Goal: Task Accomplishment & Management: Complete application form

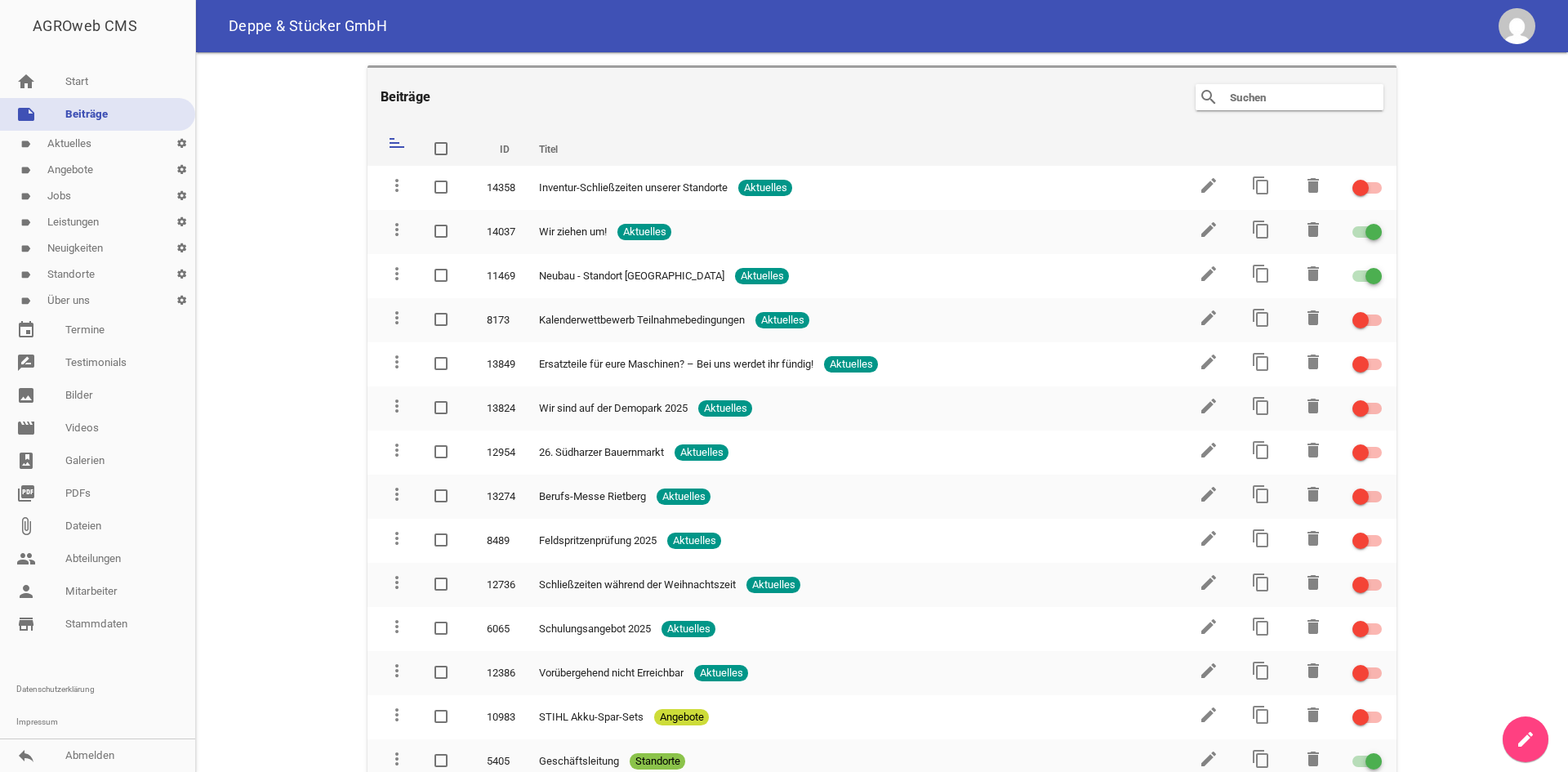
click at [74, 198] on link "label Jobs settings" at bounding box center [98, 195] width 195 height 26
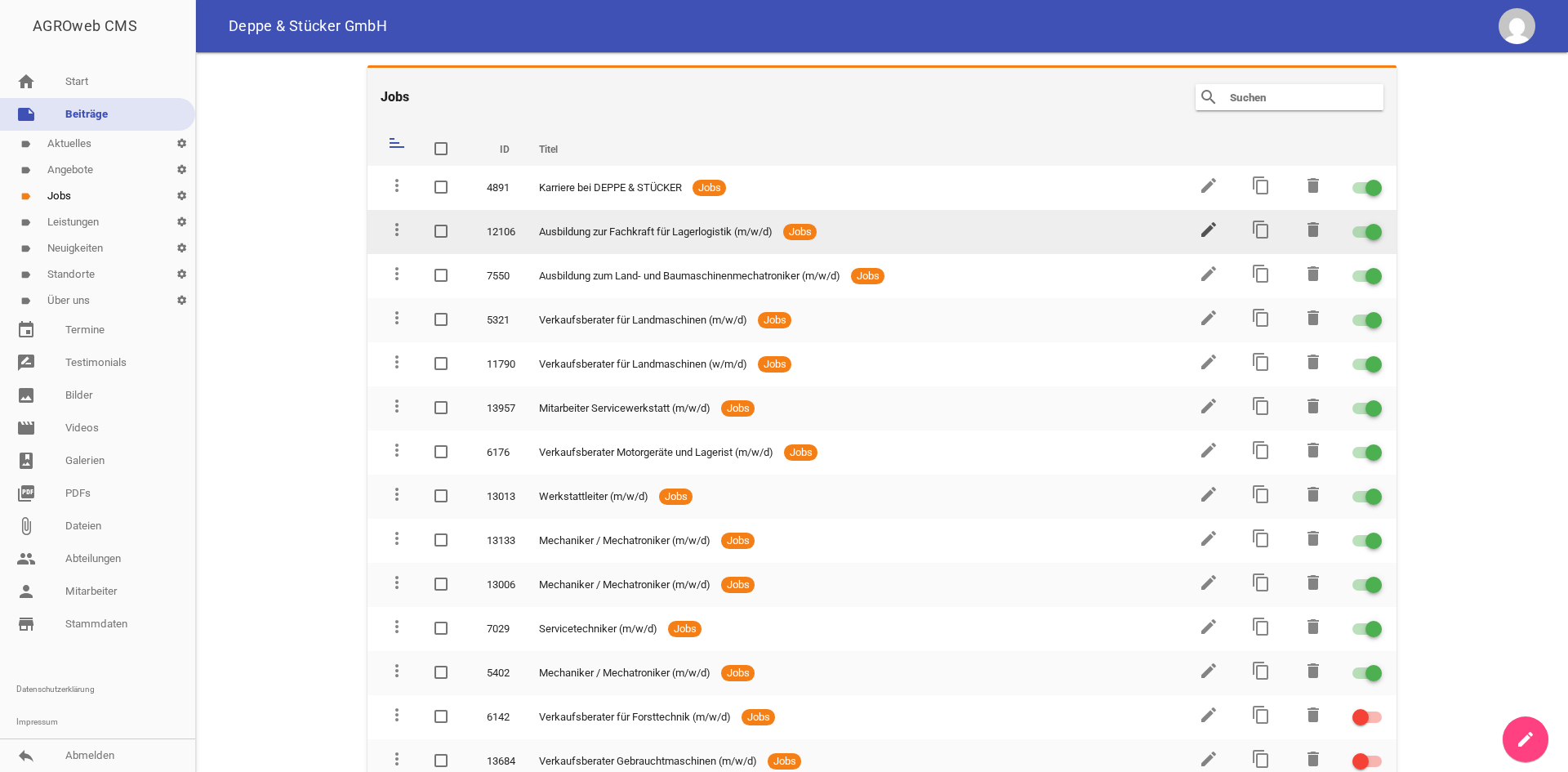
click at [1201, 222] on icon "edit" at bounding box center [1209, 230] width 20 height 20
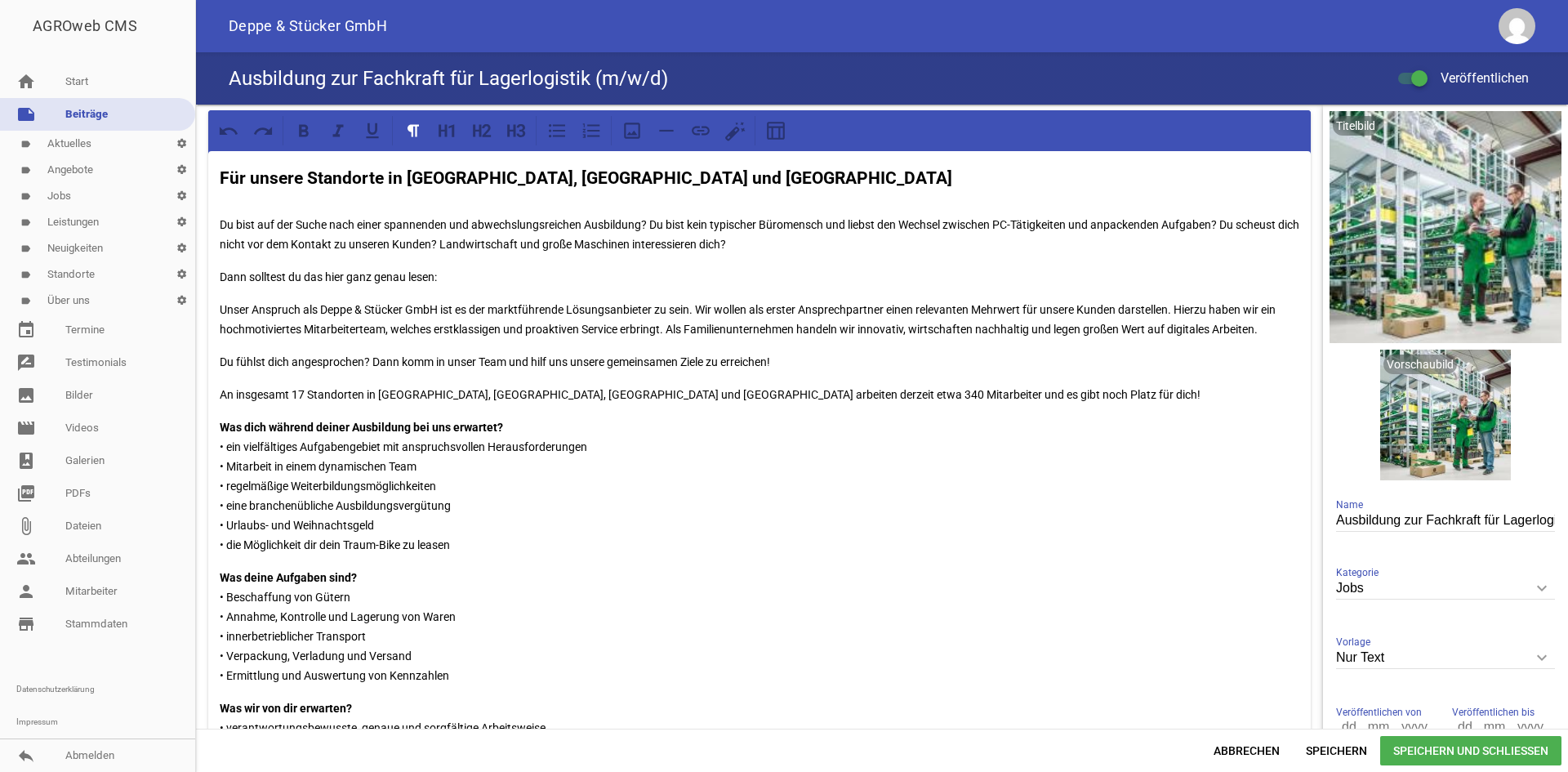
click at [302, 396] on p "An insgesamt 17 Standorten in [GEOGRAPHIC_DATA], [GEOGRAPHIC_DATA], [GEOGRAPHIC…" at bounding box center [759, 394] width 1080 height 20
click at [1428, 746] on span "Speichern und Schließen" at bounding box center [1470, 750] width 181 height 29
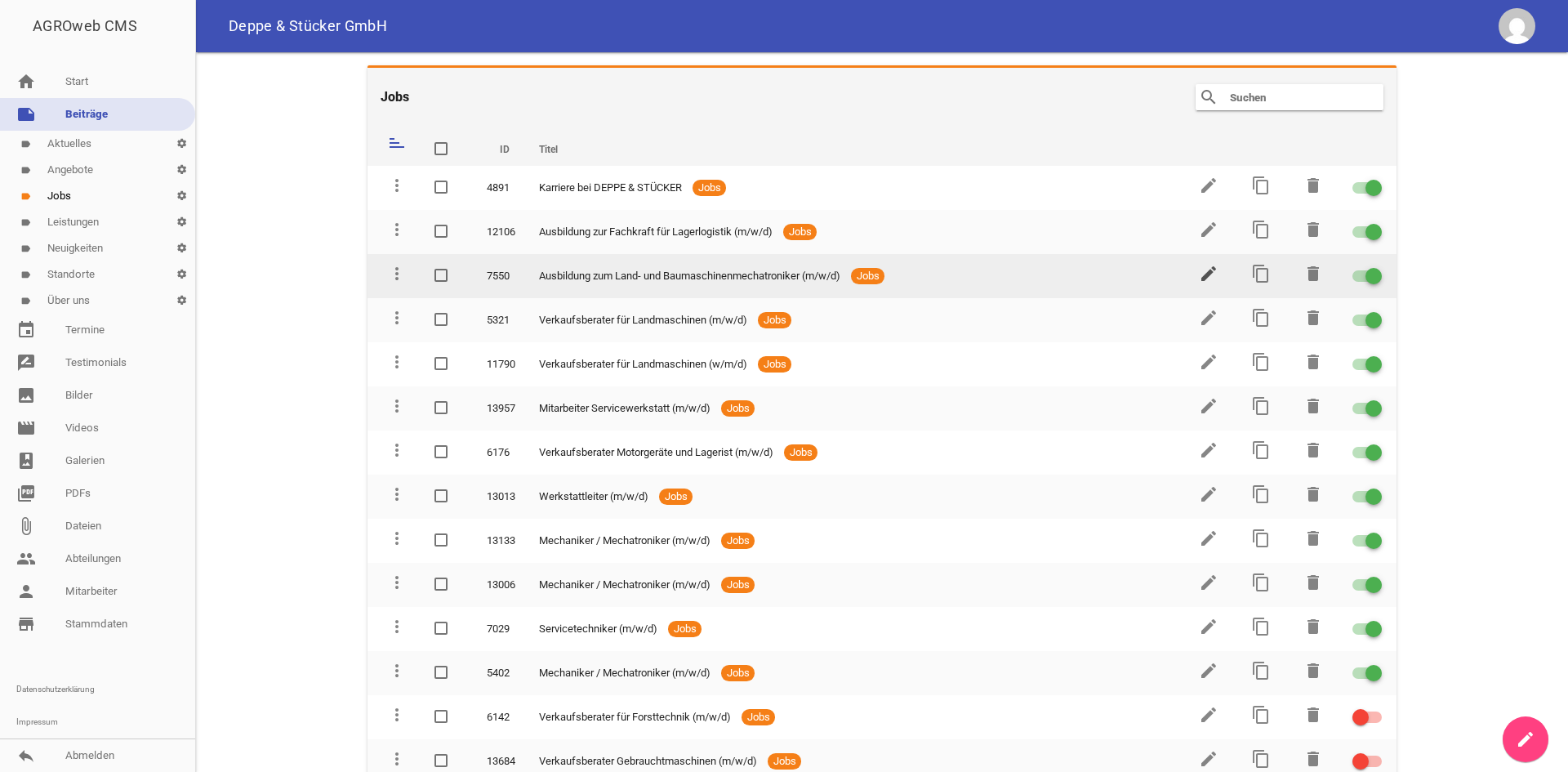
click at [1202, 268] on icon "edit" at bounding box center [1209, 273] width 20 height 20
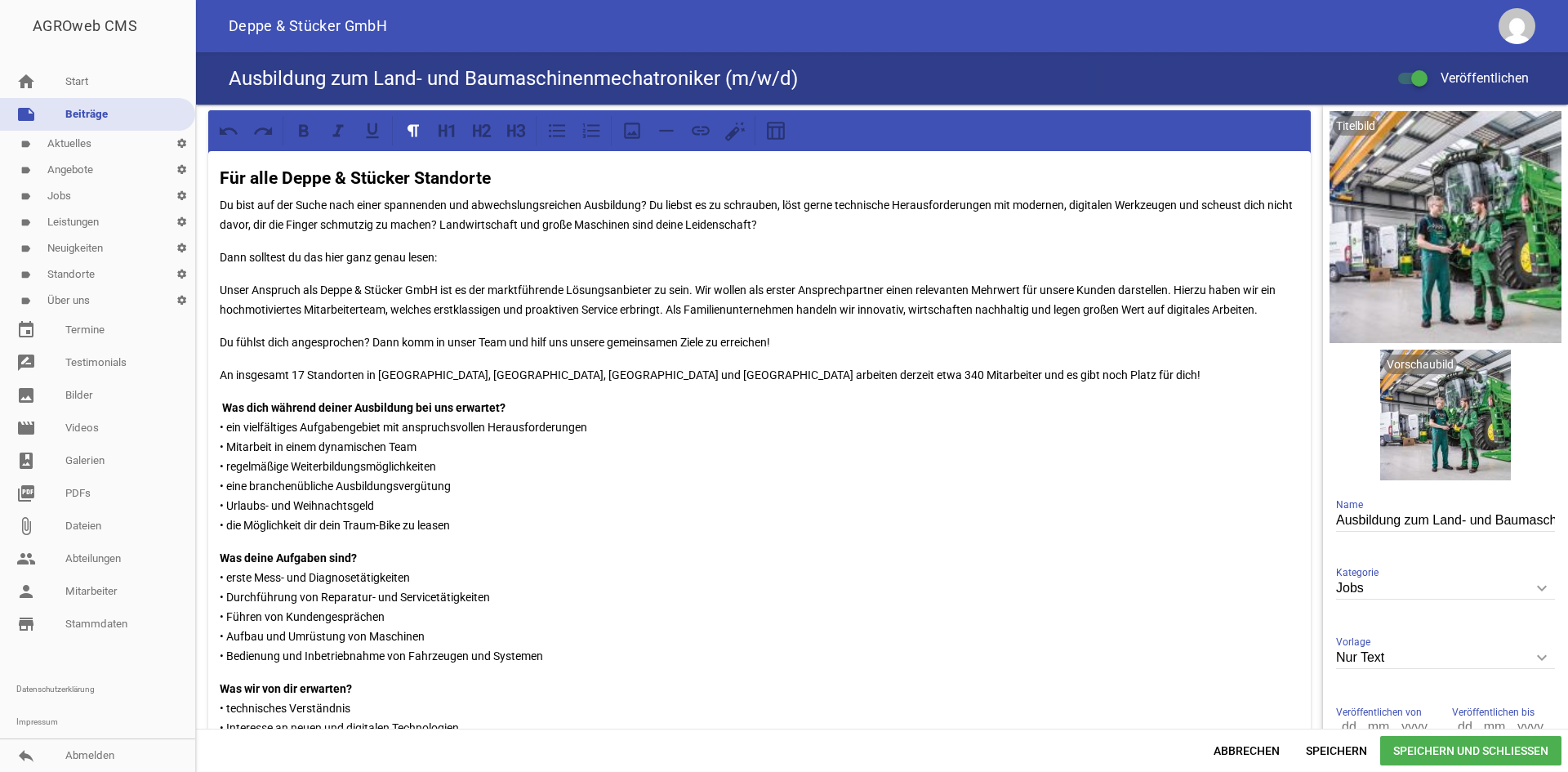
click at [304, 373] on p "An insgesamt 17 Standorten in [GEOGRAPHIC_DATA], [GEOGRAPHIC_DATA], [GEOGRAPHIC…" at bounding box center [759, 375] width 1080 height 20
click at [1441, 749] on span "Speichern und Schließen" at bounding box center [1470, 750] width 181 height 29
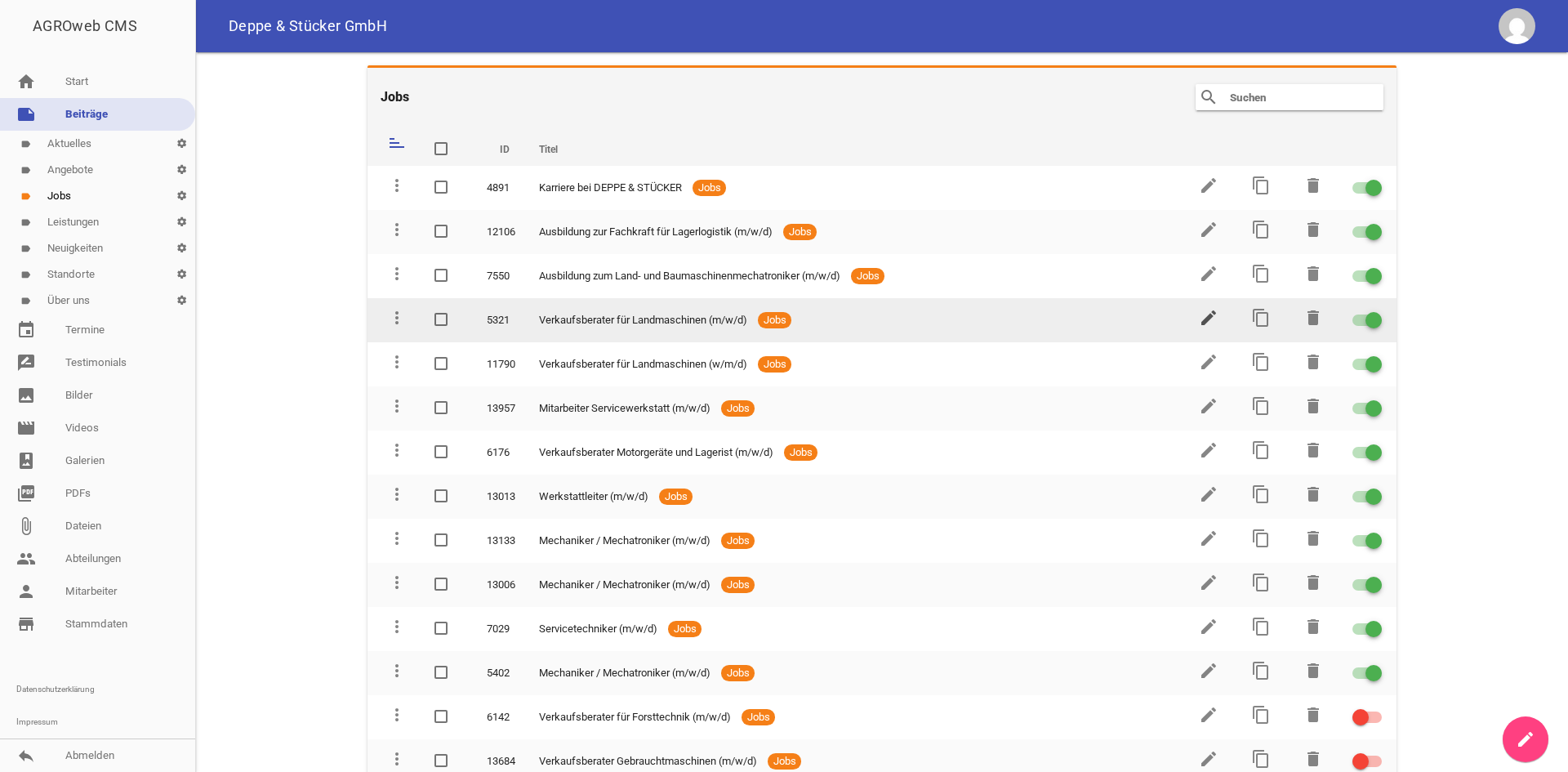
click at [1199, 313] on icon "edit" at bounding box center [1209, 318] width 20 height 20
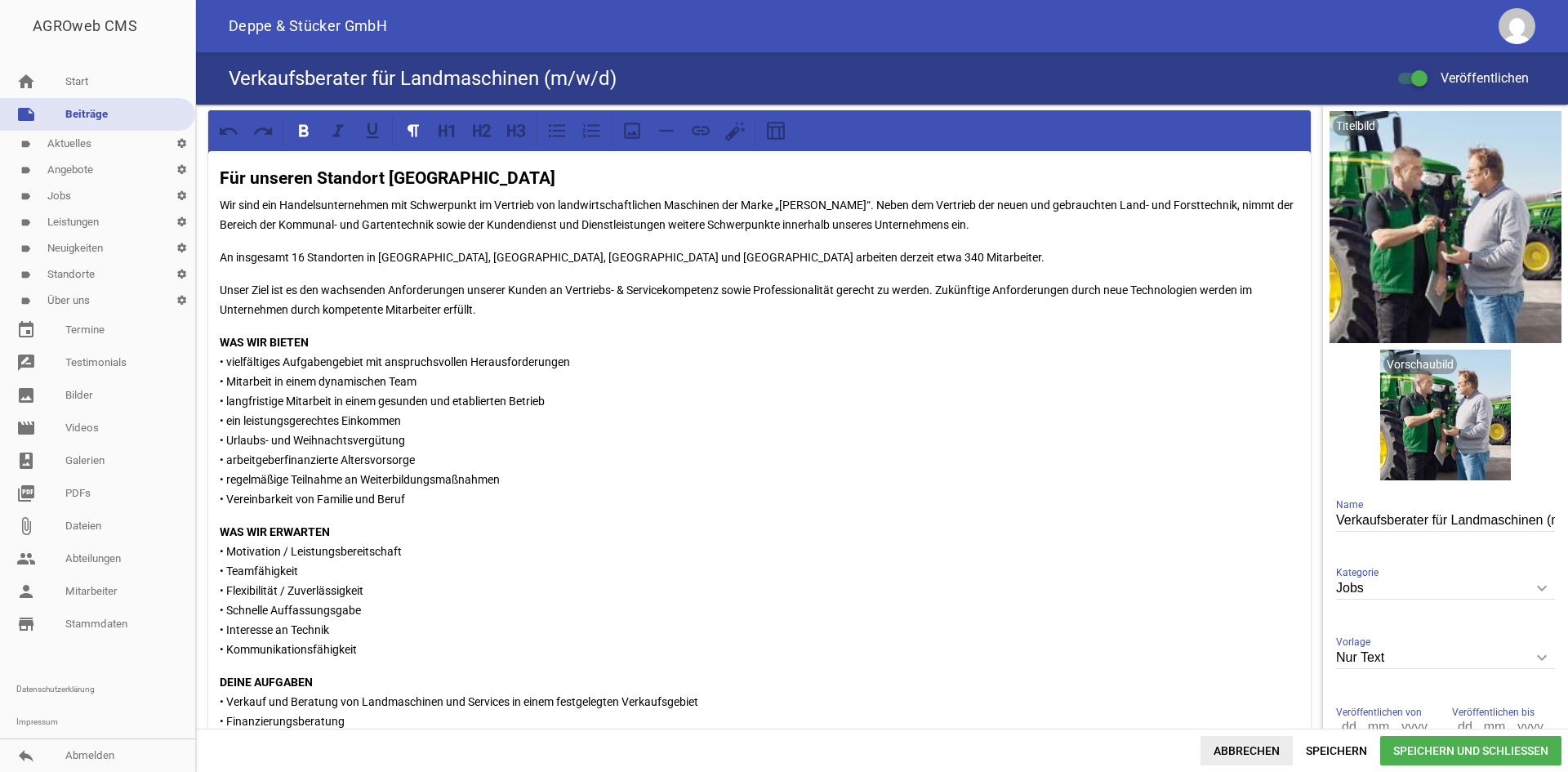
click at [1246, 742] on span "Abbrechen" at bounding box center [1246, 750] width 93 height 29
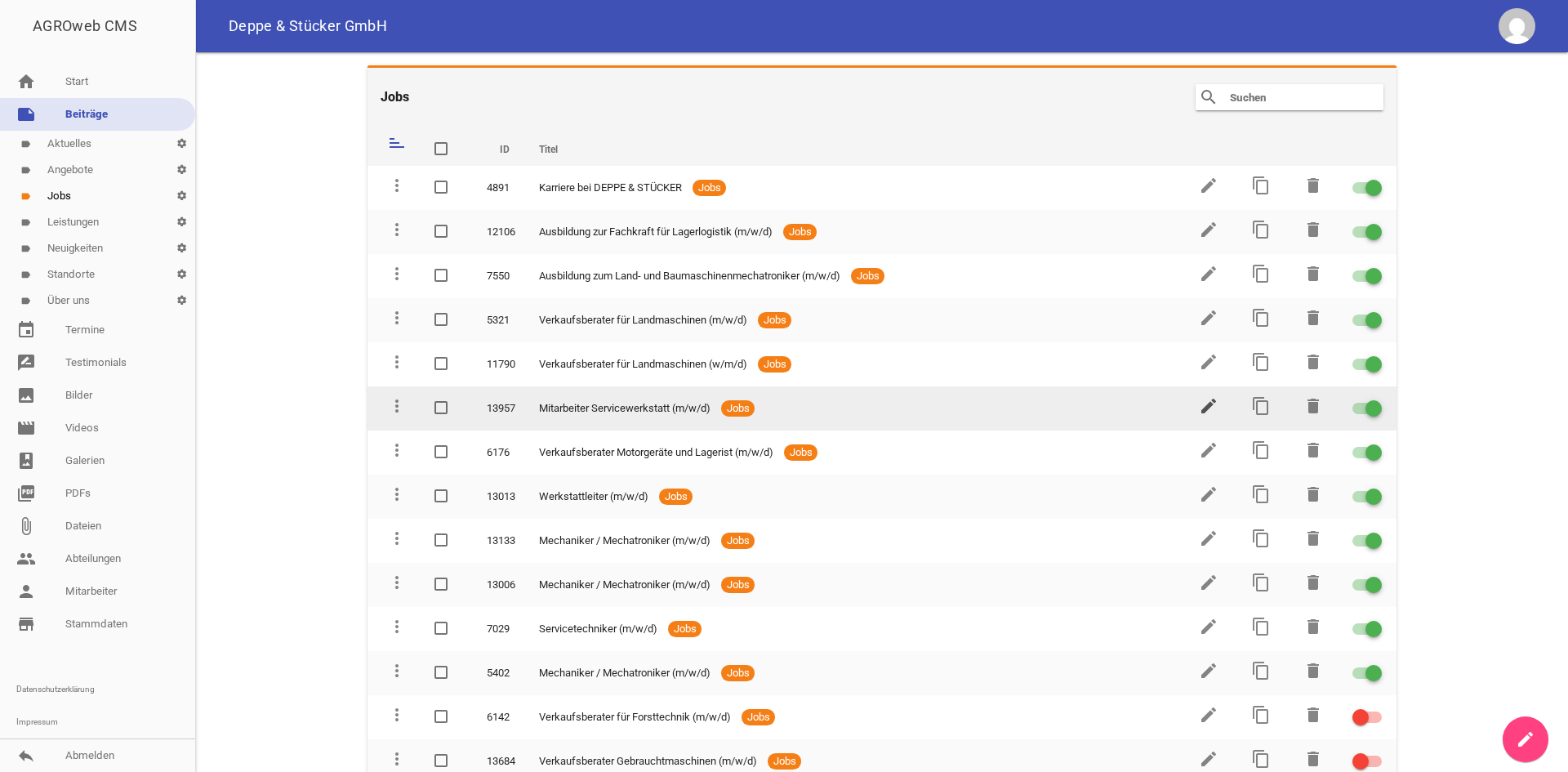
click at [1199, 396] on icon "edit" at bounding box center [1209, 406] width 20 height 20
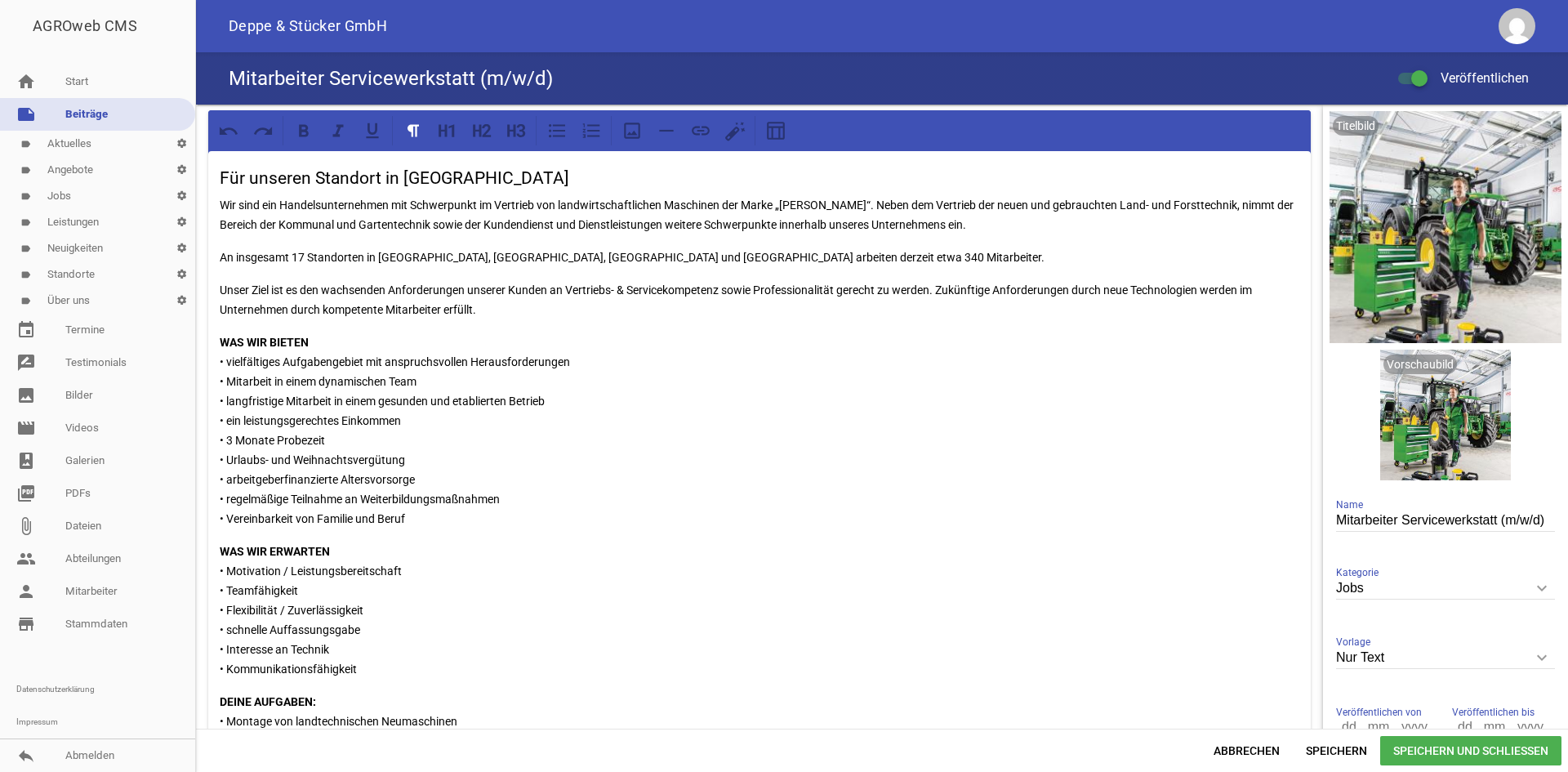
click at [304, 256] on p "An insgesamt 17 Standorten in [GEOGRAPHIC_DATA], [GEOGRAPHIC_DATA], [GEOGRAPHIC…" at bounding box center [759, 258] width 1080 height 20
click at [1428, 745] on span "Speichern und Schließen" at bounding box center [1470, 750] width 181 height 29
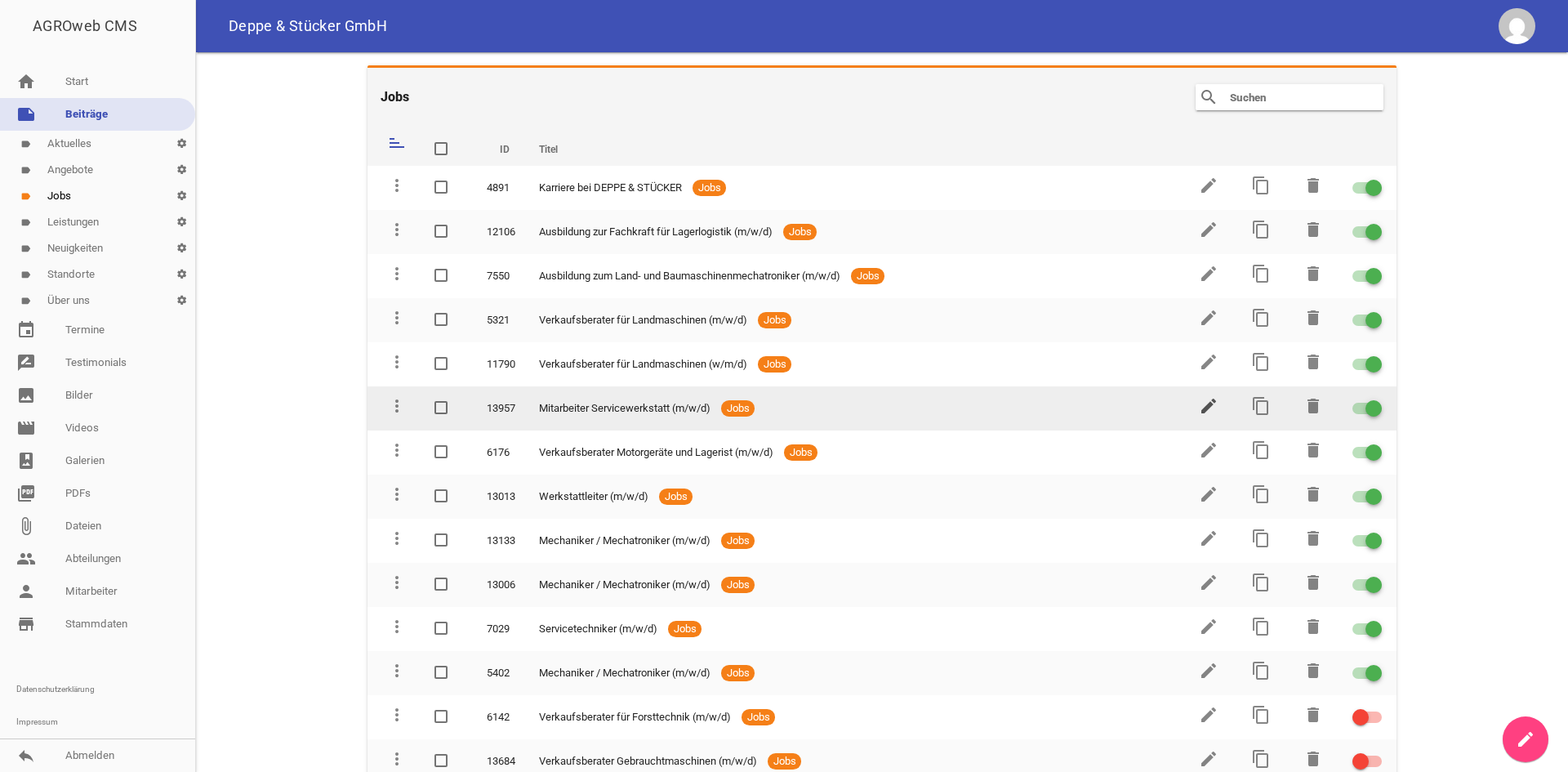
click at [1202, 401] on icon "edit" at bounding box center [1209, 406] width 20 height 20
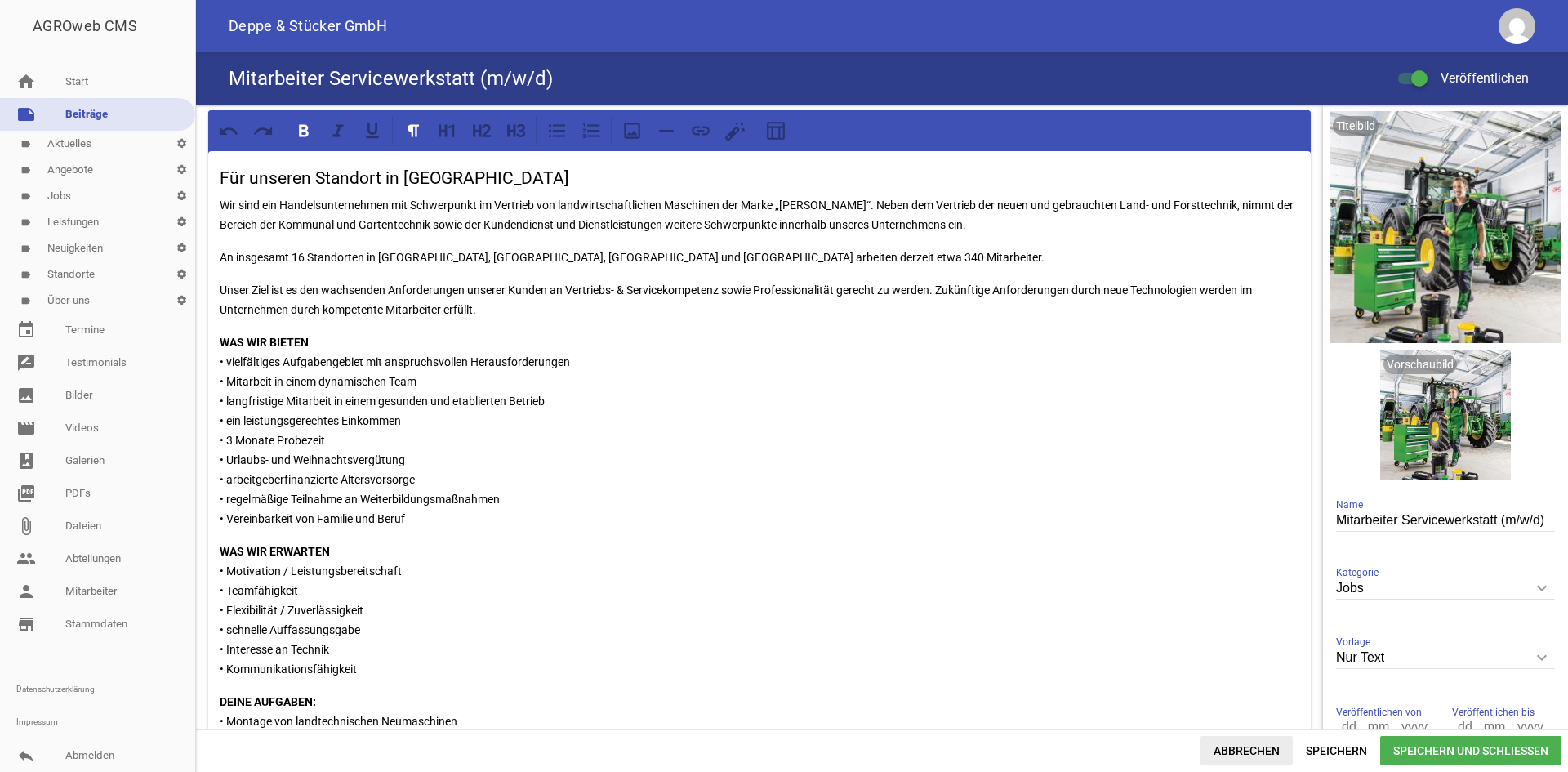
click at [1279, 748] on span "Abbrechen" at bounding box center [1246, 750] width 93 height 29
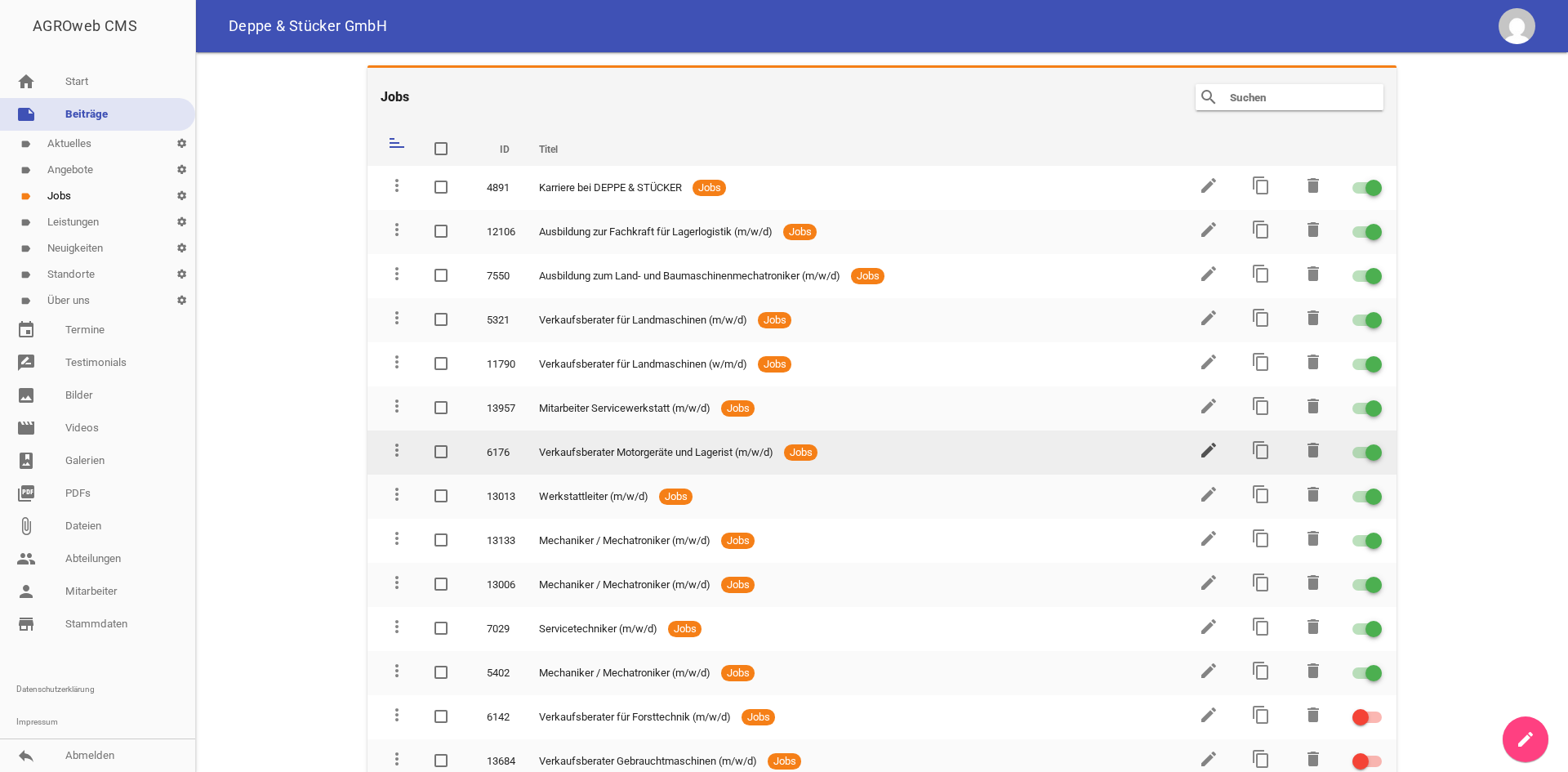
click at [1199, 449] on icon "edit" at bounding box center [1209, 450] width 20 height 20
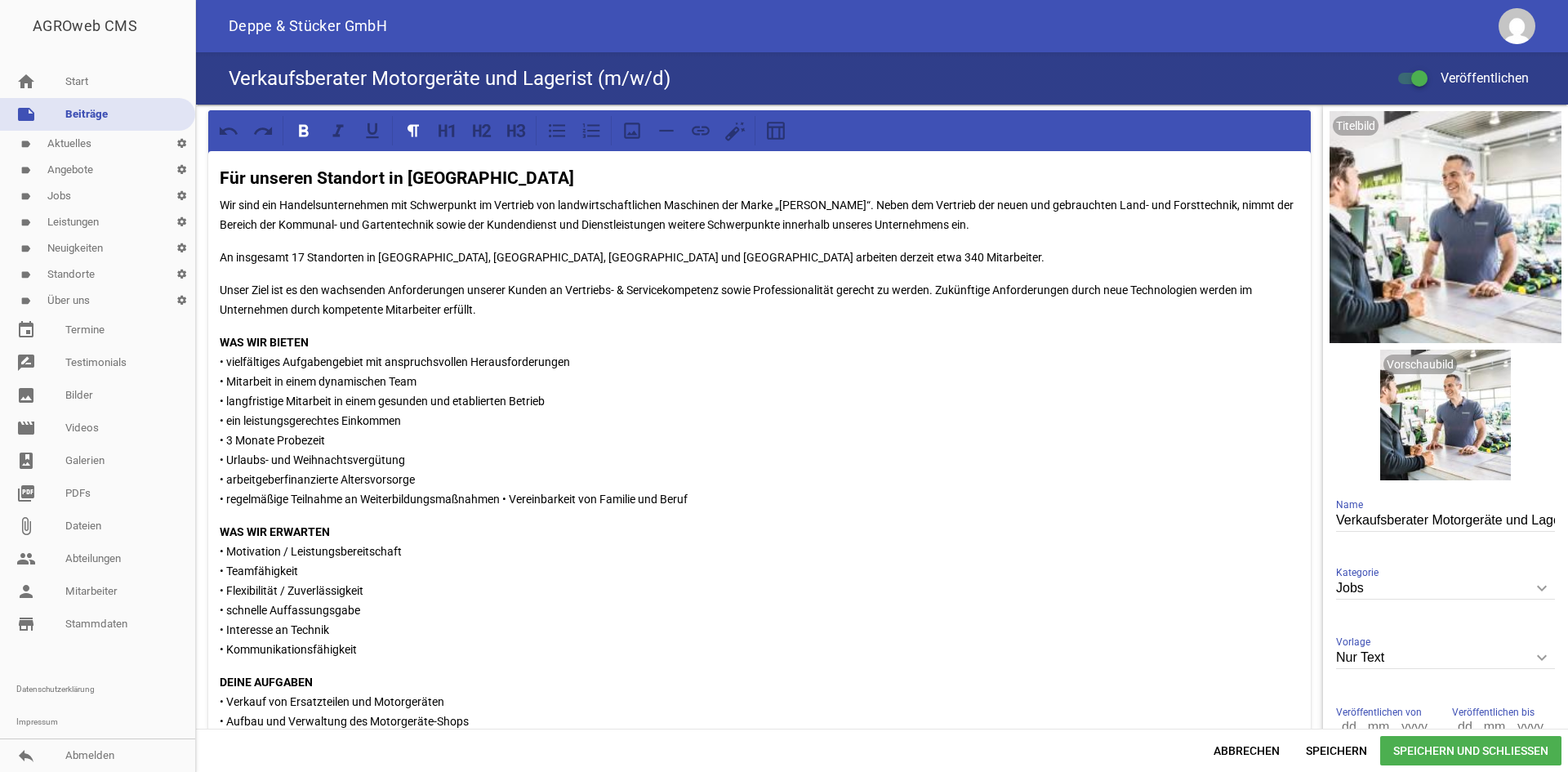
click at [305, 252] on p "An insgesamt 17 Standorten in [GEOGRAPHIC_DATA], [GEOGRAPHIC_DATA], [GEOGRAPHIC…" at bounding box center [759, 258] width 1080 height 20
click at [1469, 746] on span "Speichern und Schließen" at bounding box center [1470, 750] width 181 height 29
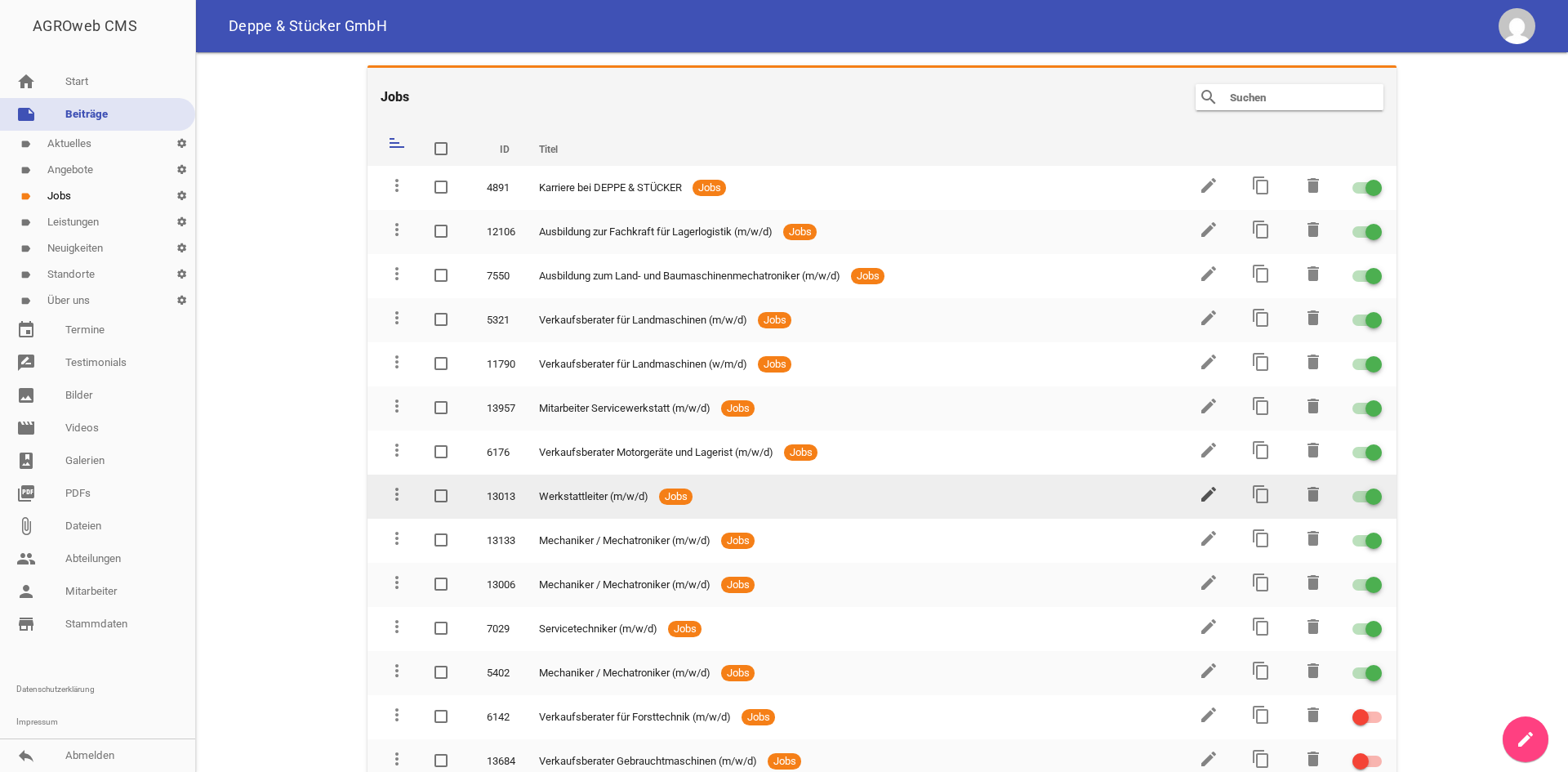
click at [1199, 500] on icon "edit" at bounding box center [1209, 494] width 20 height 20
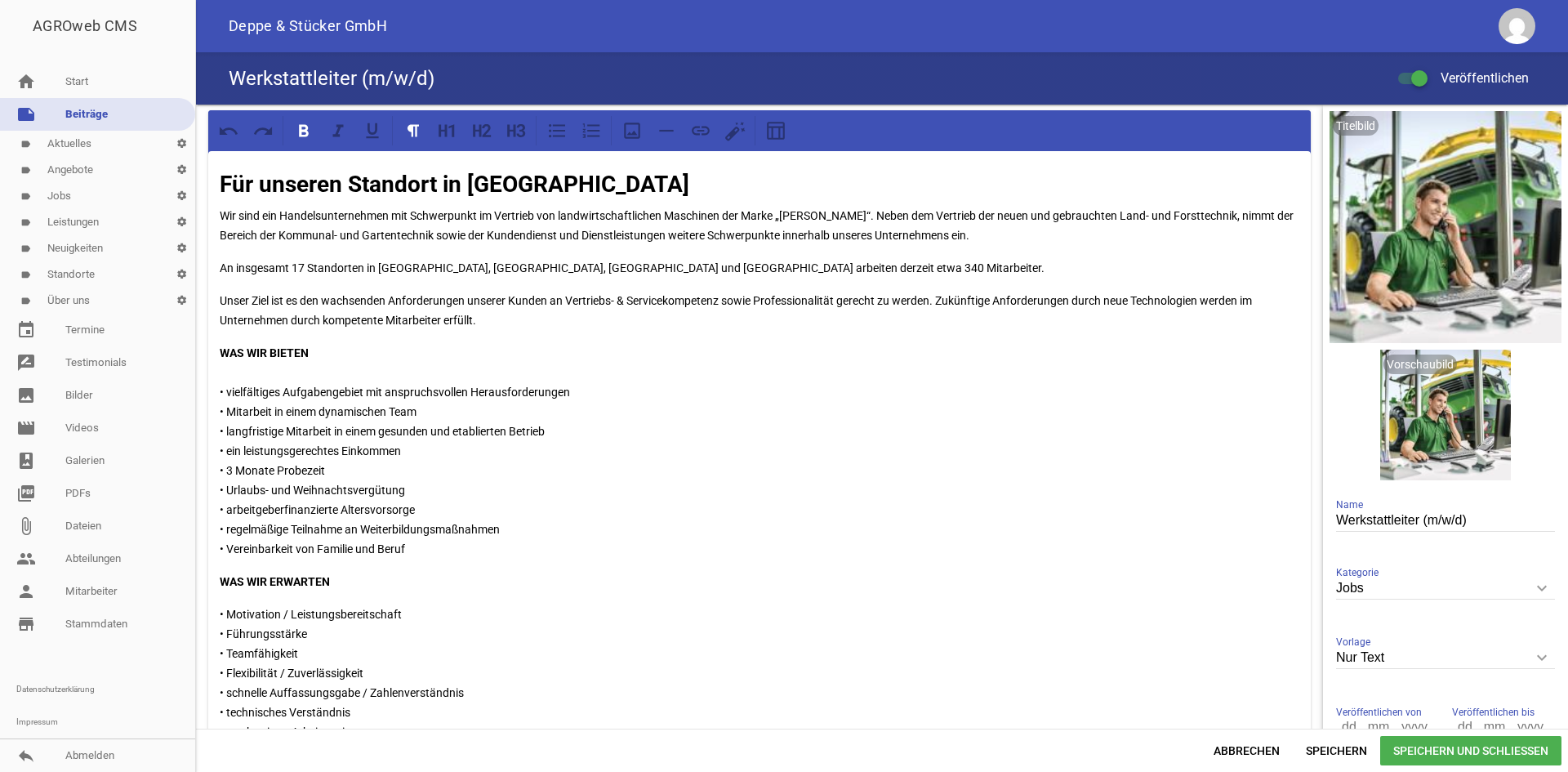
click at [302, 264] on p "An insgesamt 17 Standorten in [GEOGRAPHIC_DATA], [GEOGRAPHIC_DATA], [GEOGRAPHIC…" at bounding box center [759, 268] width 1080 height 20
click at [1493, 756] on span "Speichern und Schließen" at bounding box center [1470, 750] width 181 height 29
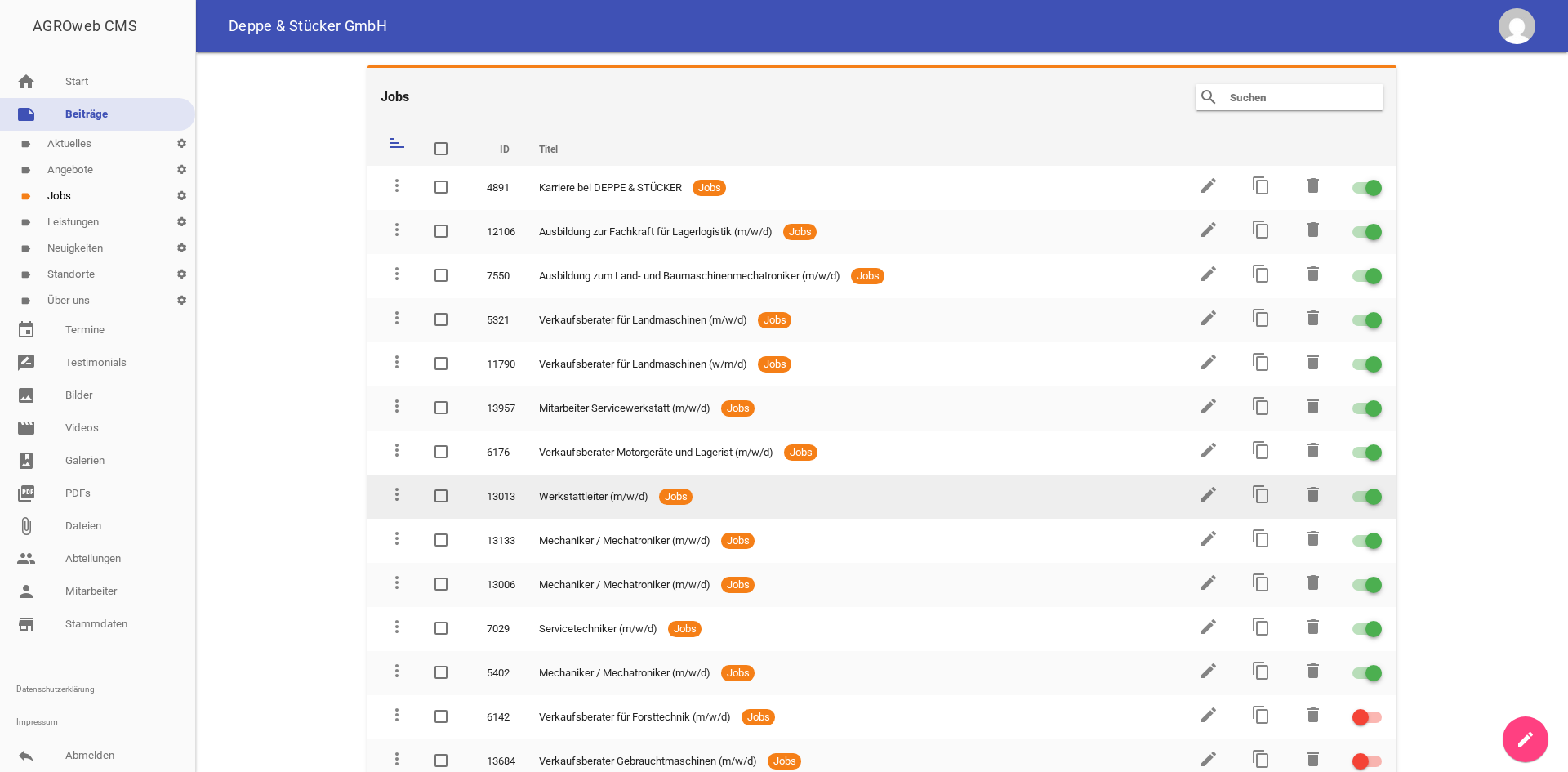
click at [1190, 490] on td "edit" at bounding box center [1207, 496] width 53 height 44
click at [1200, 488] on icon "edit" at bounding box center [1209, 494] width 20 height 20
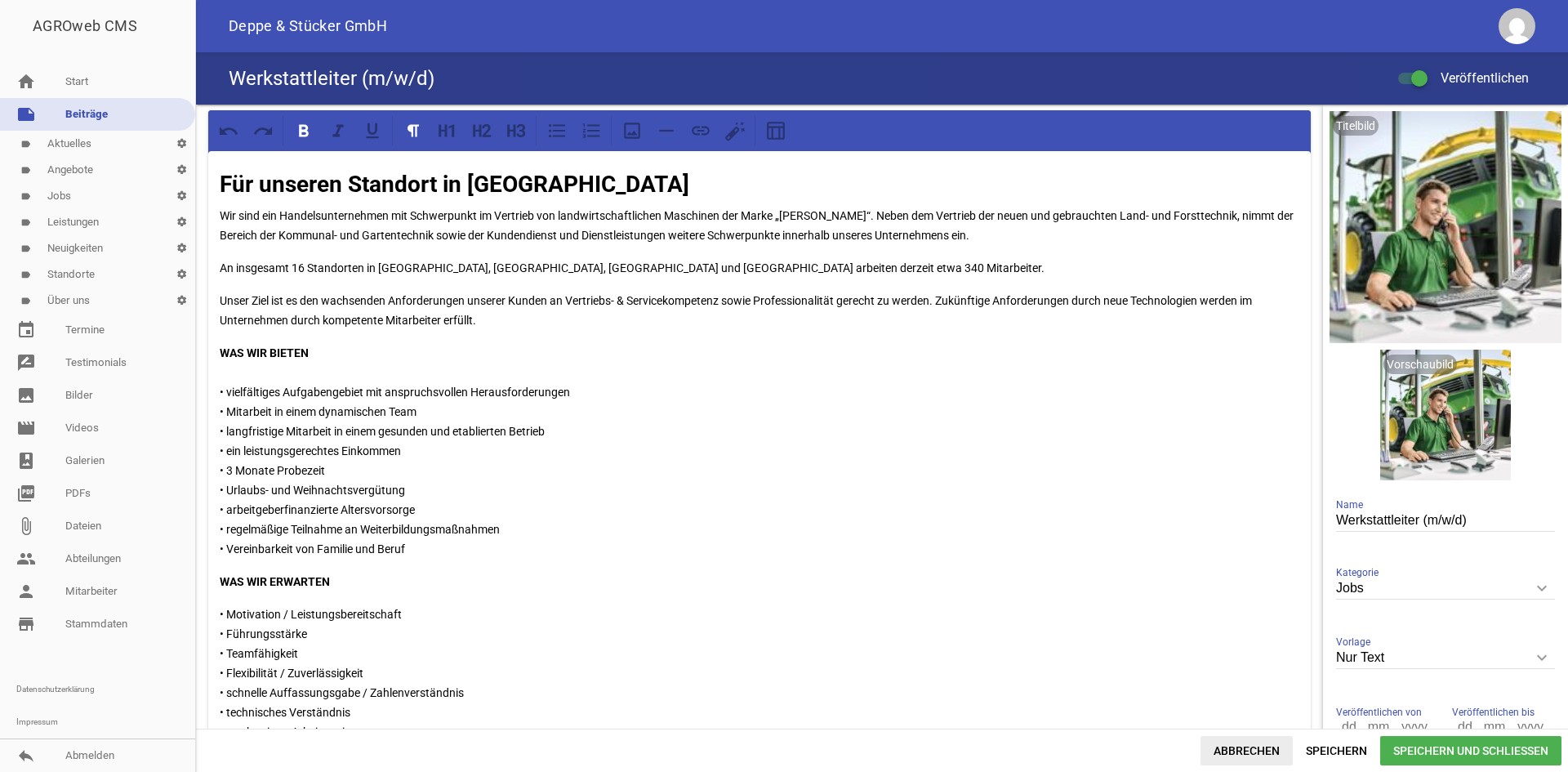
click at [1252, 749] on span "Abbrechen" at bounding box center [1246, 750] width 93 height 29
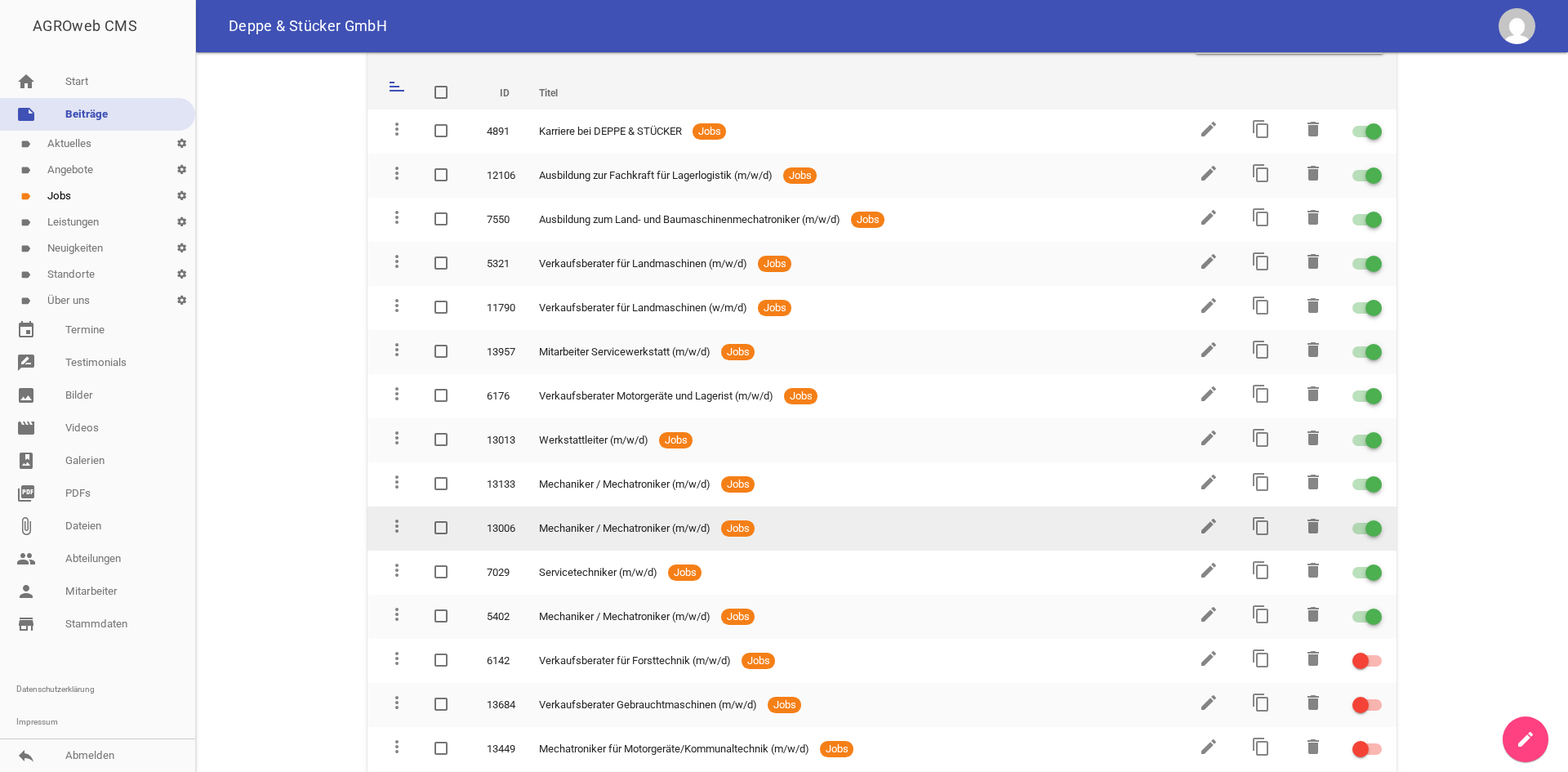
scroll to position [82, 0]
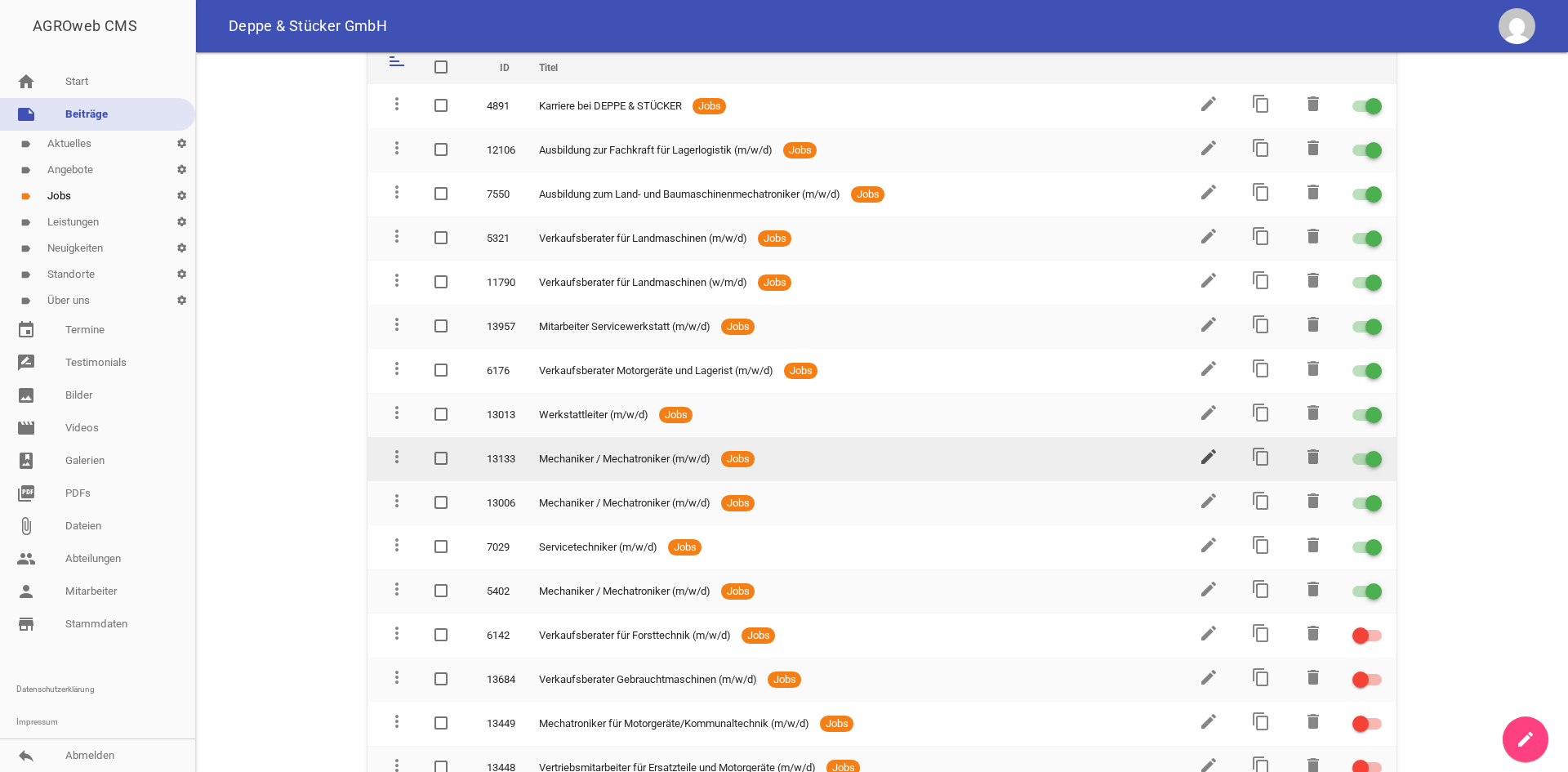
click at [1202, 452] on icon "edit" at bounding box center [1209, 457] width 20 height 20
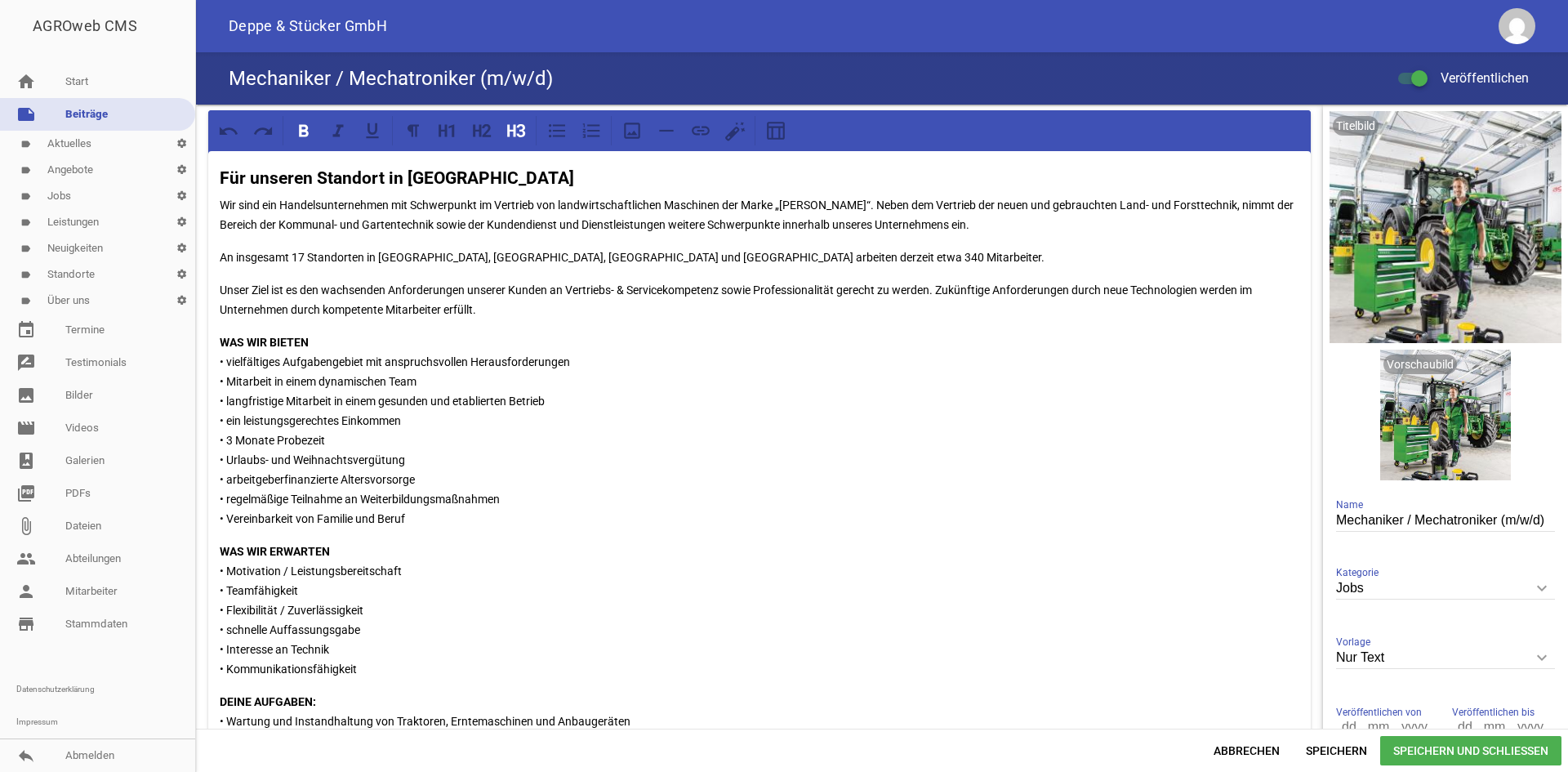
click at [305, 253] on p "An insgesamt 17 Standorten in [GEOGRAPHIC_DATA], [GEOGRAPHIC_DATA], [GEOGRAPHIC…" at bounding box center [759, 258] width 1080 height 20
click at [1468, 753] on span "Speichern und Schließen" at bounding box center [1470, 750] width 181 height 29
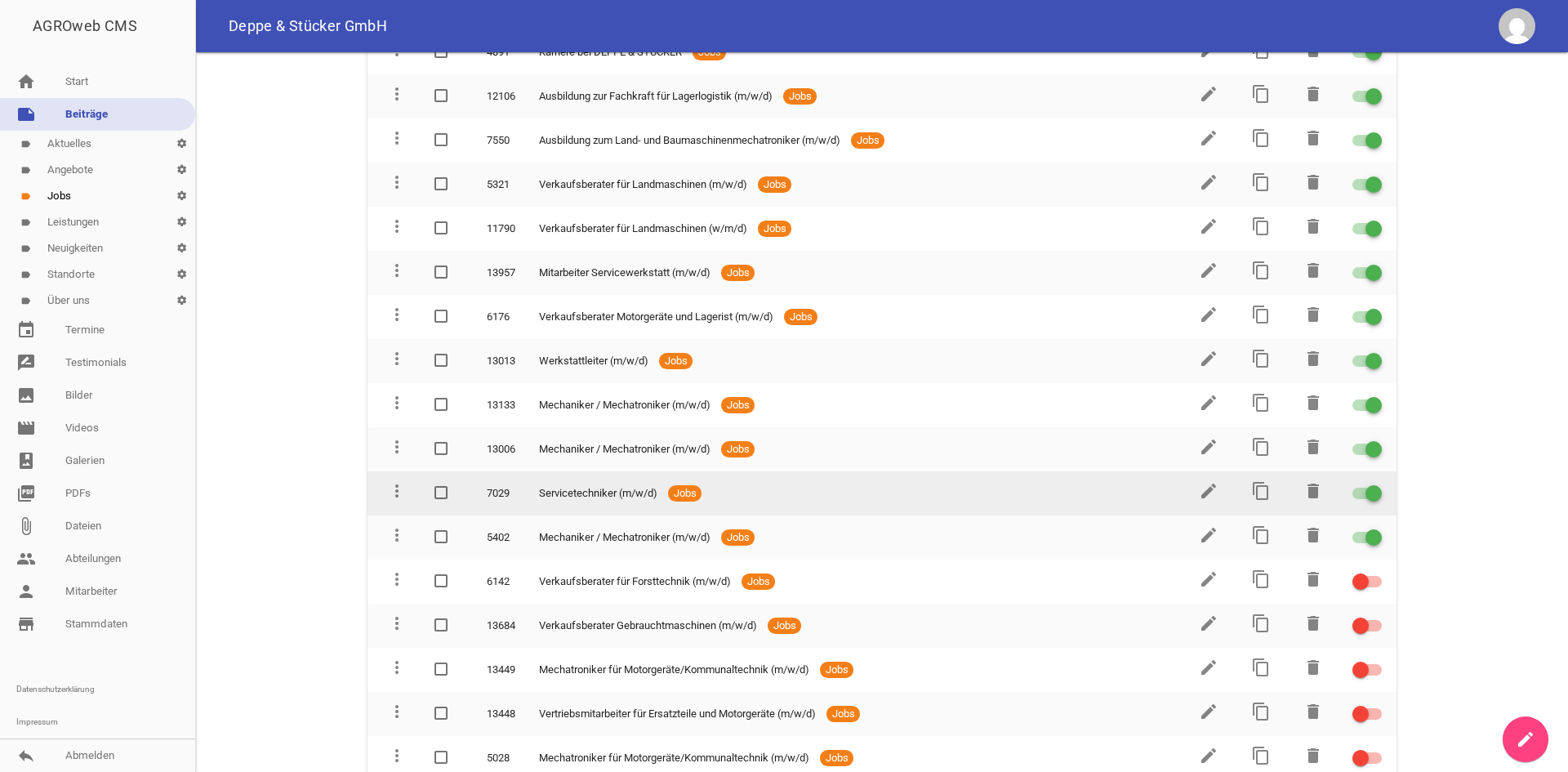
scroll to position [163, 0]
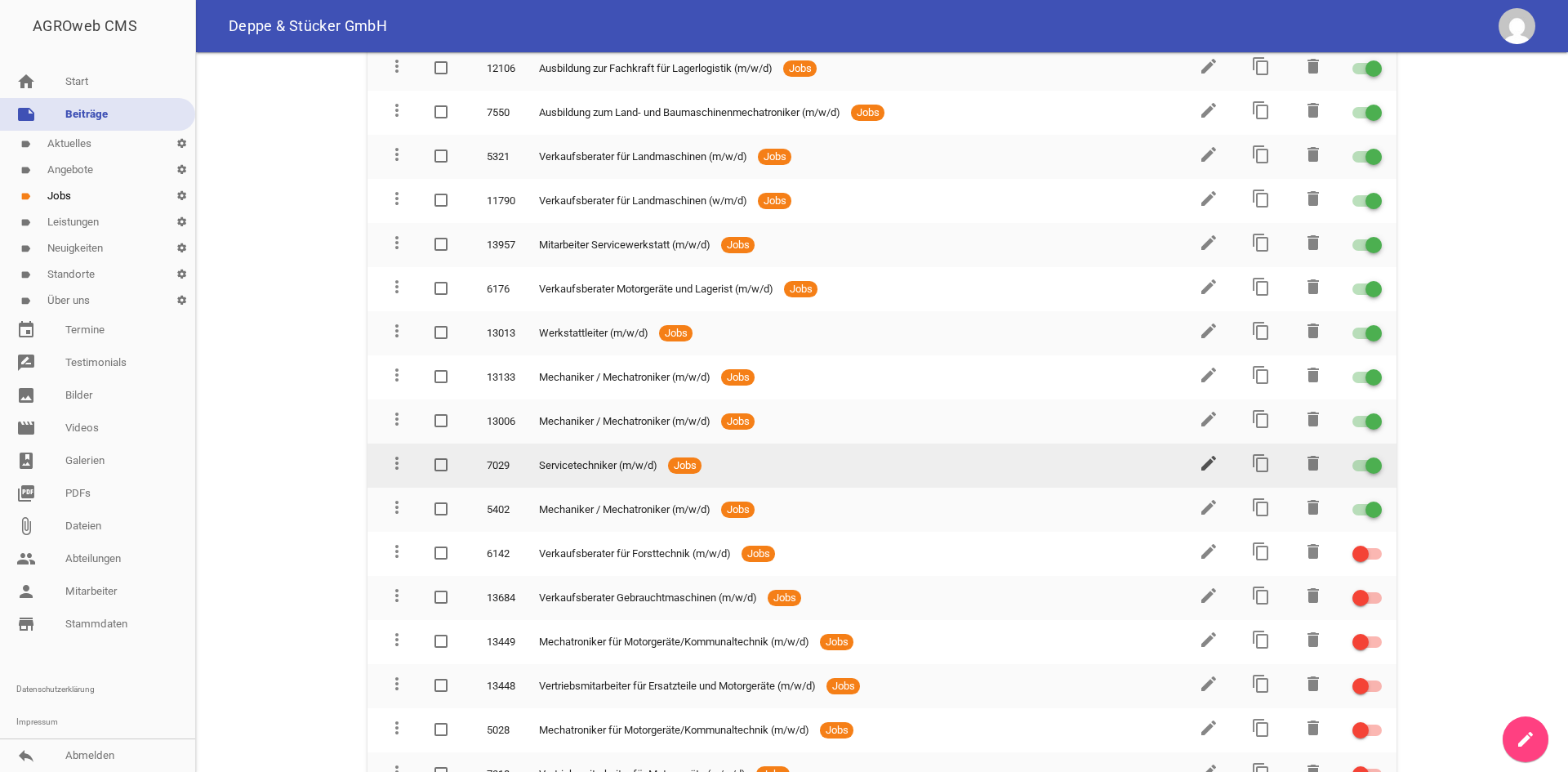
click at [1199, 464] on icon "edit" at bounding box center [1209, 464] width 20 height 20
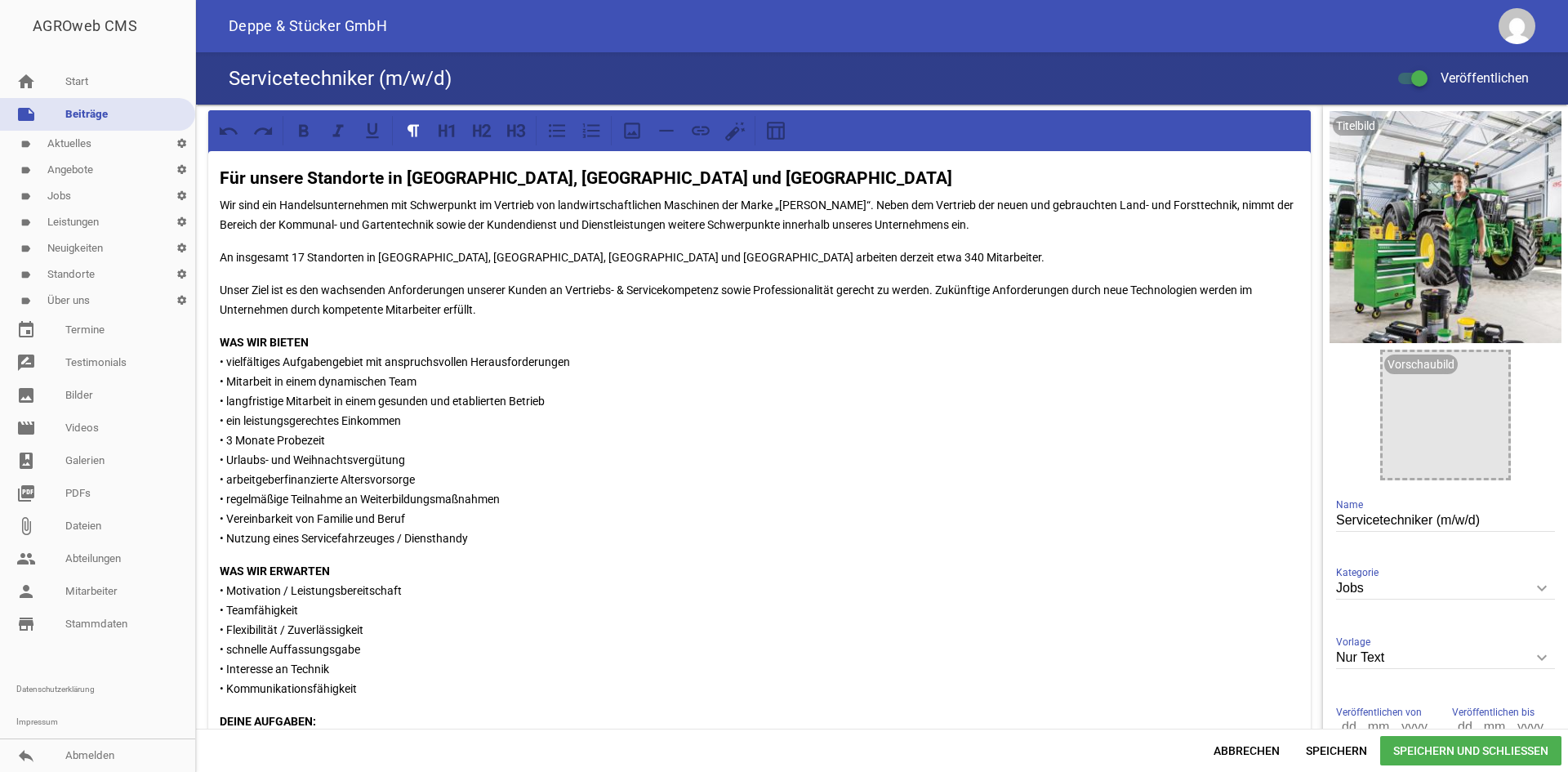
click at [304, 256] on p "An insgesamt 17 Standorten in [GEOGRAPHIC_DATA], [GEOGRAPHIC_DATA], [GEOGRAPHIC…" at bounding box center [759, 258] width 1080 height 20
click at [1452, 751] on span "Speichern und Schließen" at bounding box center [1470, 750] width 181 height 29
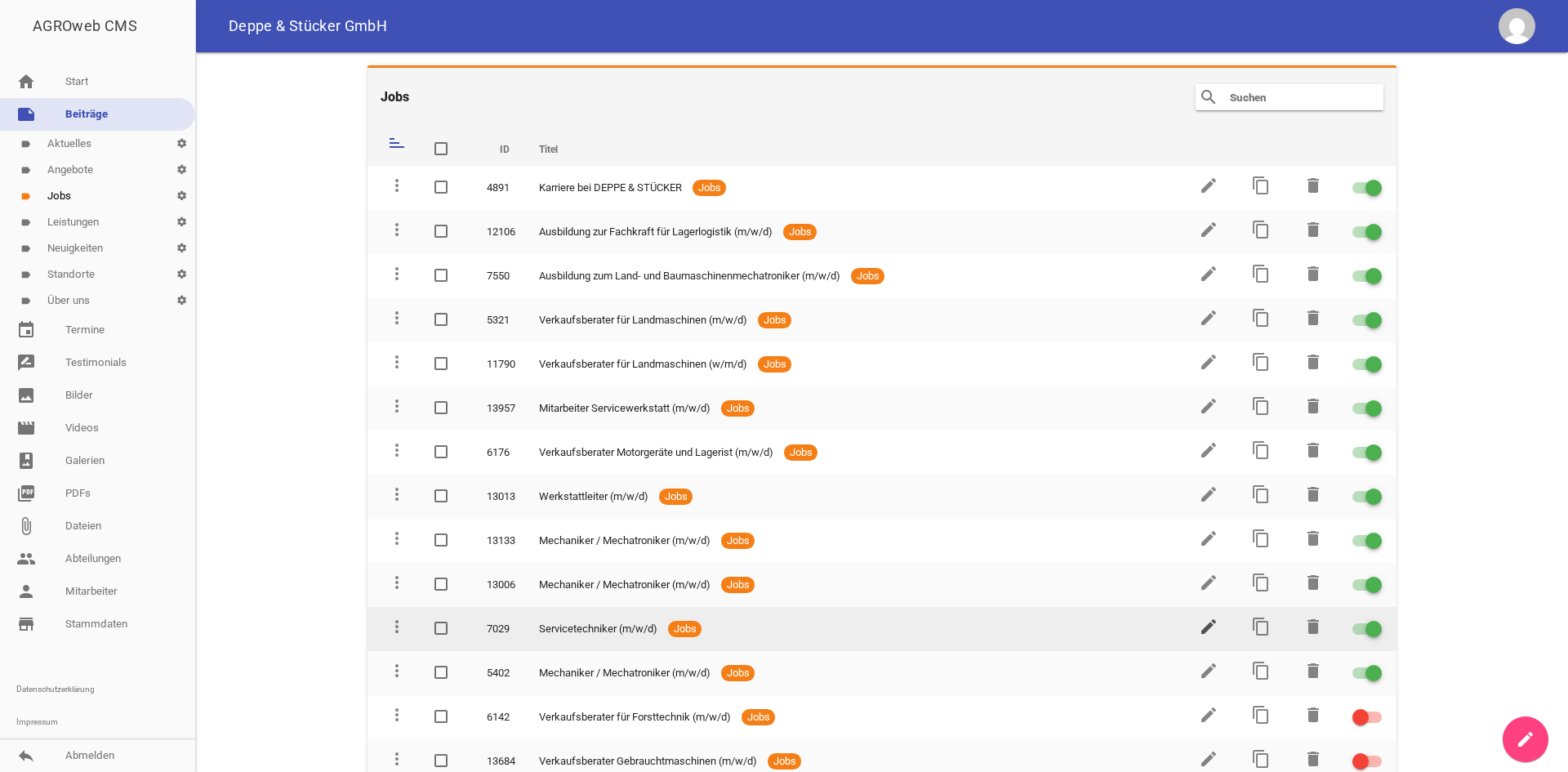
click at [1199, 625] on icon "edit" at bounding box center [1209, 627] width 20 height 20
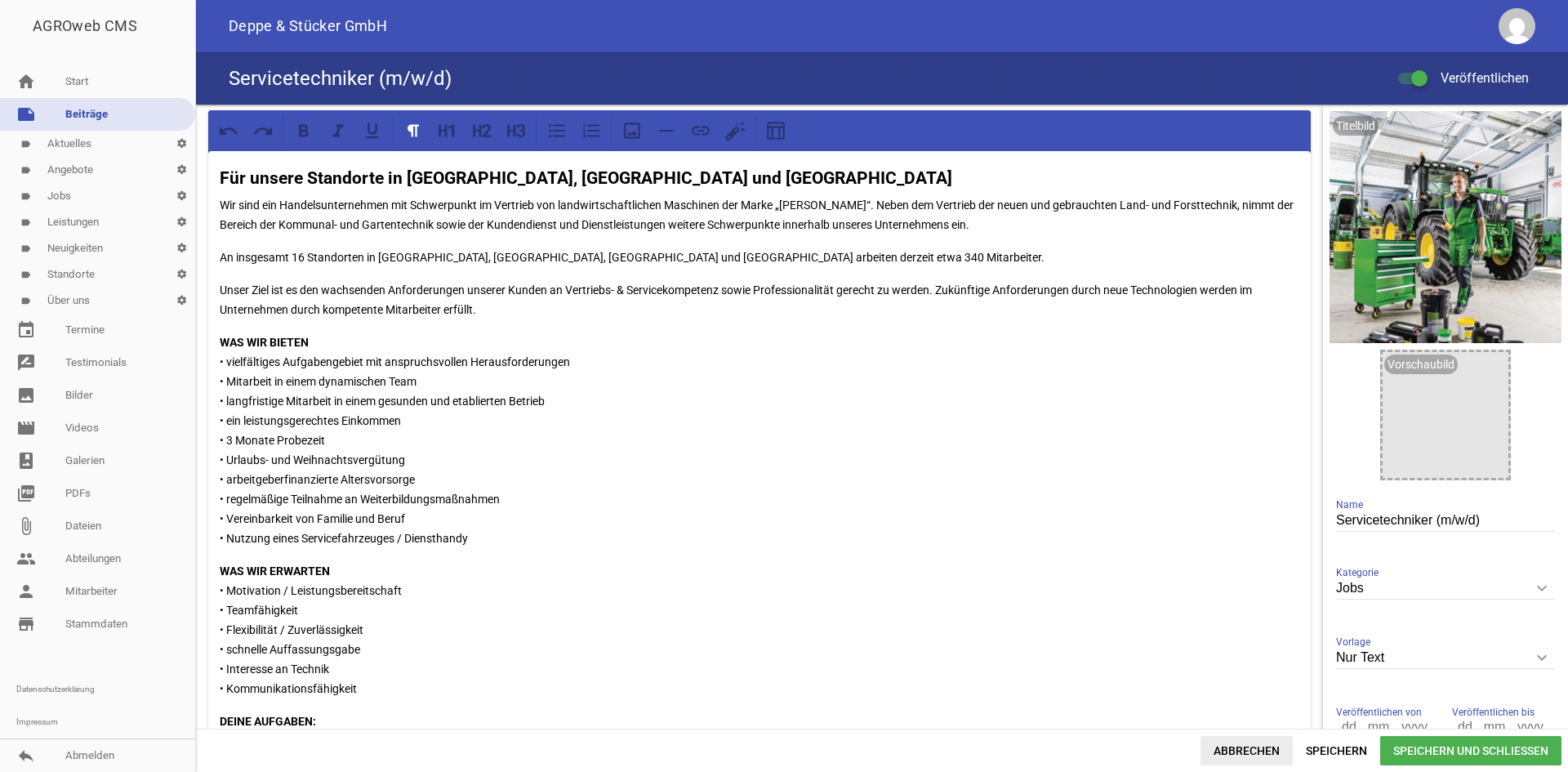
click at [1255, 749] on span "Abbrechen" at bounding box center [1246, 750] width 93 height 29
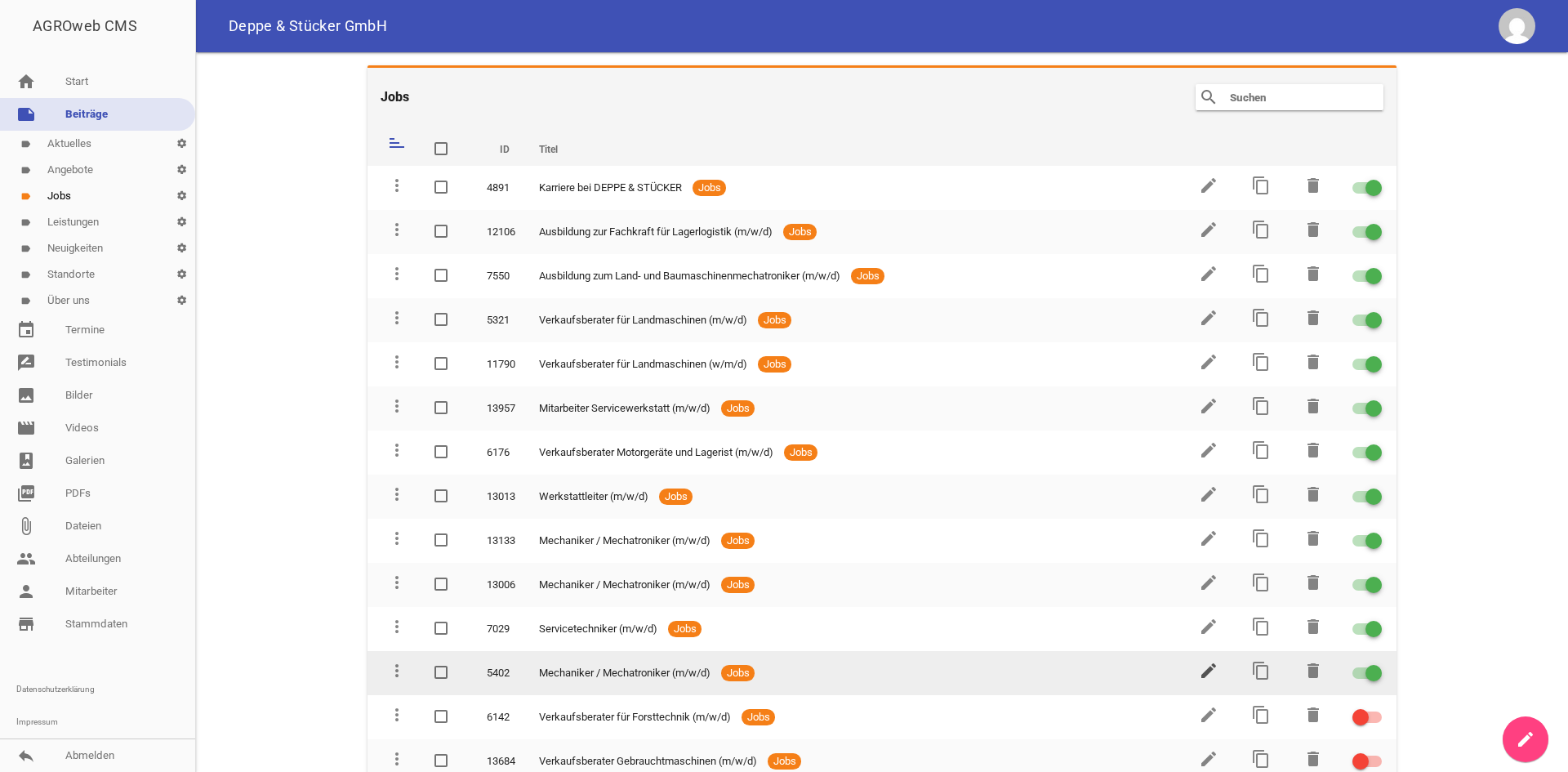
click at [1199, 669] on icon "edit" at bounding box center [1209, 671] width 20 height 20
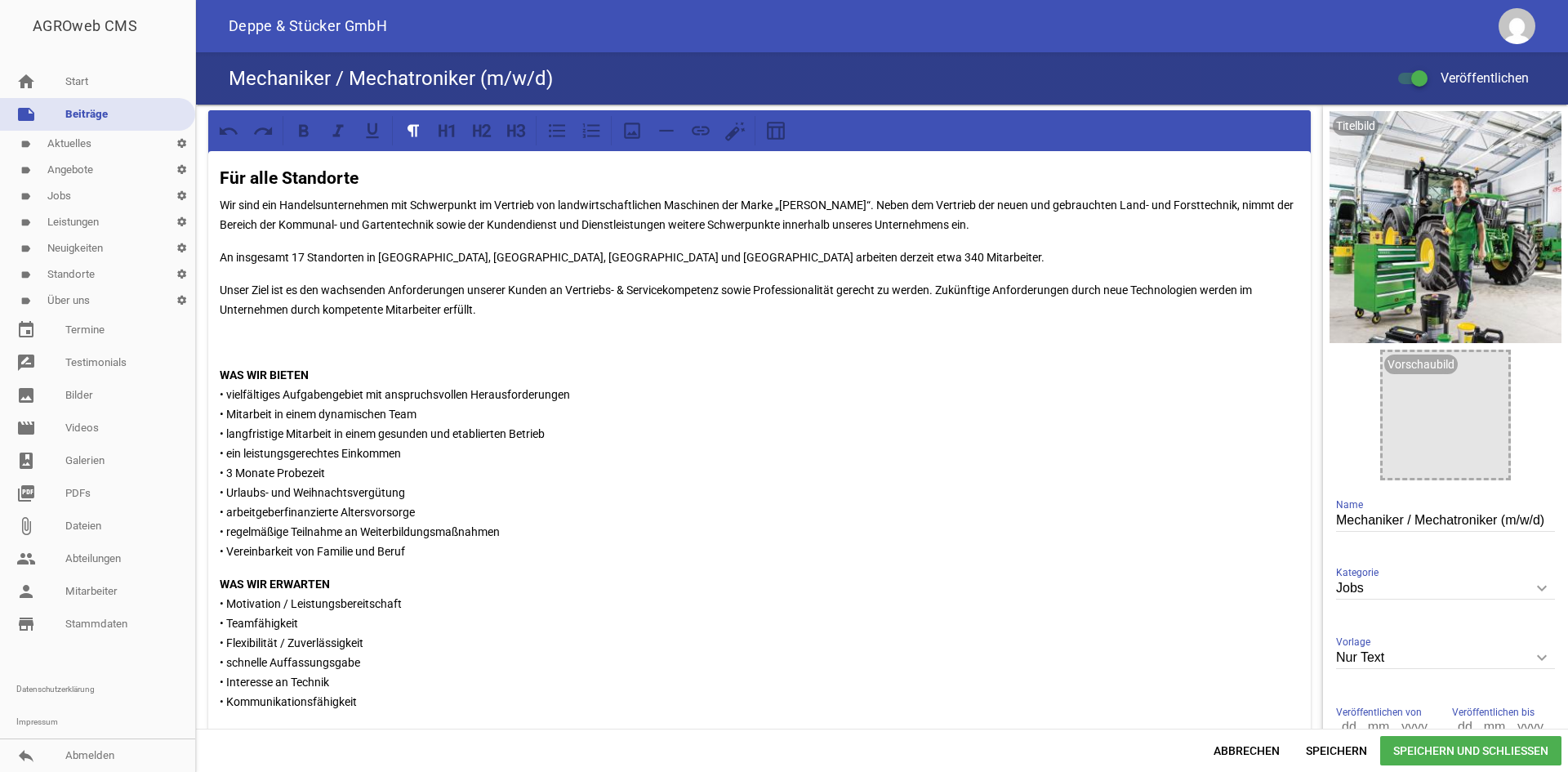
click at [305, 258] on p "An insgesamt 17 Standorten in [GEOGRAPHIC_DATA], [GEOGRAPHIC_DATA], [GEOGRAPHIC…" at bounding box center [759, 258] width 1080 height 20
click at [1411, 747] on span "Speichern und Schließen" at bounding box center [1470, 750] width 181 height 29
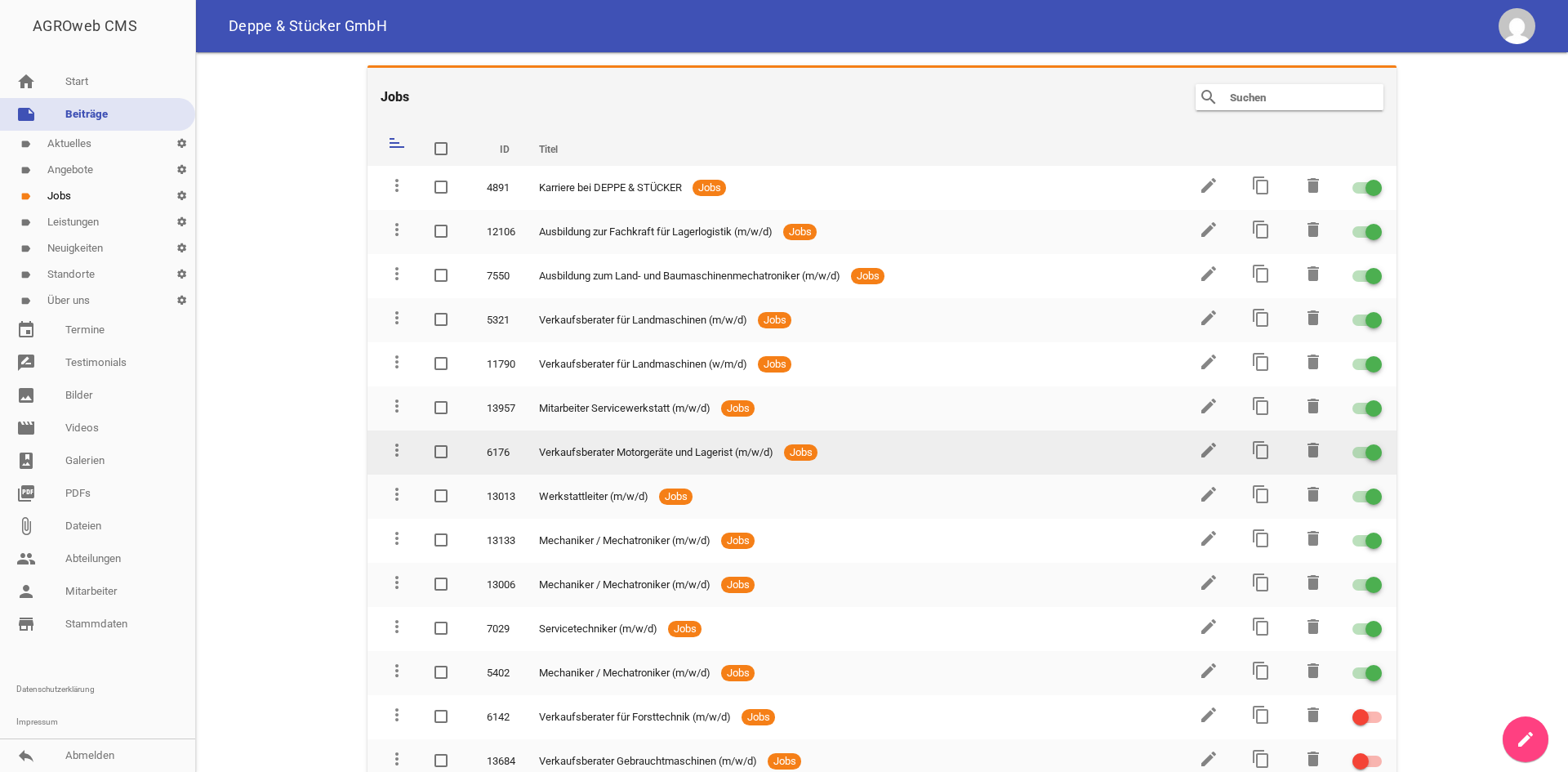
scroll to position [82, 0]
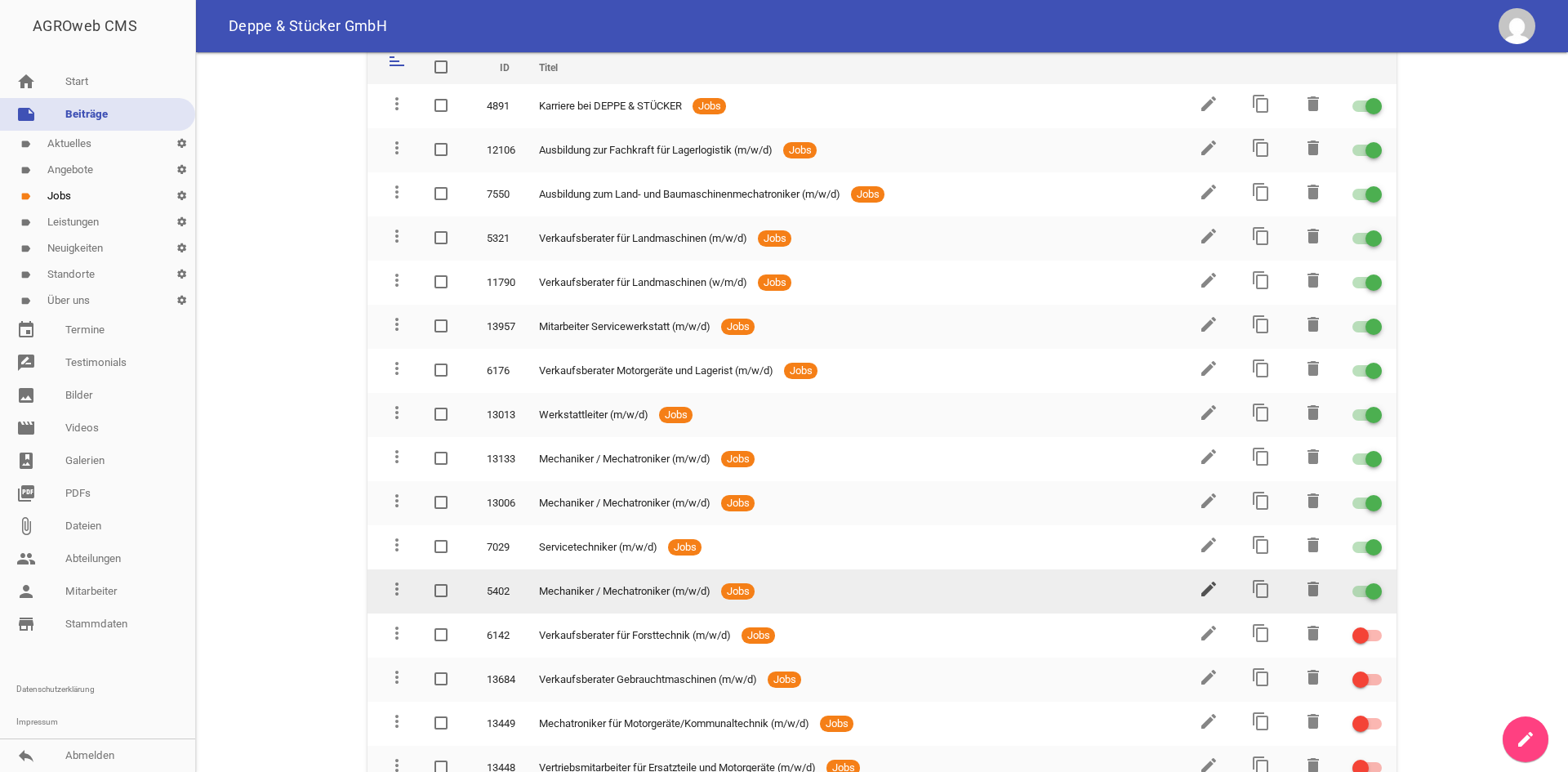
click at [1203, 581] on icon "edit" at bounding box center [1209, 589] width 20 height 20
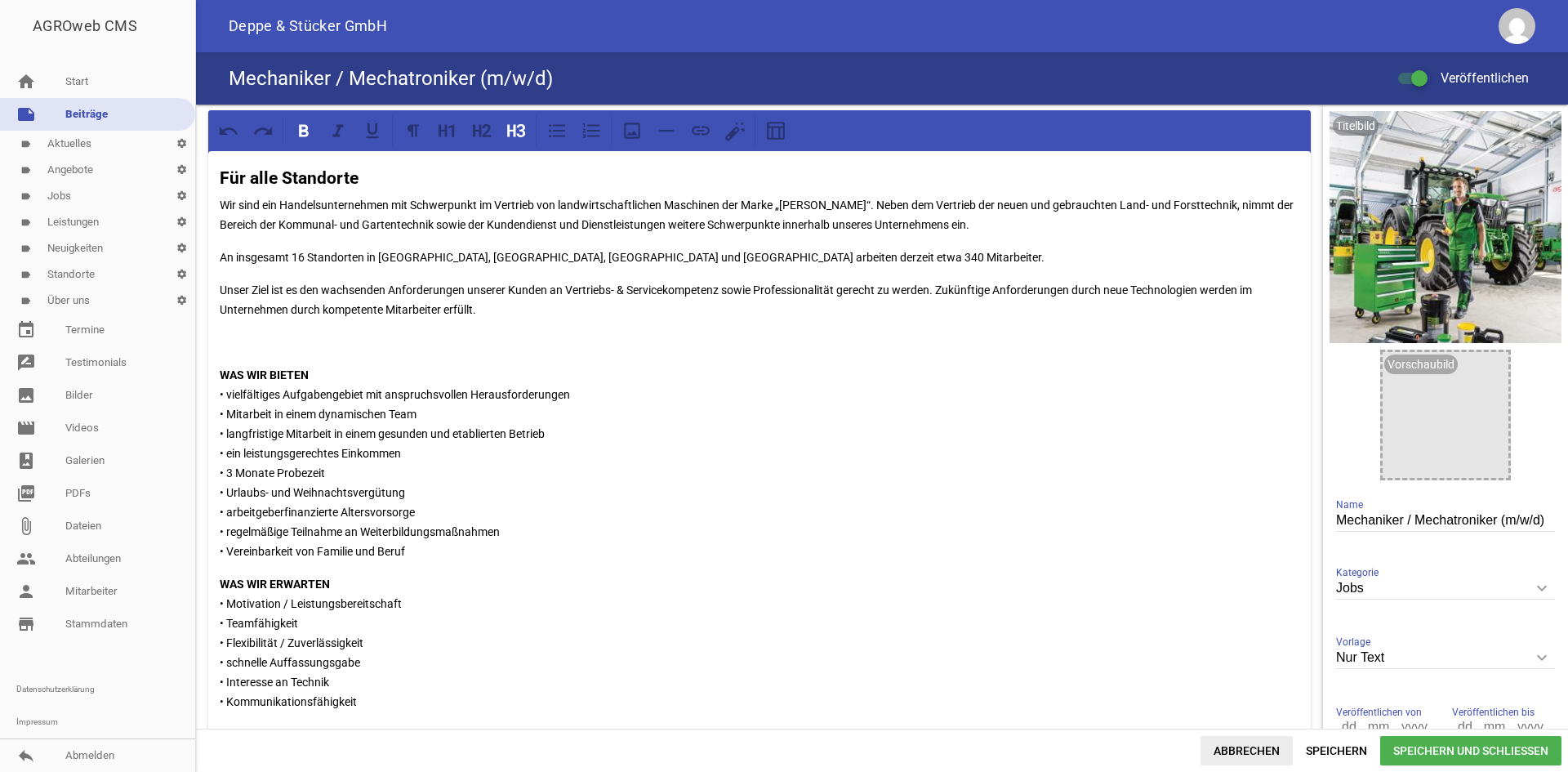
click at [1264, 750] on span "Abbrechen" at bounding box center [1246, 750] width 93 height 29
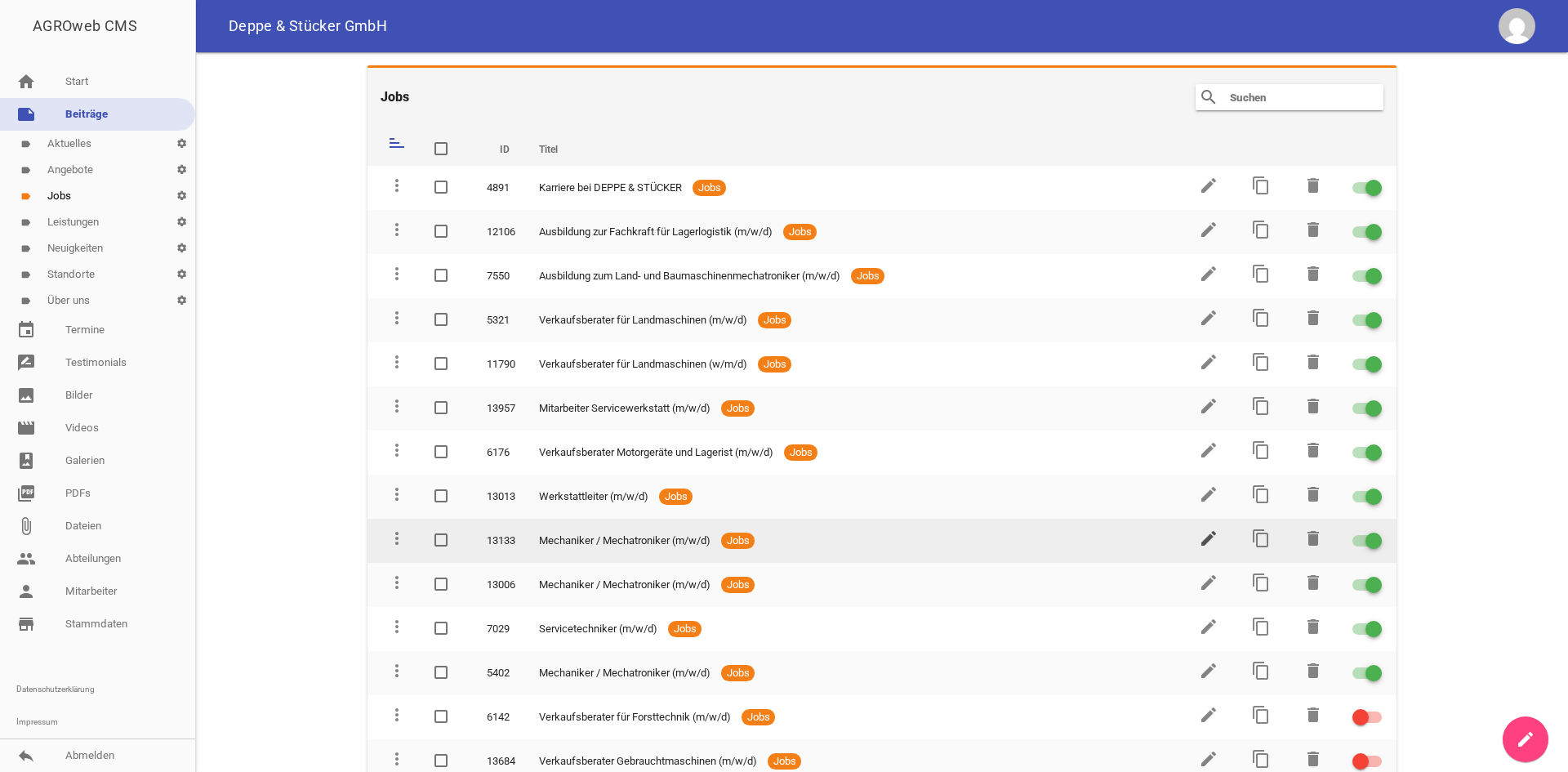
click at [1201, 535] on icon "edit" at bounding box center [1209, 539] width 20 height 20
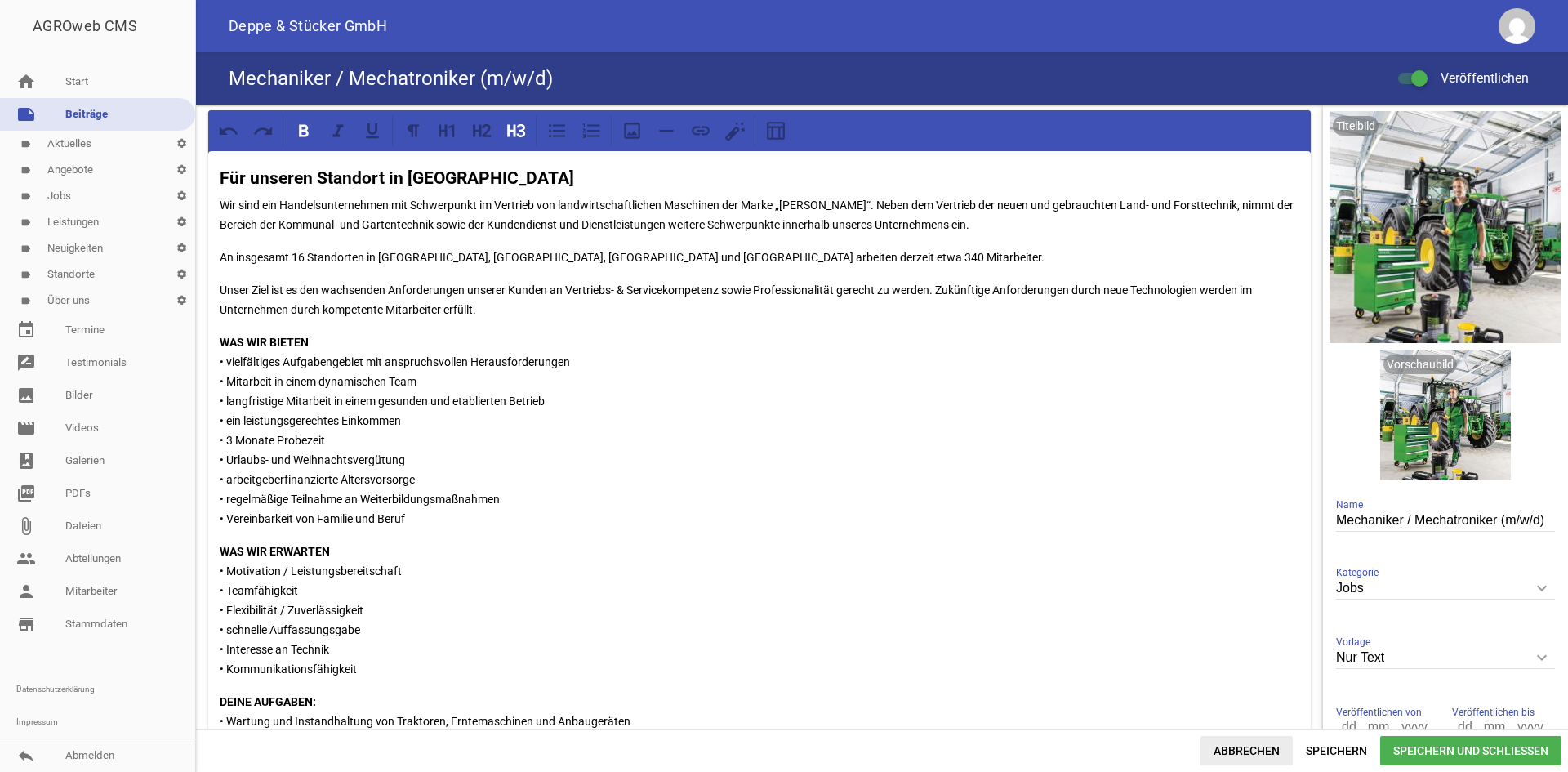
click at [1261, 750] on span "Abbrechen" at bounding box center [1246, 750] width 93 height 29
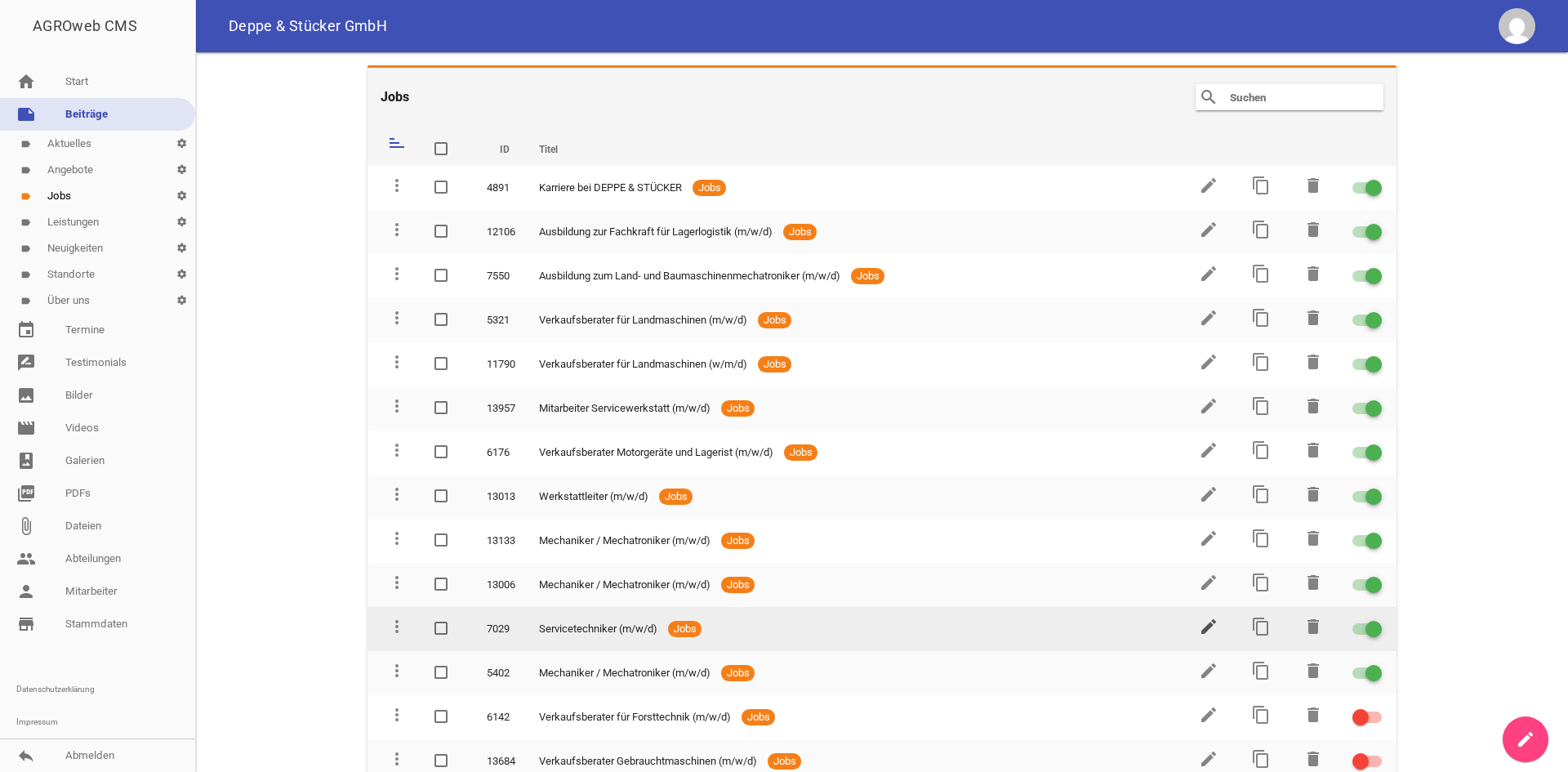
click at [1199, 623] on icon "edit" at bounding box center [1209, 627] width 20 height 20
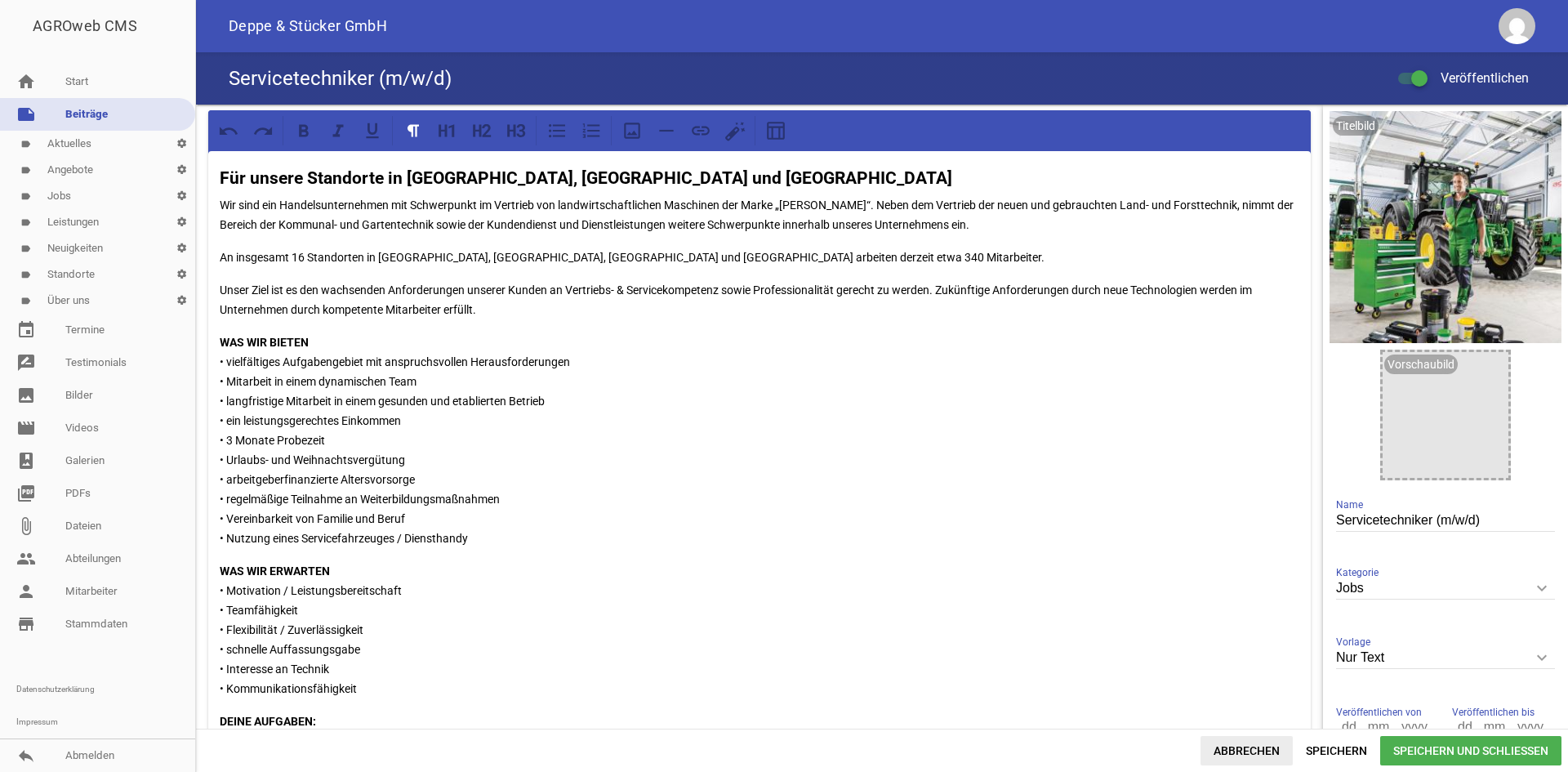
click at [1248, 754] on span "Abbrechen" at bounding box center [1246, 750] width 93 height 29
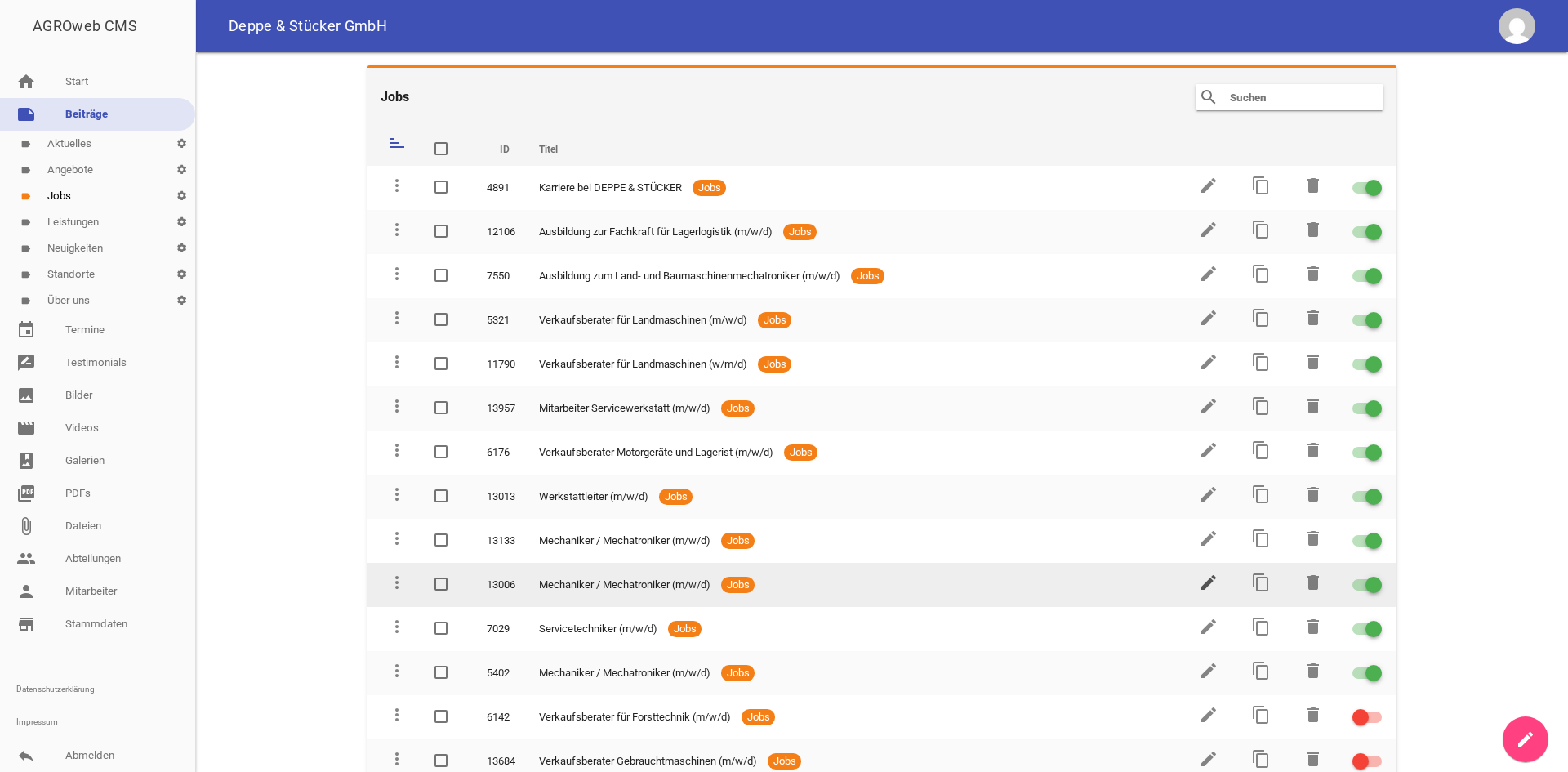
click at [1203, 581] on icon "edit" at bounding box center [1209, 583] width 20 height 20
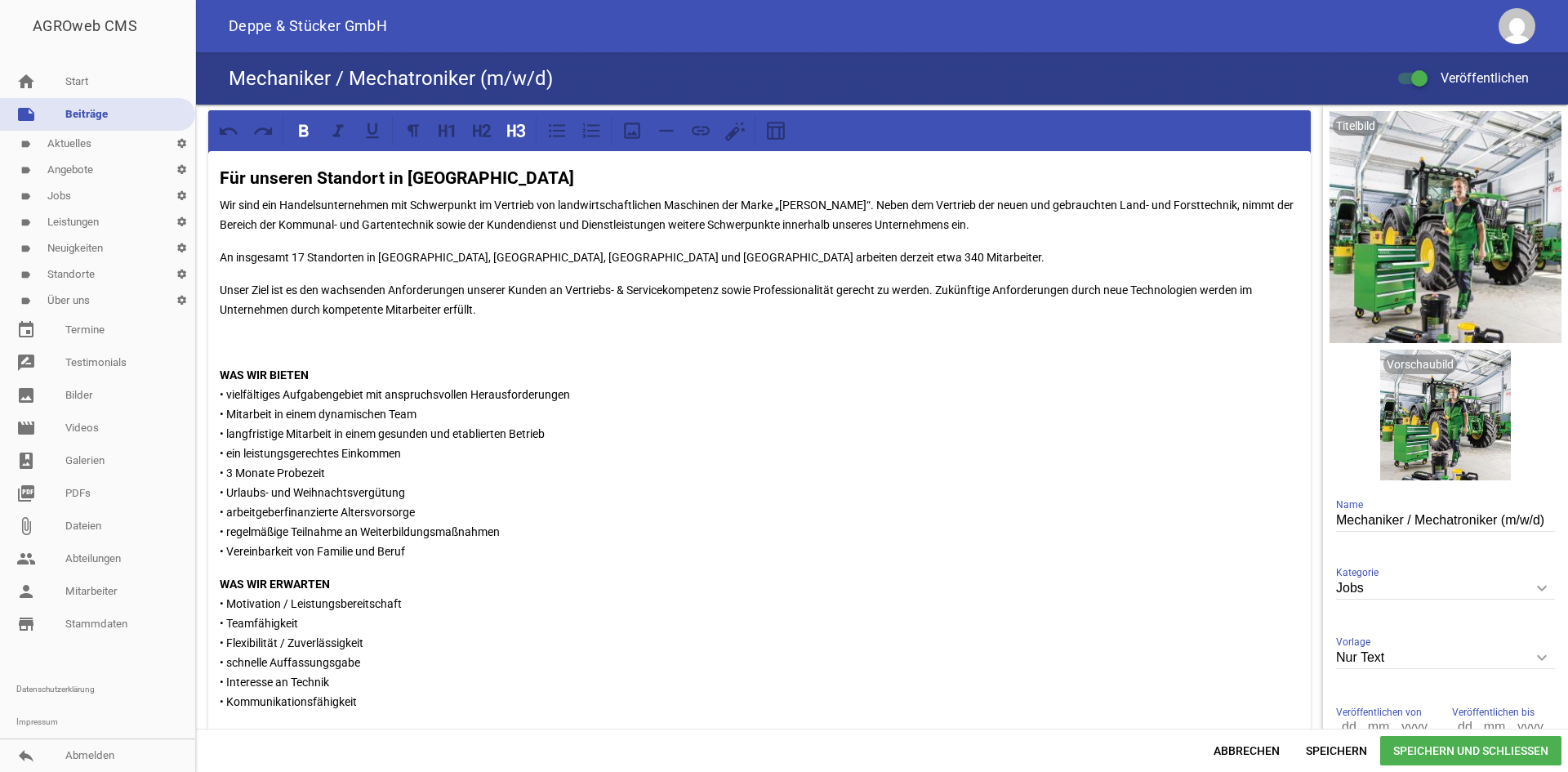
click at [301, 257] on p "An insgesamt 17 Standorten in [GEOGRAPHIC_DATA], [GEOGRAPHIC_DATA], [GEOGRAPHIC…" at bounding box center [759, 258] width 1080 height 20
click at [1453, 744] on span "Speichern und Schließen" at bounding box center [1470, 750] width 181 height 29
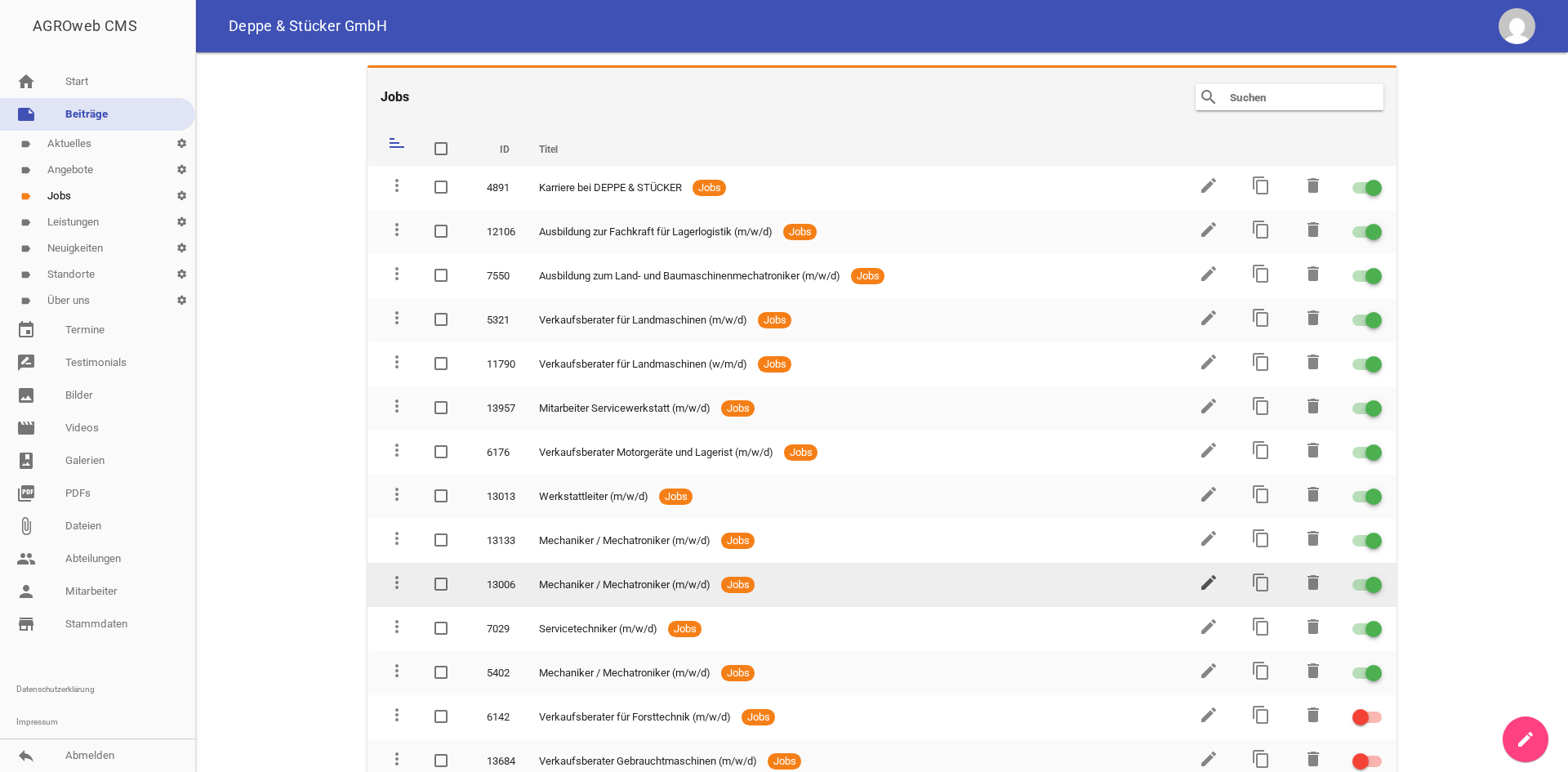
click at [1200, 586] on icon "edit" at bounding box center [1209, 583] width 20 height 20
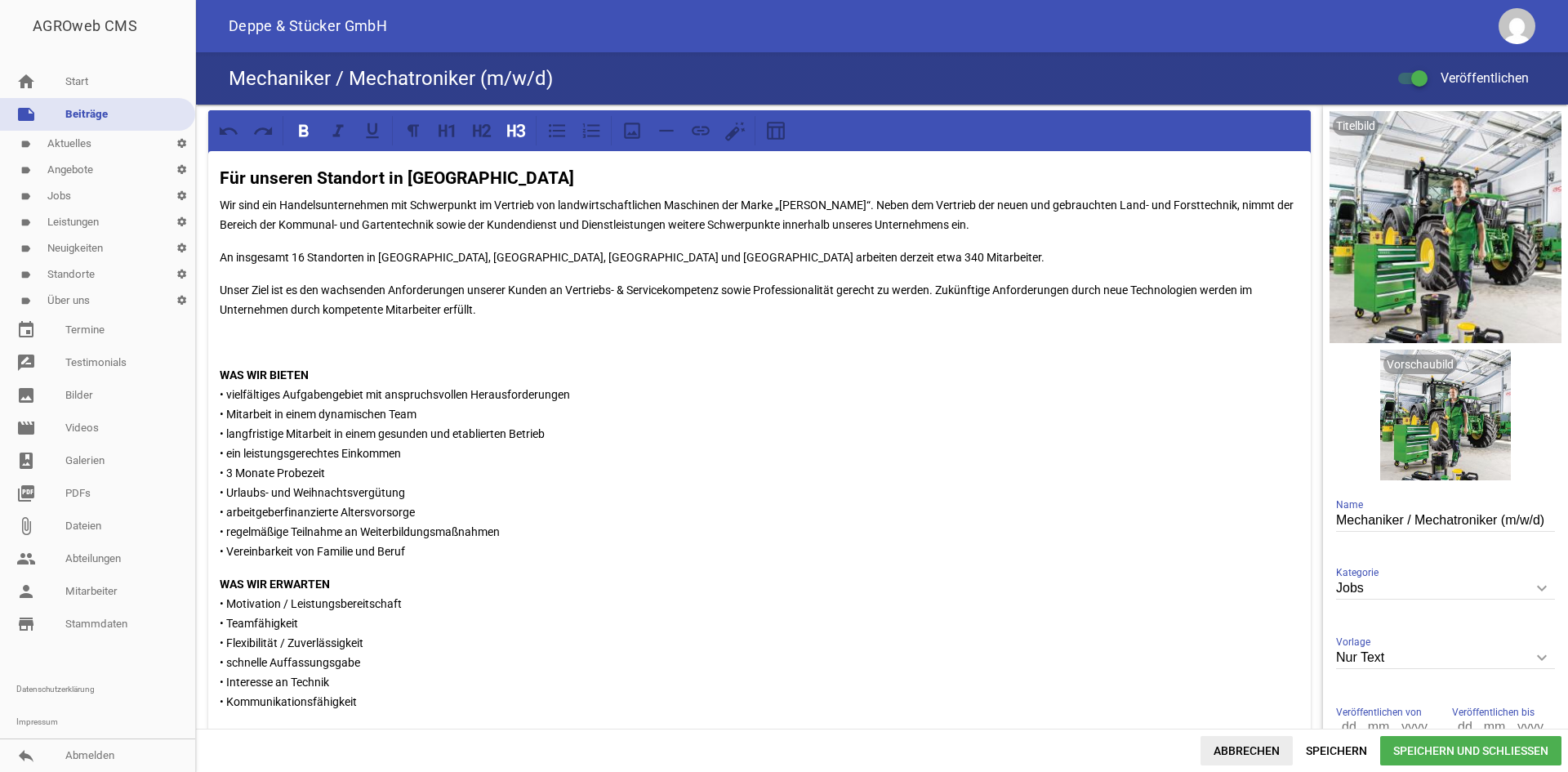
click at [1279, 748] on span "Abbrechen" at bounding box center [1246, 750] width 93 height 29
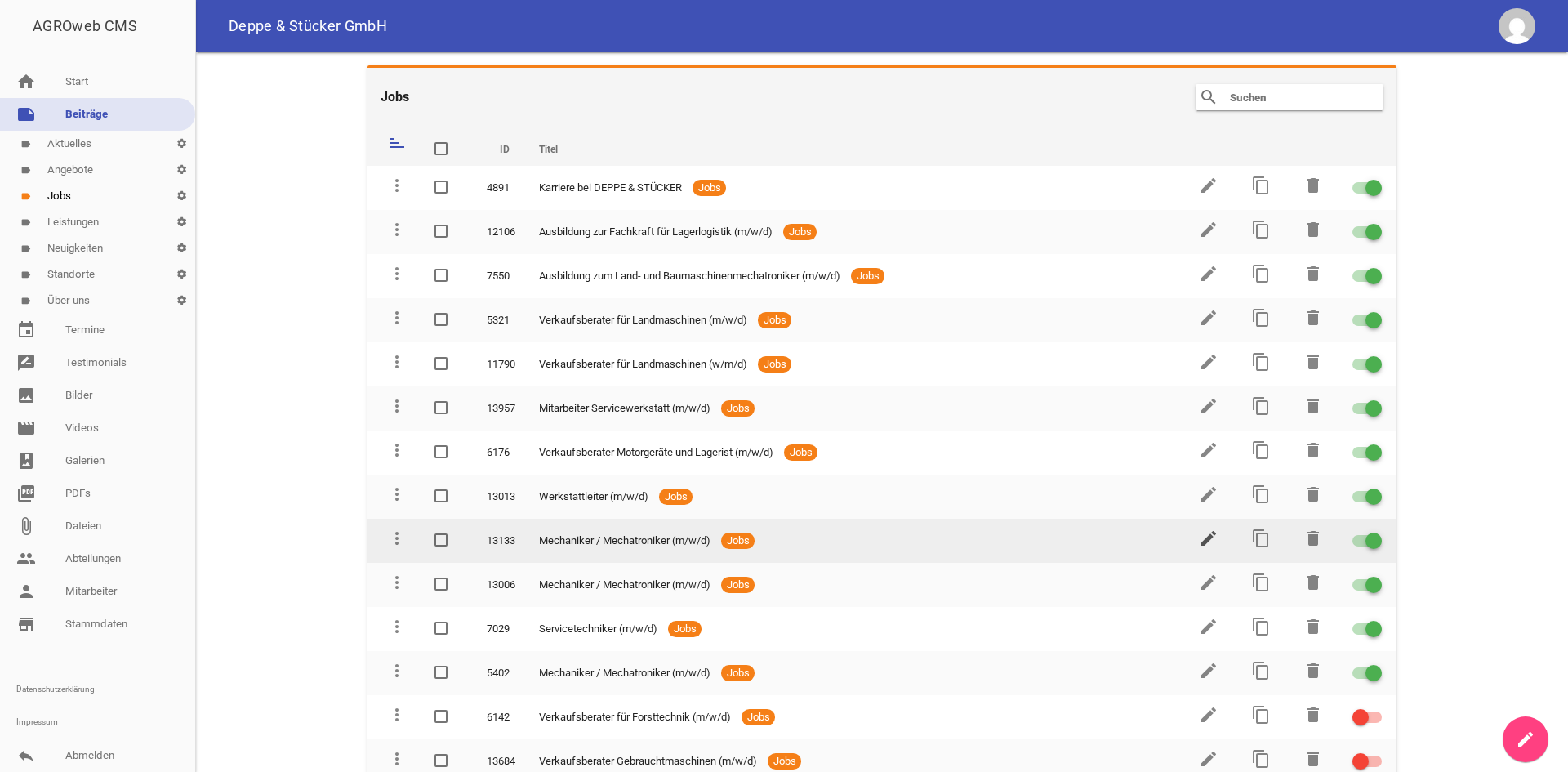
click at [1200, 544] on icon "edit" at bounding box center [1209, 539] width 20 height 20
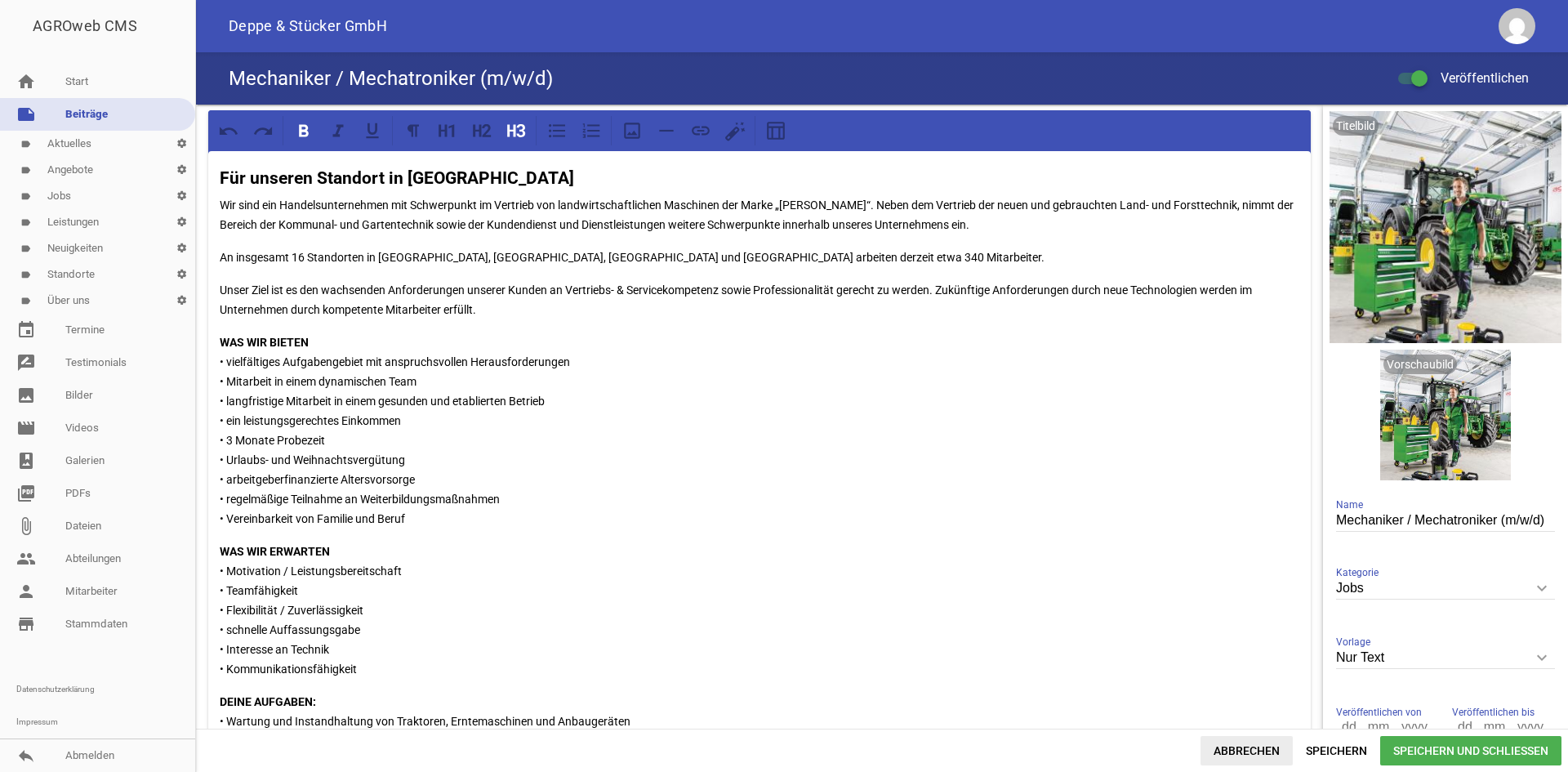
click at [1265, 752] on span "Abbrechen" at bounding box center [1246, 750] width 93 height 29
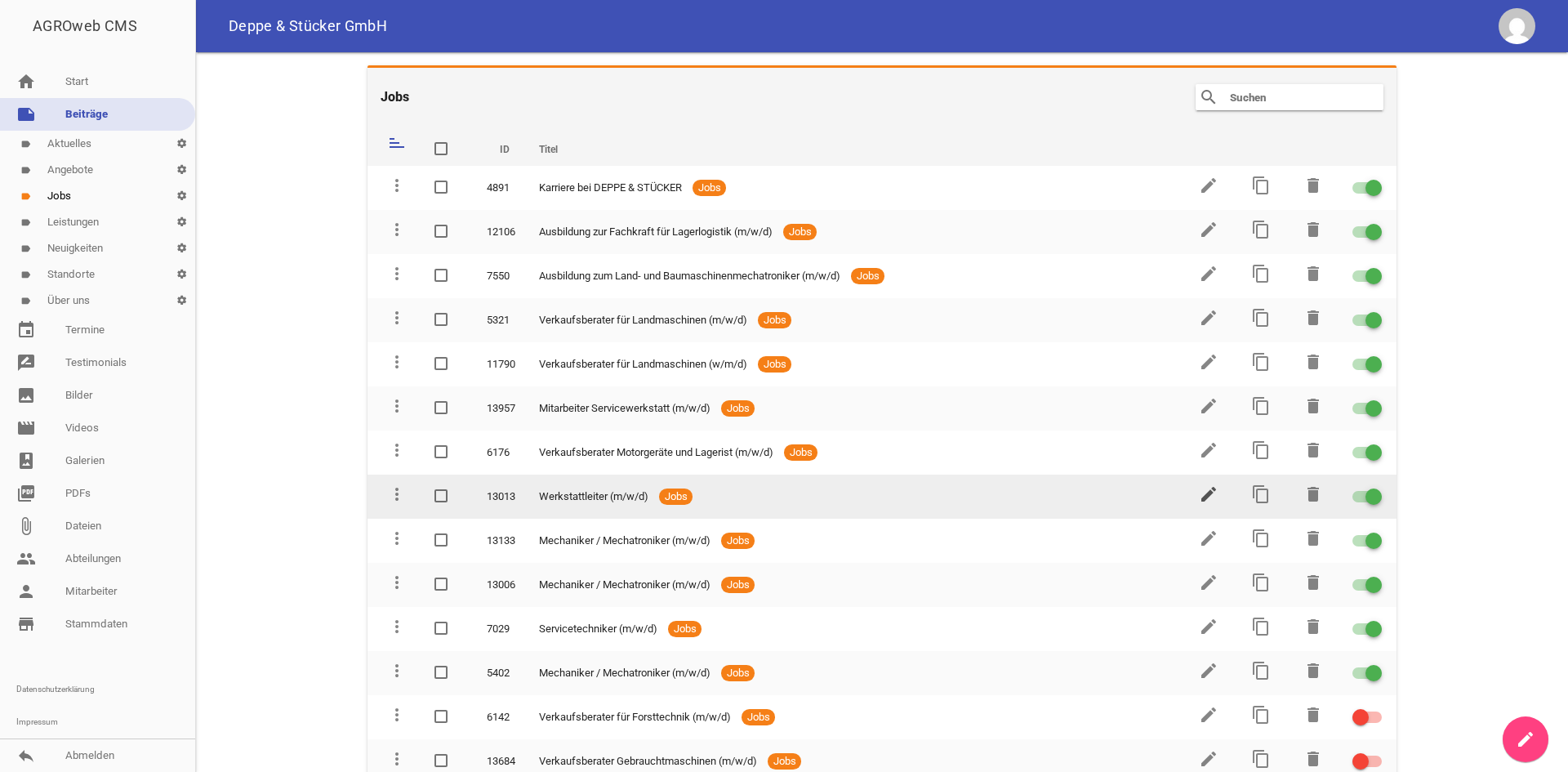
click at [1202, 492] on icon "edit" at bounding box center [1209, 494] width 20 height 20
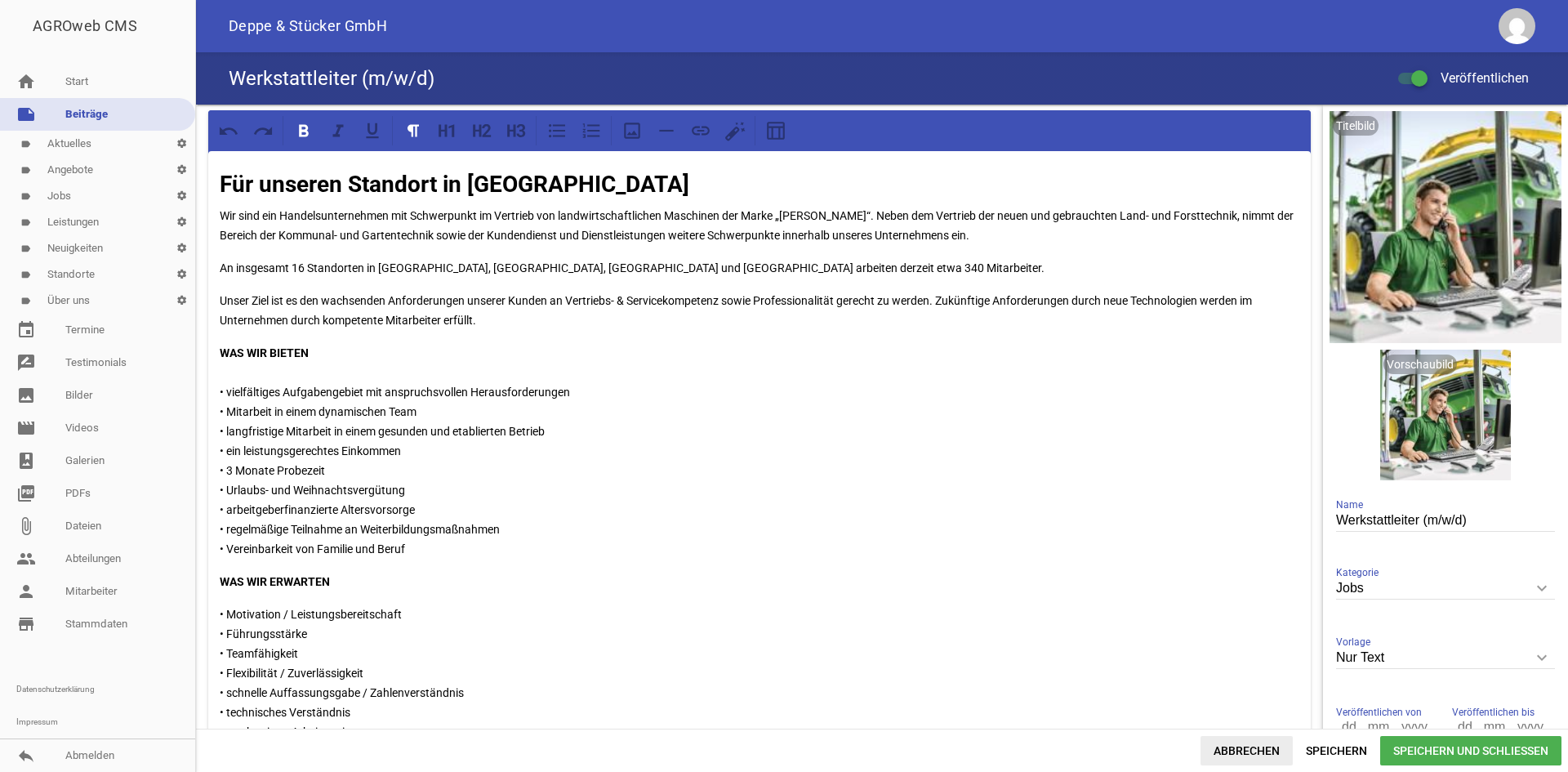
click at [1268, 755] on span "Abbrechen" at bounding box center [1246, 750] width 93 height 29
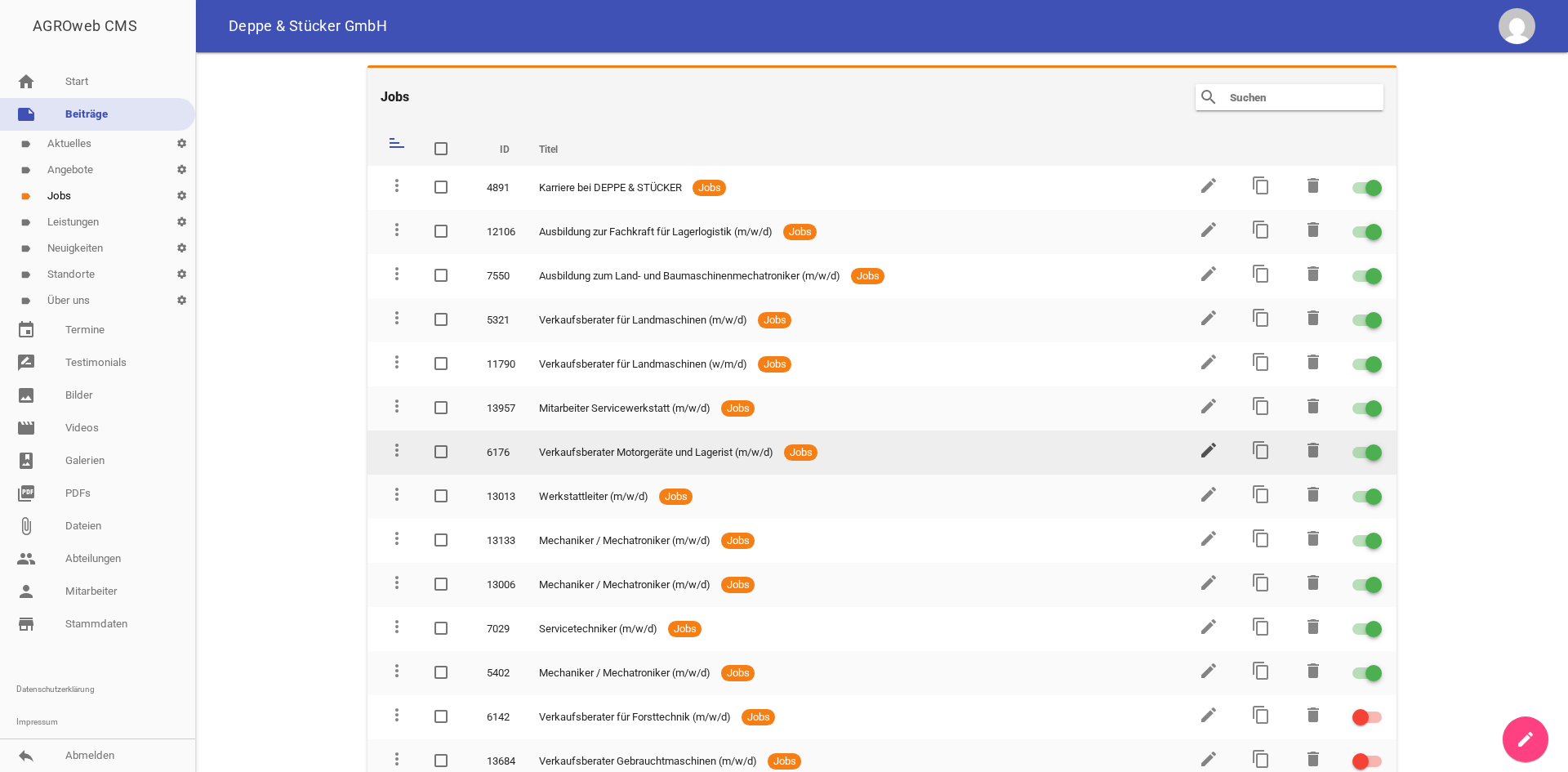
click at [1205, 459] on icon "edit" at bounding box center [1209, 450] width 20 height 20
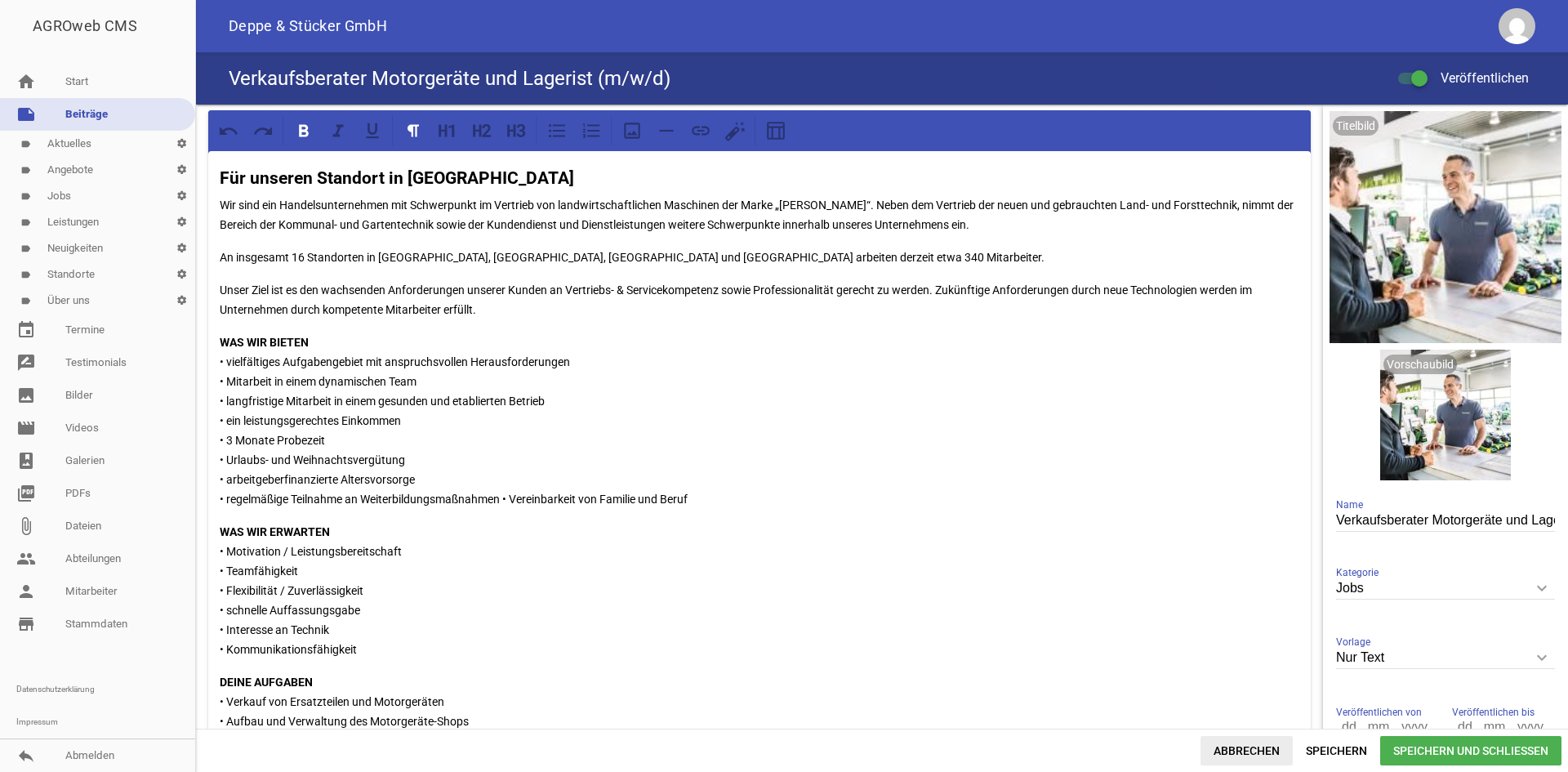
click at [1220, 739] on span "Abbrechen" at bounding box center [1246, 750] width 93 height 29
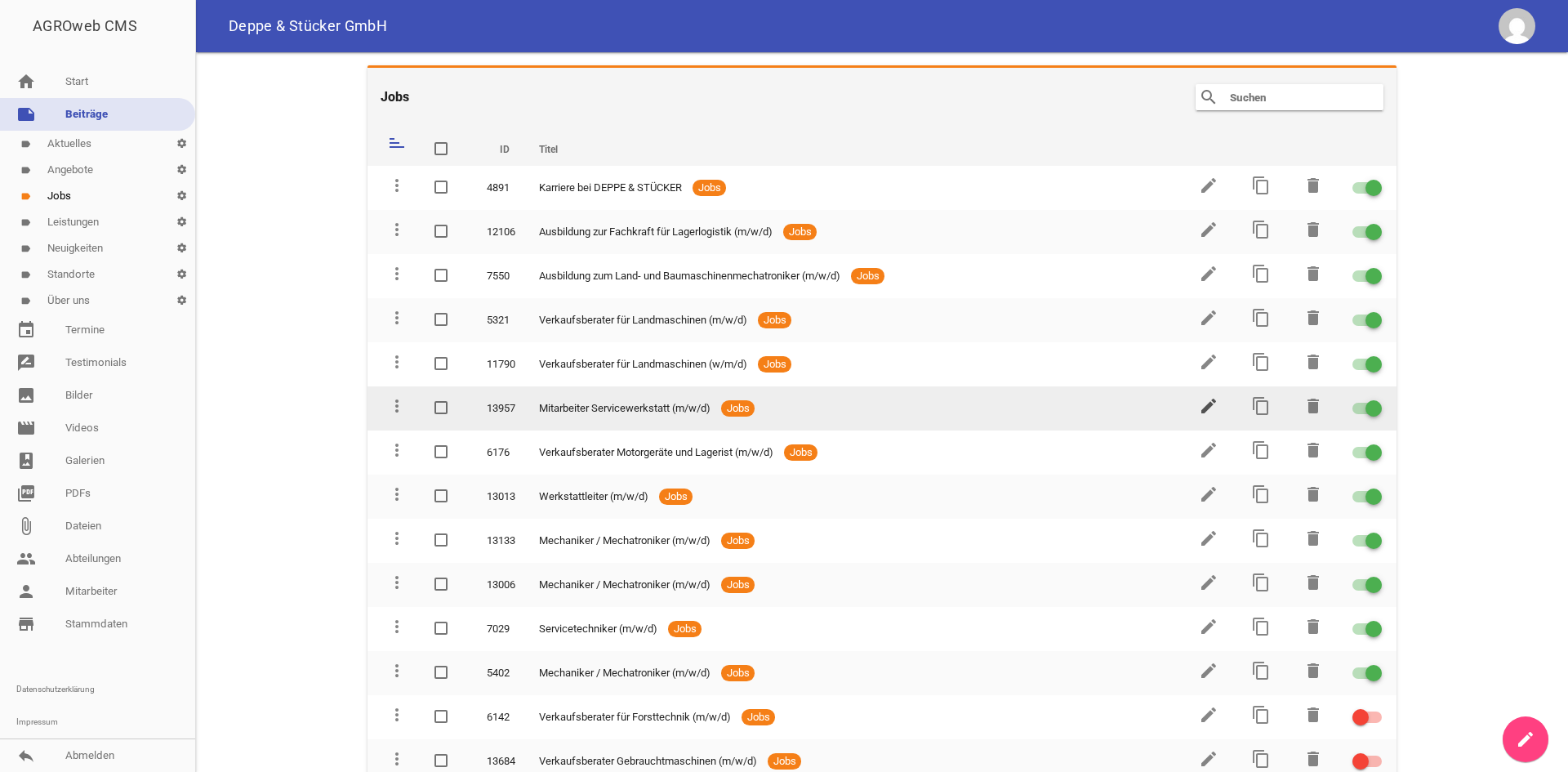
click at [1200, 402] on icon "edit" at bounding box center [1209, 406] width 20 height 20
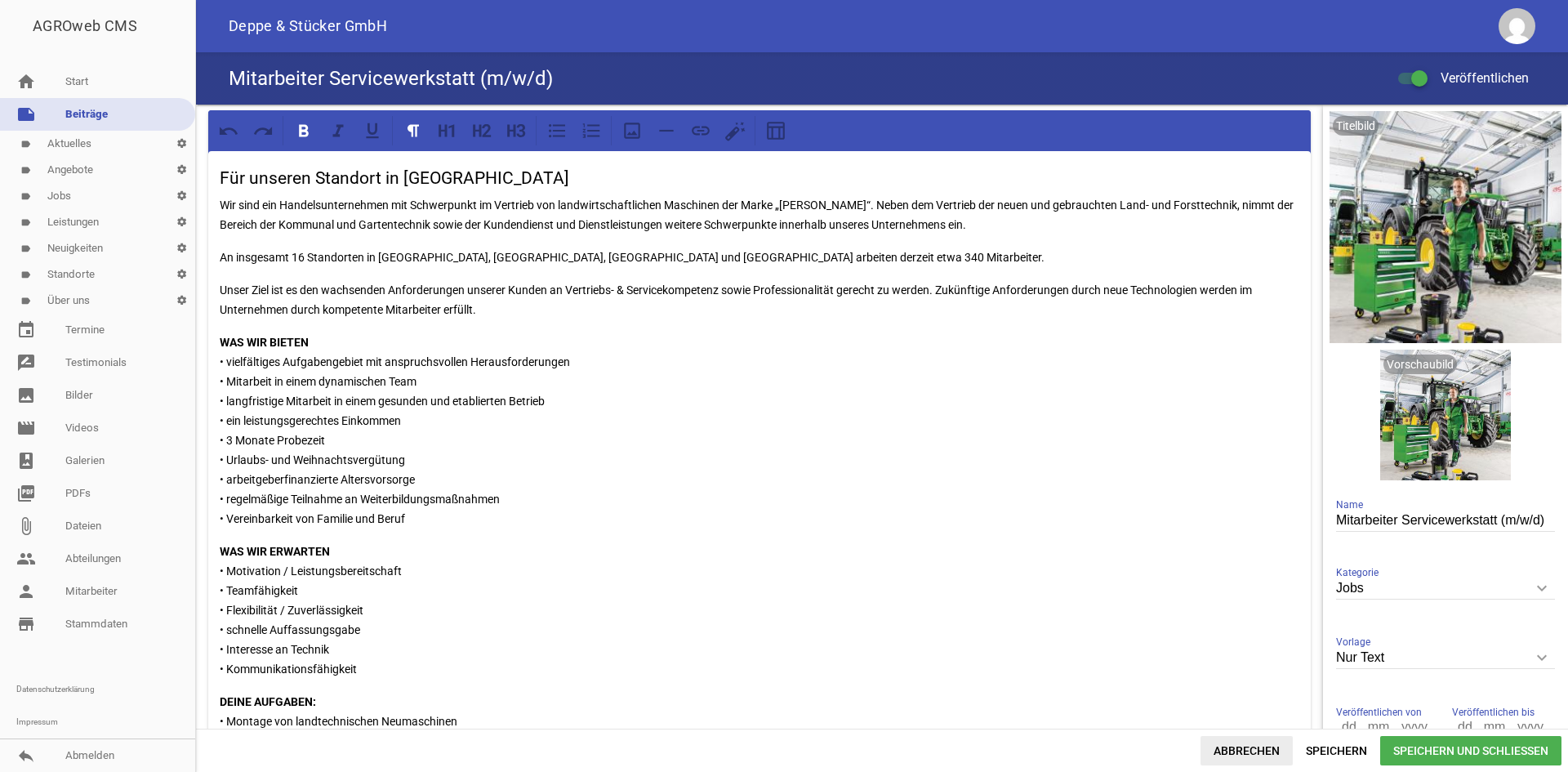
click at [1255, 748] on span "Abbrechen" at bounding box center [1246, 750] width 93 height 29
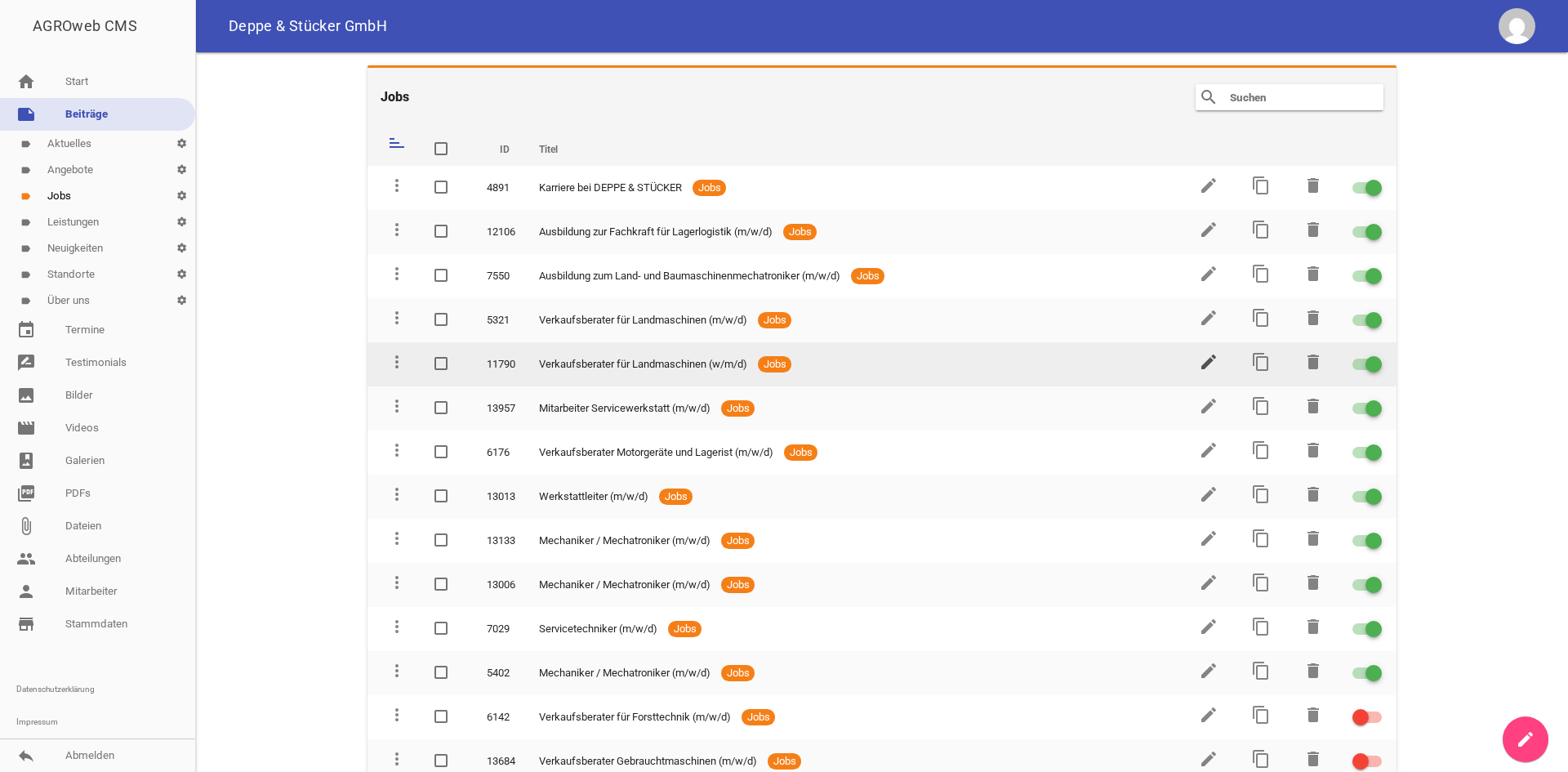
click at [1203, 354] on icon "edit" at bounding box center [1209, 362] width 20 height 20
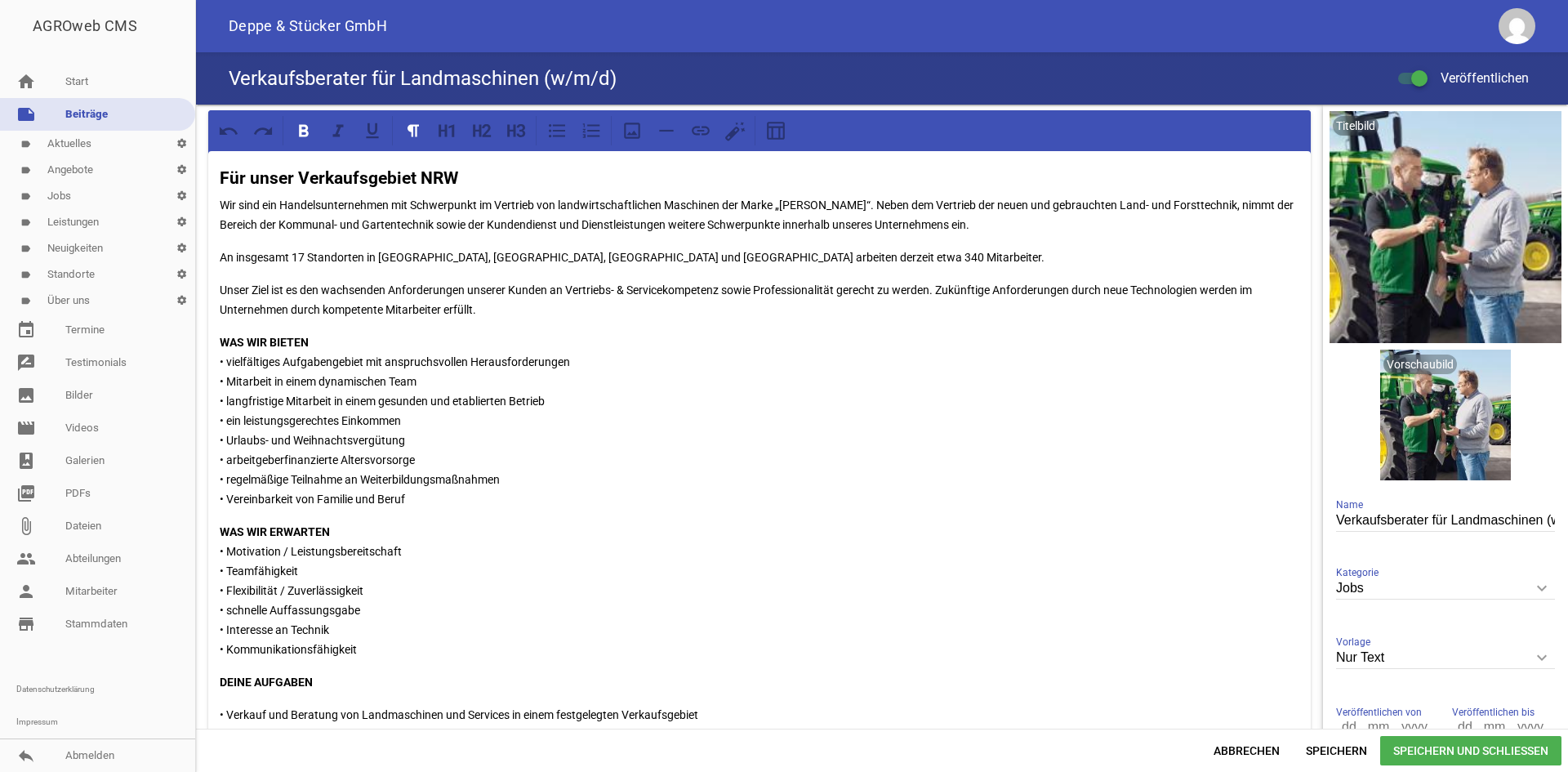
click at [302, 258] on p "An insgesamt 17 Standorten in [GEOGRAPHIC_DATA], [GEOGRAPHIC_DATA], [GEOGRAPHIC…" at bounding box center [759, 258] width 1080 height 20
click at [1500, 754] on span "Speichern und Schließen" at bounding box center [1470, 750] width 181 height 29
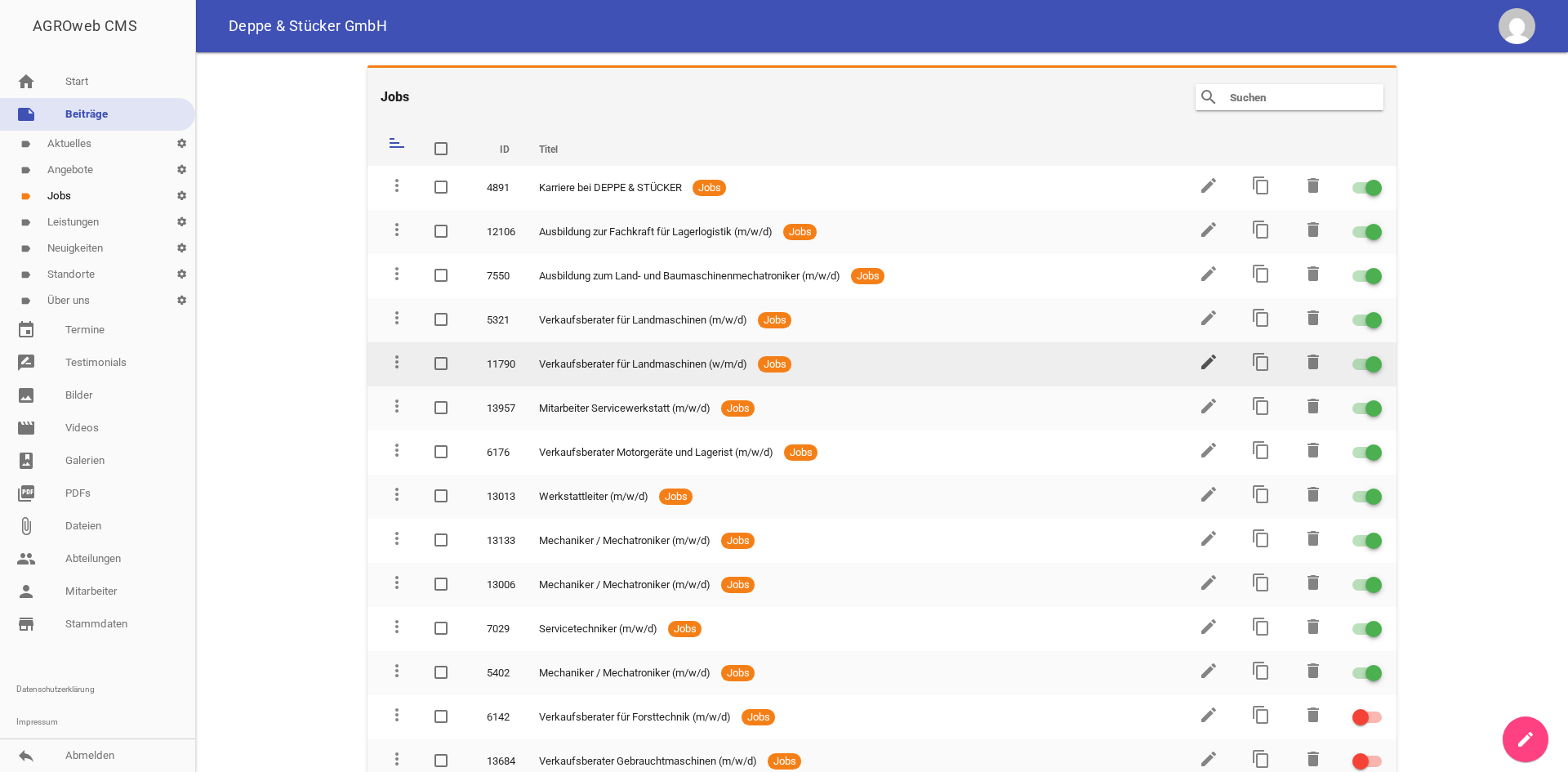
click at [1200, 355] on icon "edit" at bounding box center [1209, 362] width 20 height 20
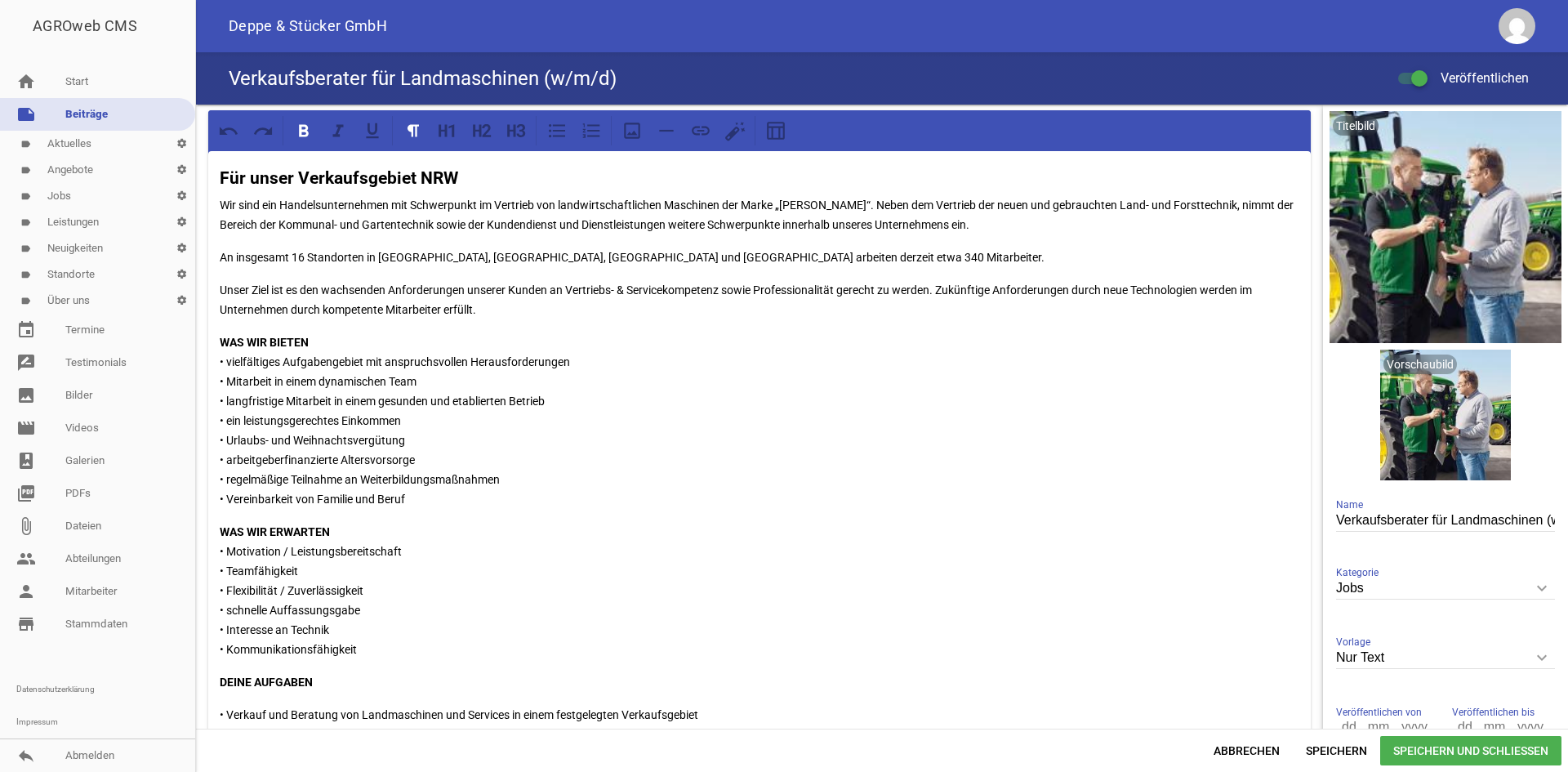
click at [1263, 766] on div "Abbrechen Speichern Speichern und Schließen" at bounding box center [882, 750] width 1372 height 43
click at [1264, 752] on span "Abbrechen" at bounding box center [1246, 750] width 93 height 29
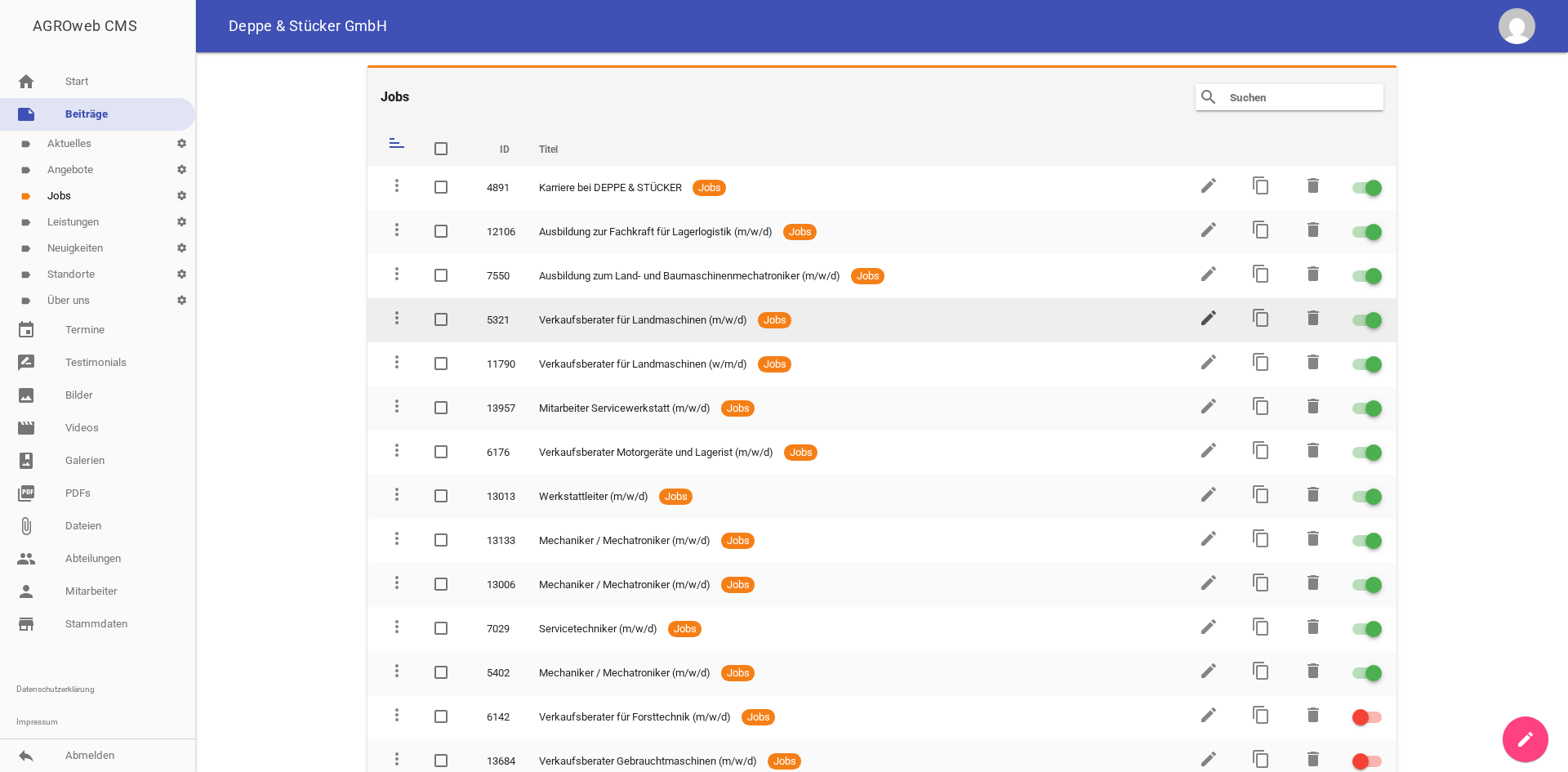
click at [1200, 311] on icon "edit" at bounding box center [1209, 318] width 20 height 20
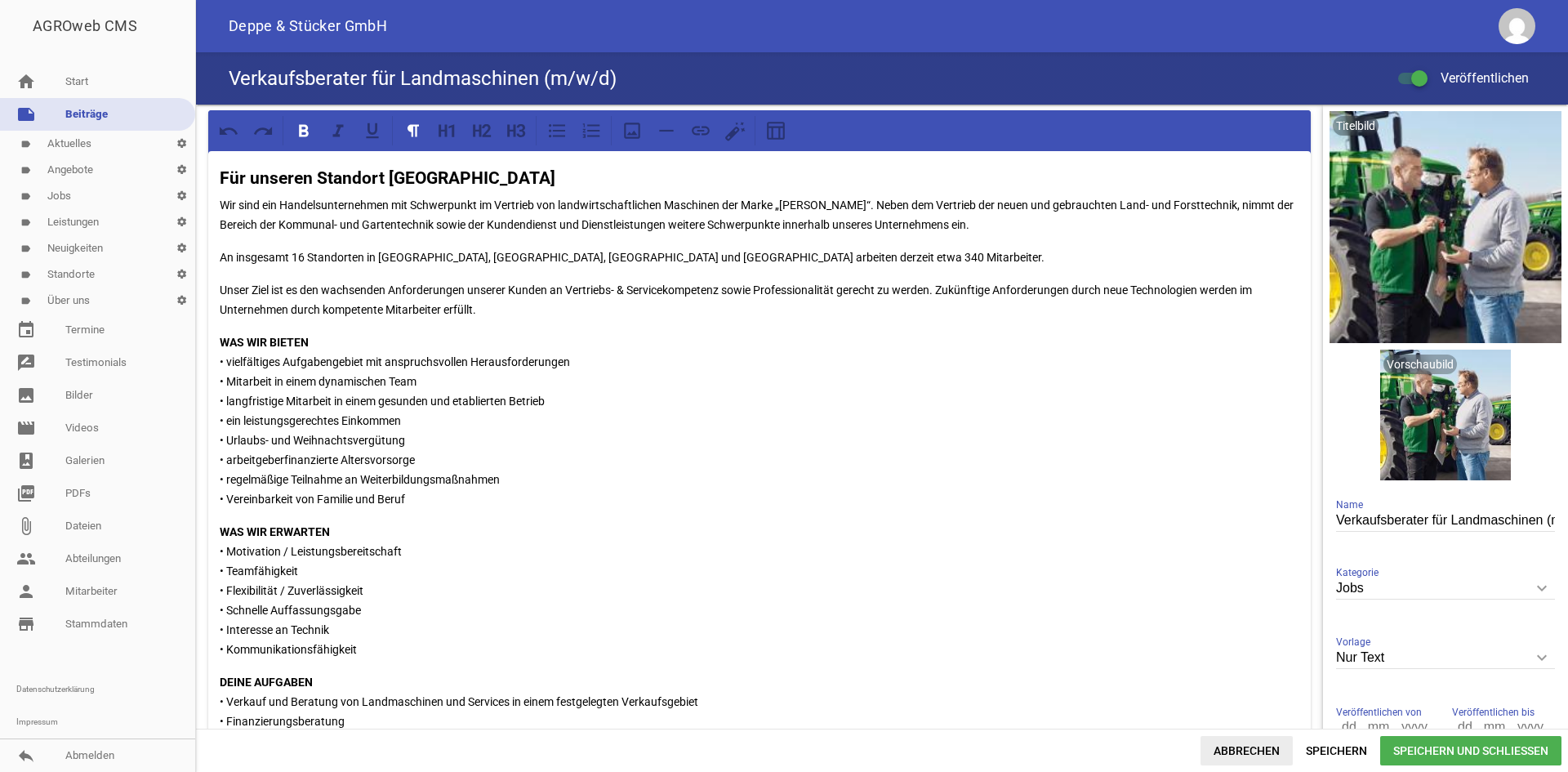
click at [1232, 745] on span "Abbrechen" at bounding box center [1246, 750] width 93 height 29
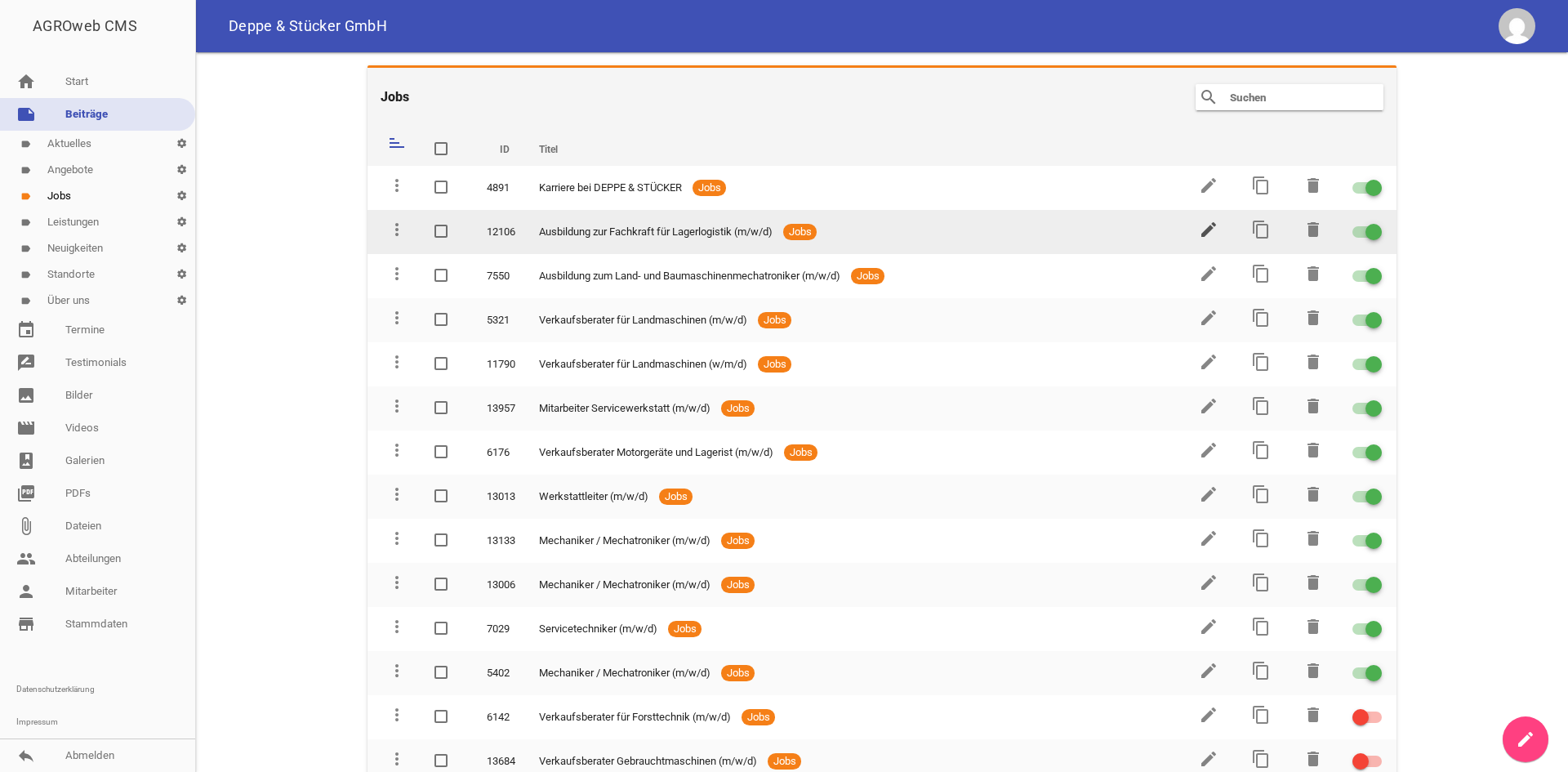
click at [1209, 231] on icon "edit" at bounding box center [1209, 230] width 20 height 20
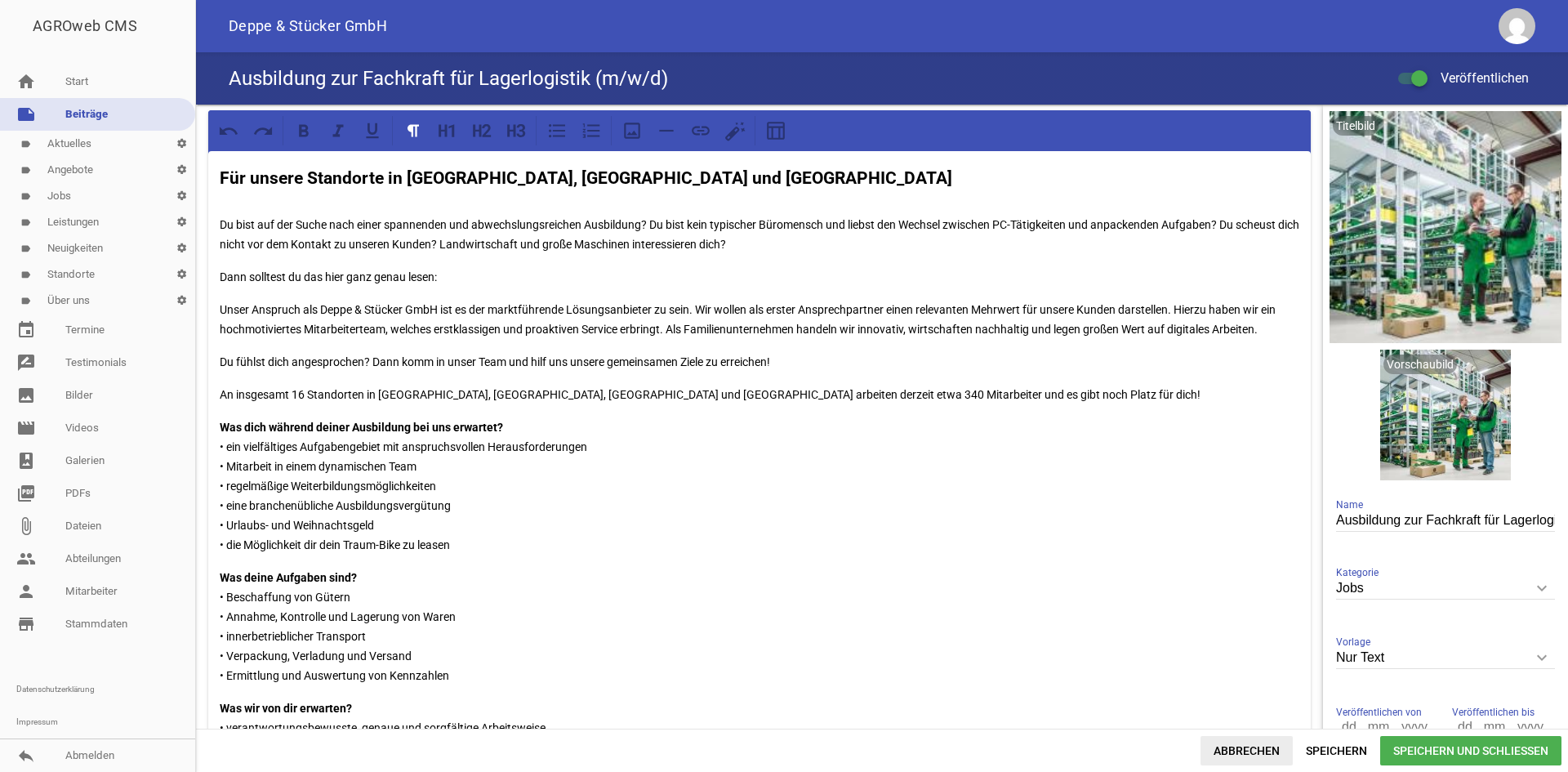
click at [1222, 760] on span "Abbrechen" at bounding box center [1246, 750] width 93 height 29
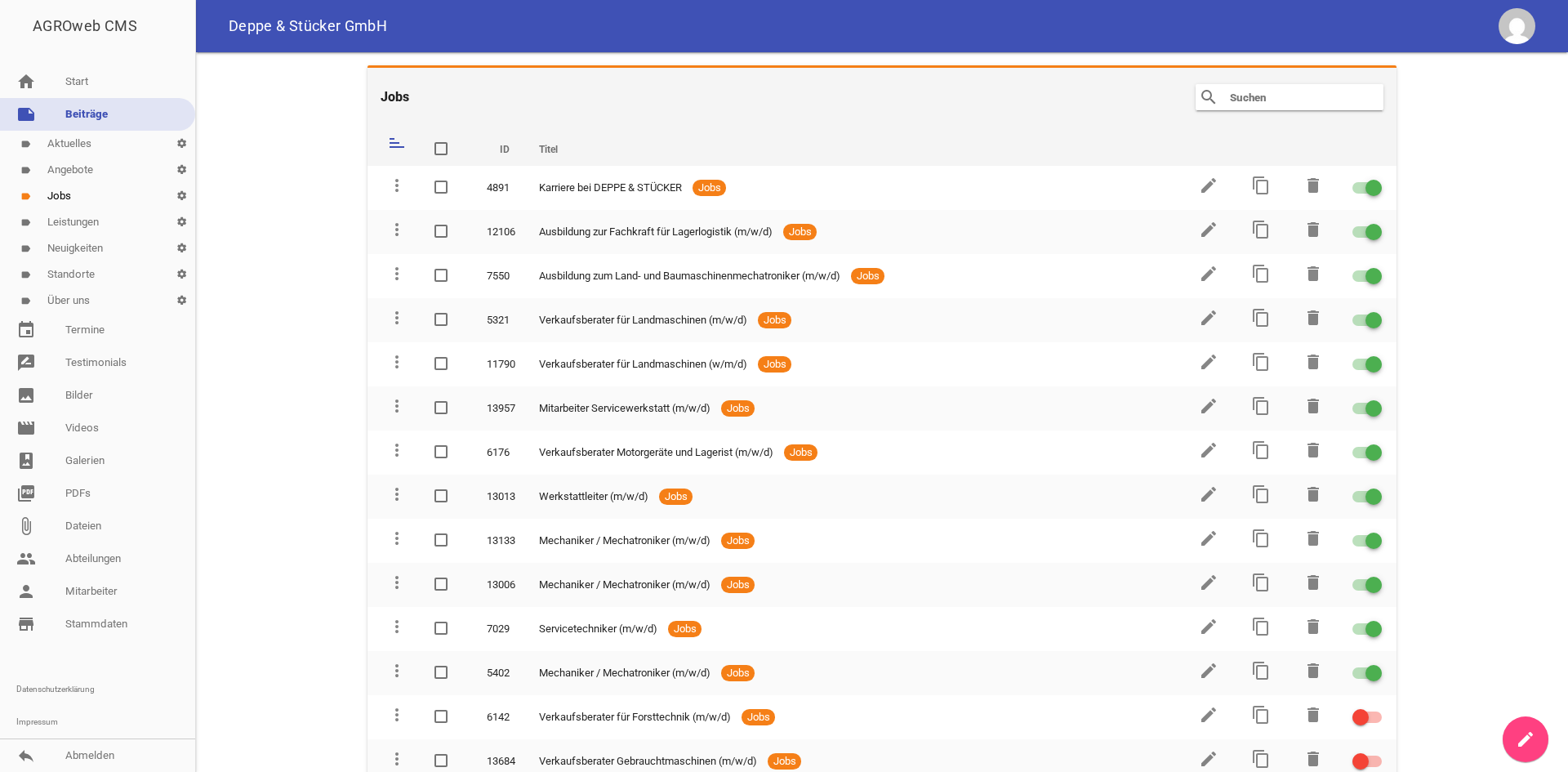
click at [87, 266] on link "label Standorte settings" at bounding box center [98, 274] width 195 height 26
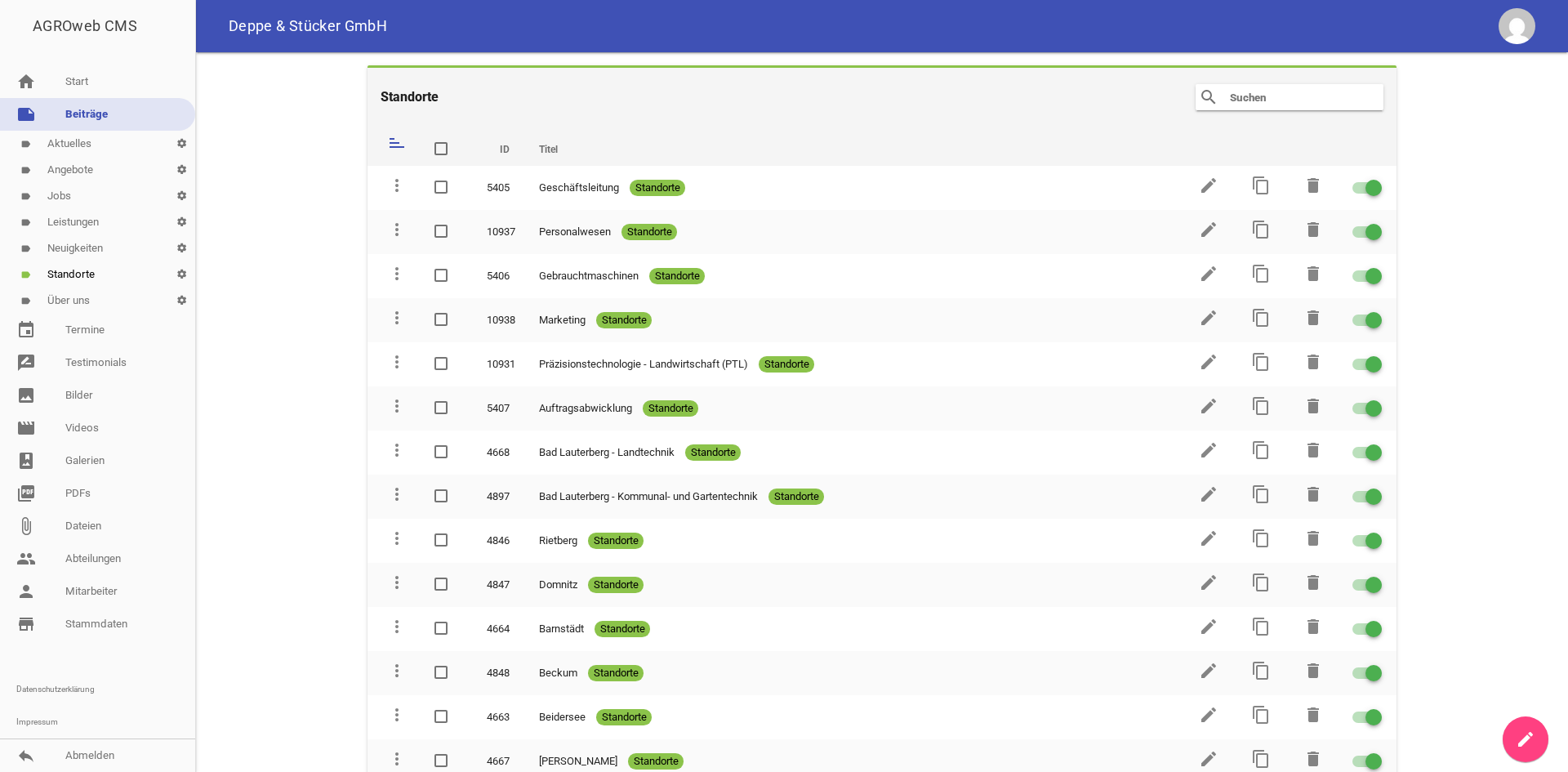
click at [1240, 98] on input "text" at bounding box center [1293, 98] width 131 height 20
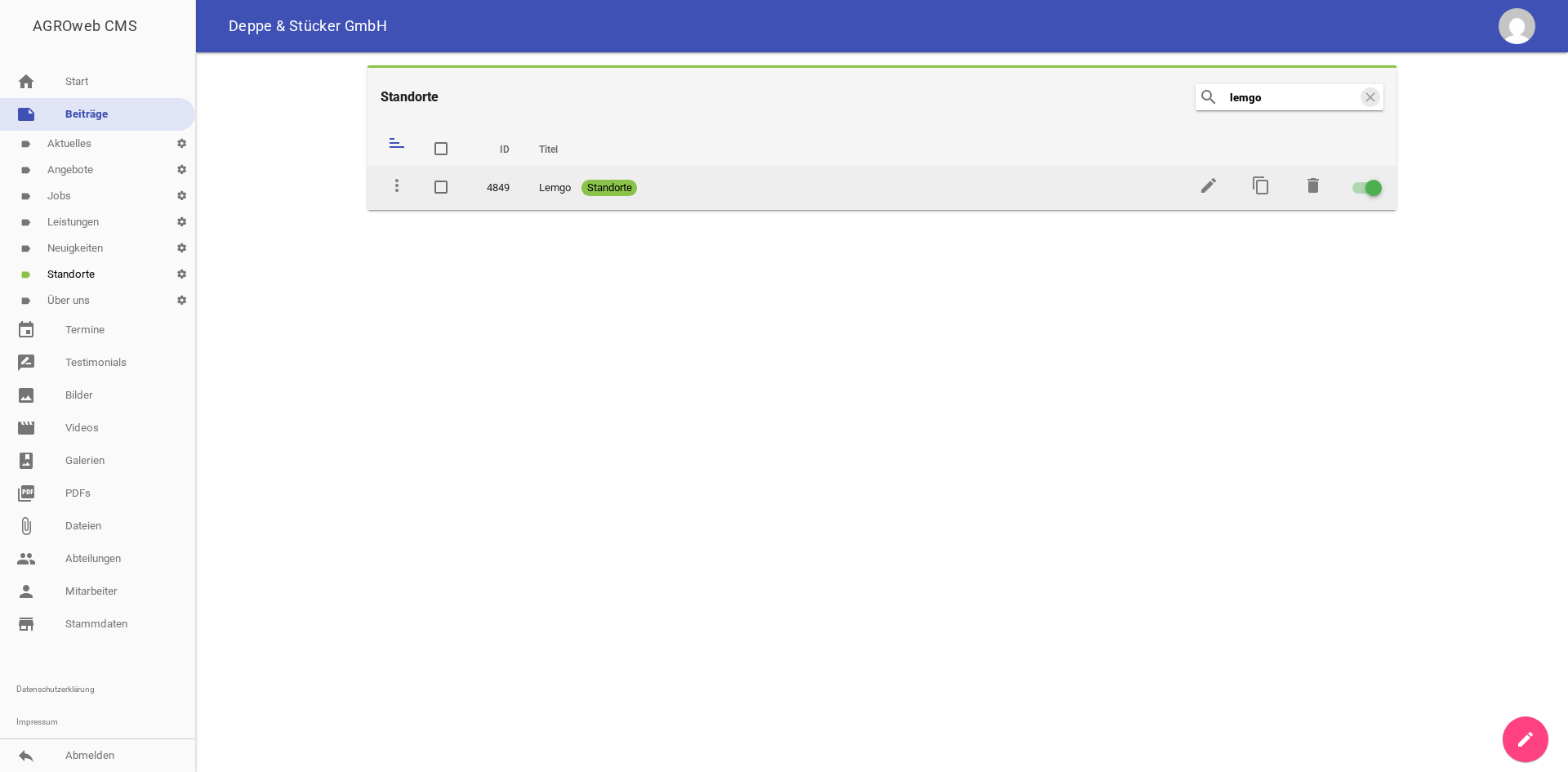
type input "lemgo"
click at [1186, 196] on td "edit" at bounding box center [1207, 188] width 53 height 44
click at [1211, 187] on icon "edit" at bounding box center [1209, 186] width 20 height 20
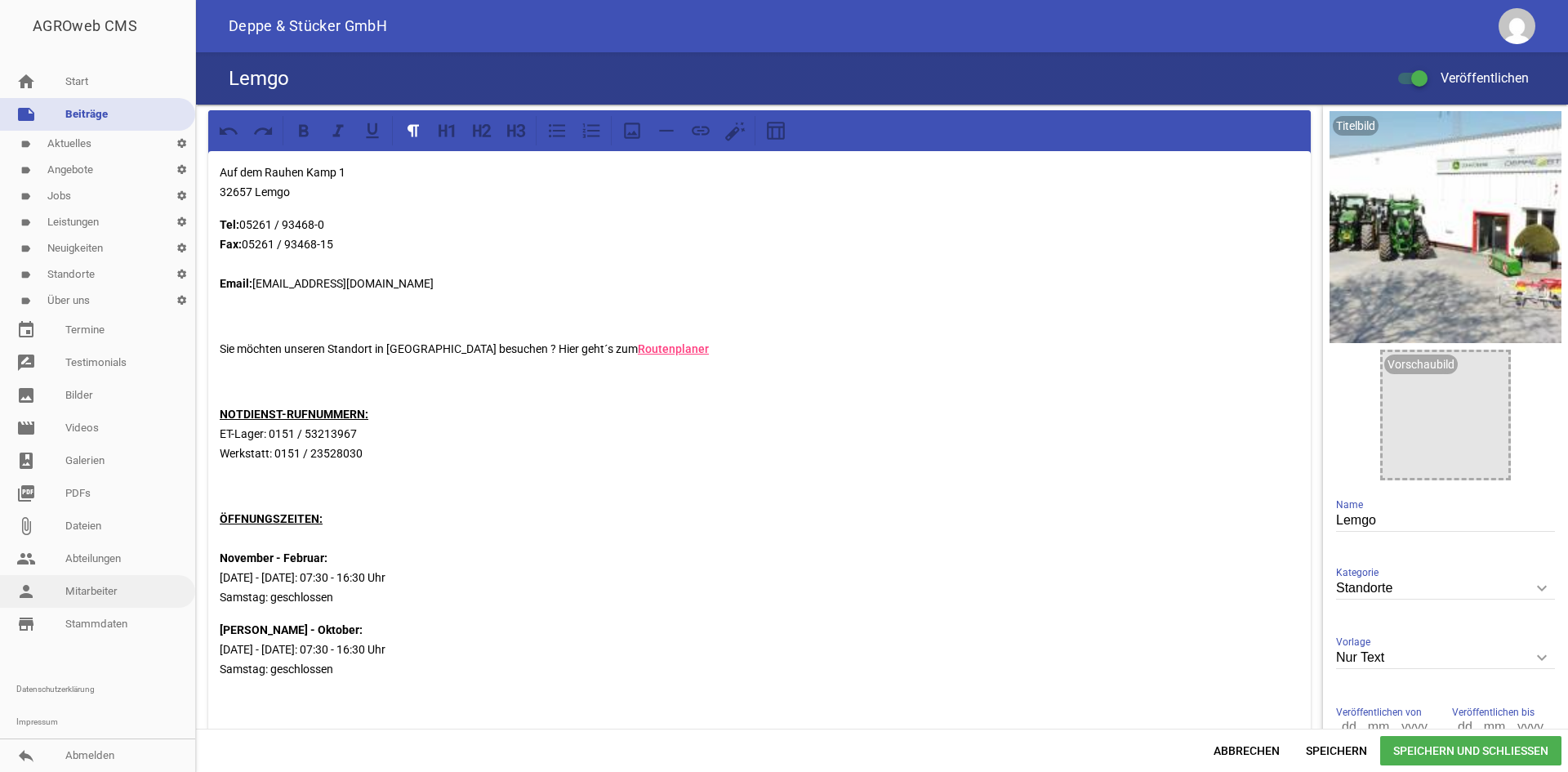
click at [82, 580] on link "person Mitarbeiter" at bounding box center [98, 591] width 195 height 33
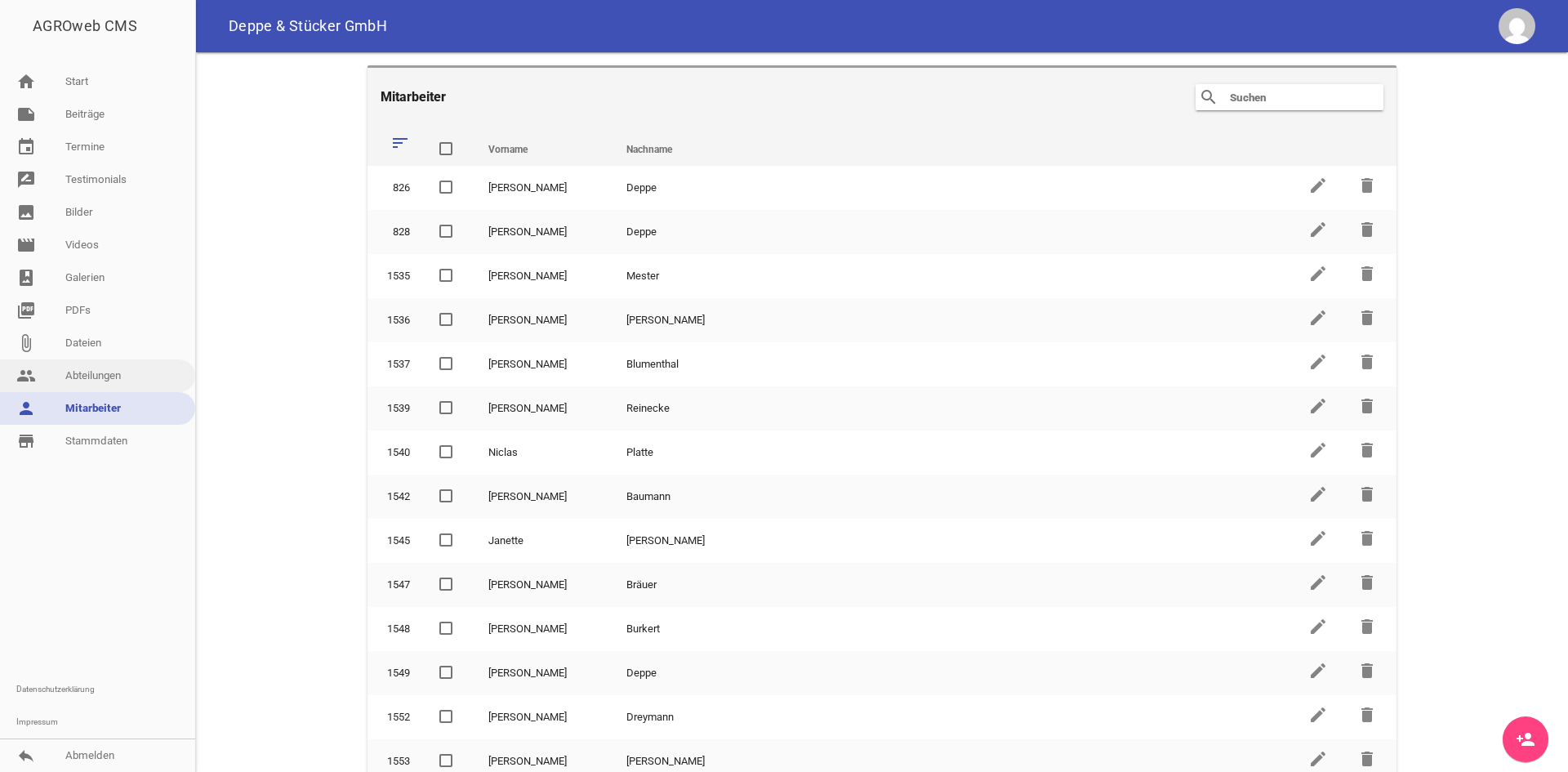
click at [113, 386] on link "people Abteilungen" at bounding box center [98, 375] width 195 height 33
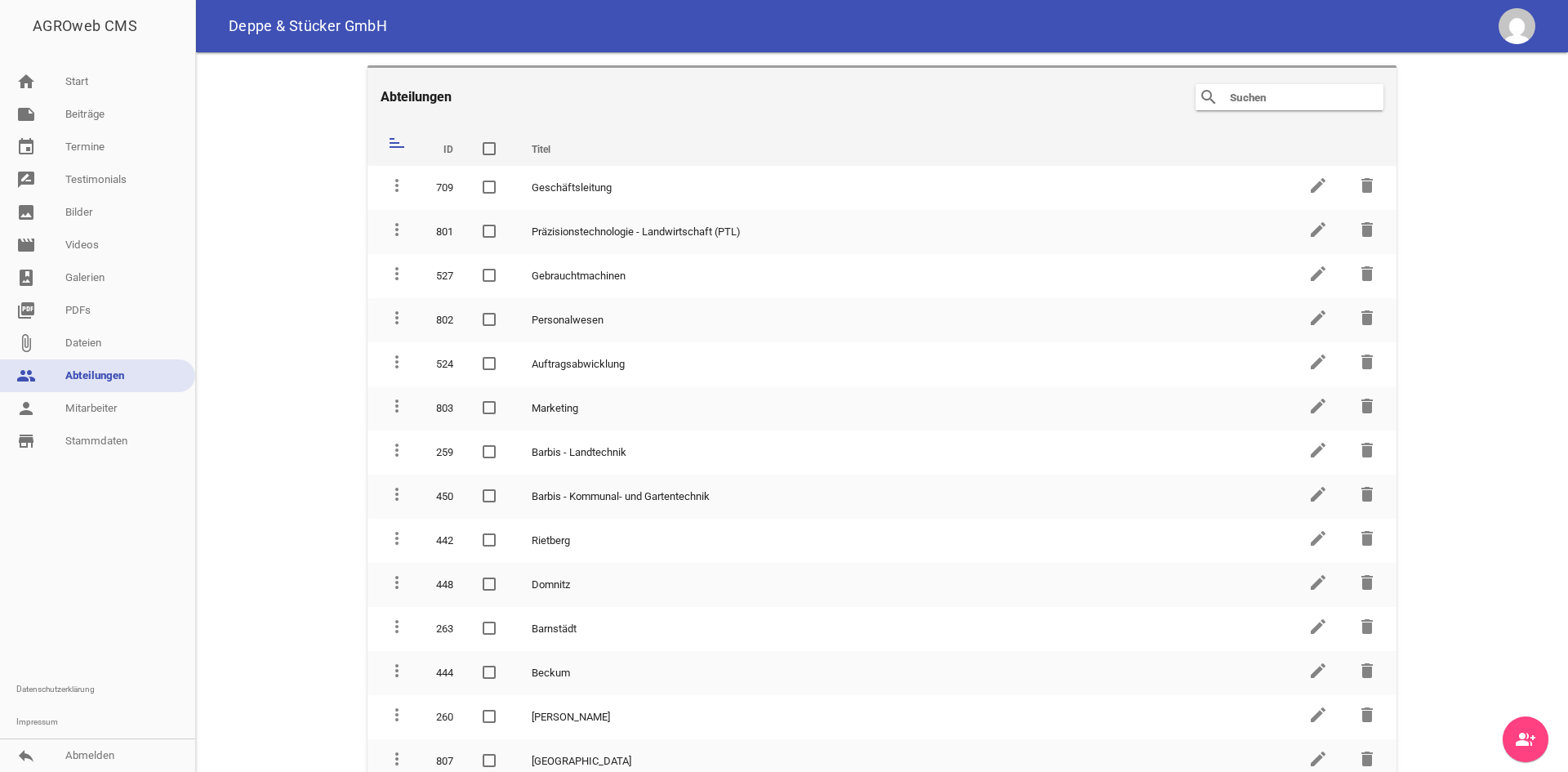
click at [1271, 92] on input "text" at bounding box center [1293, 98] width 131 height 20
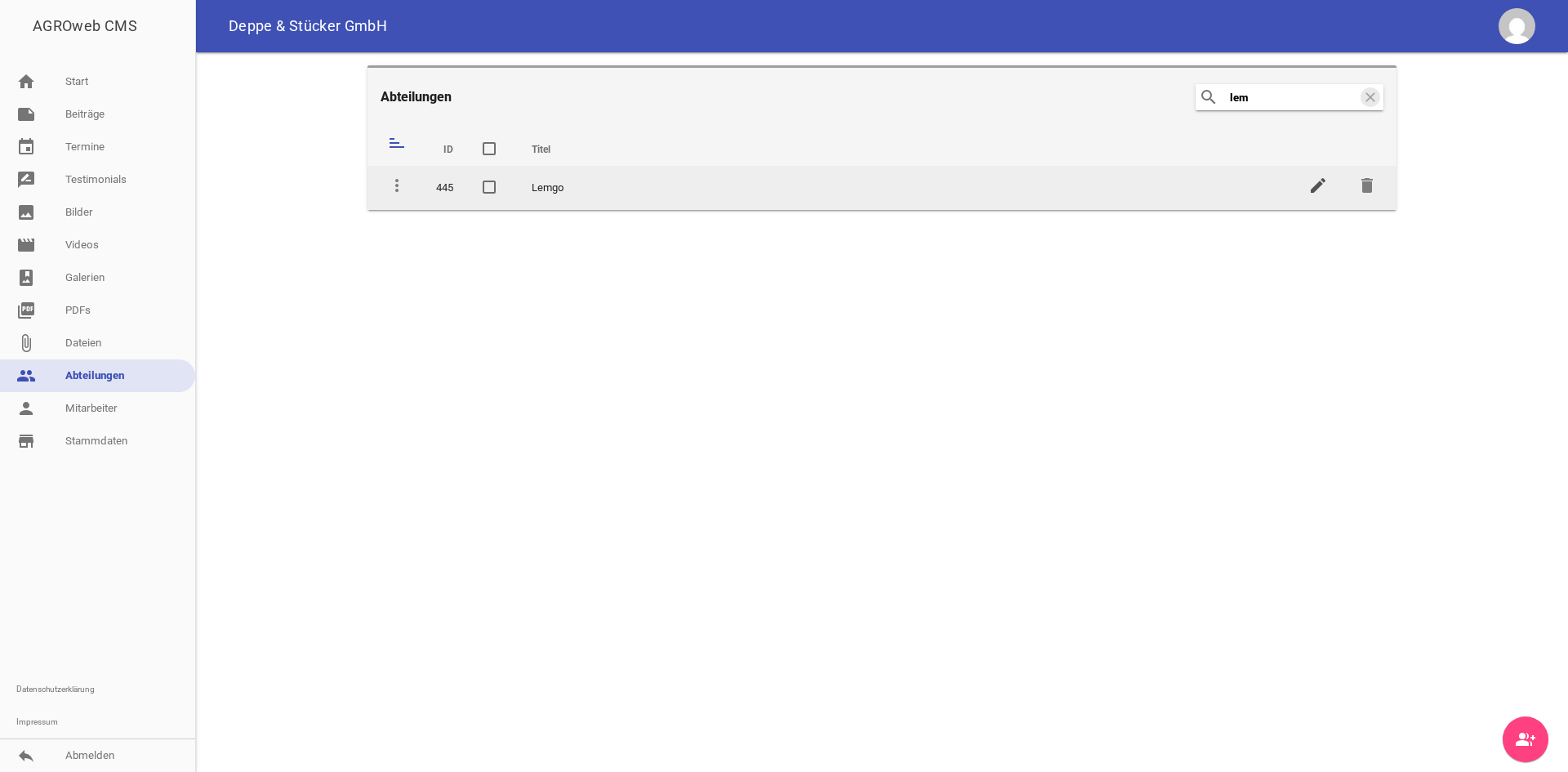
type input "lem"
click at [1320, 179] on icon "edit" at bounding box center [1318, 186] width 20 height 20
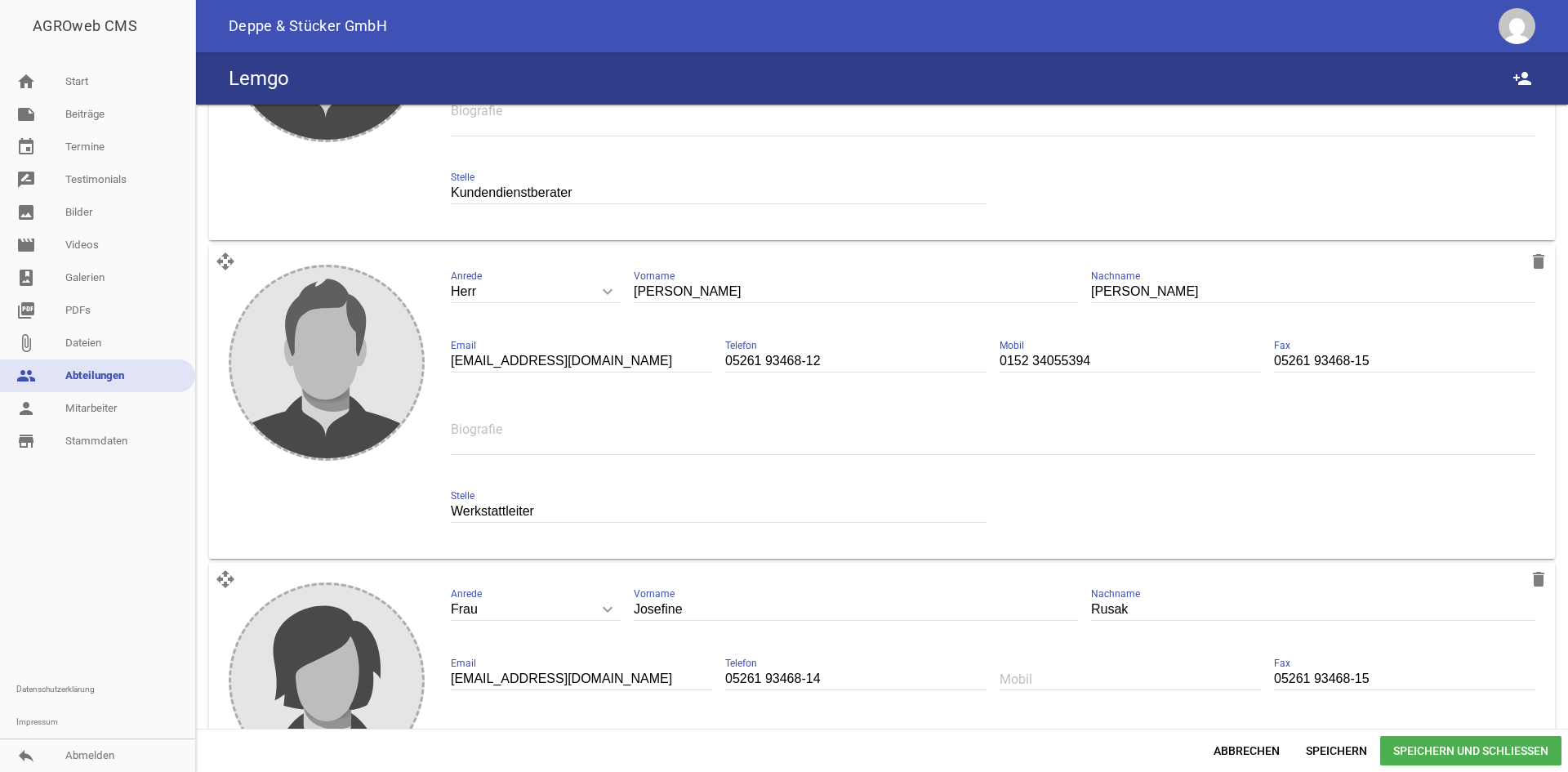
scroll to position [1697, 0]
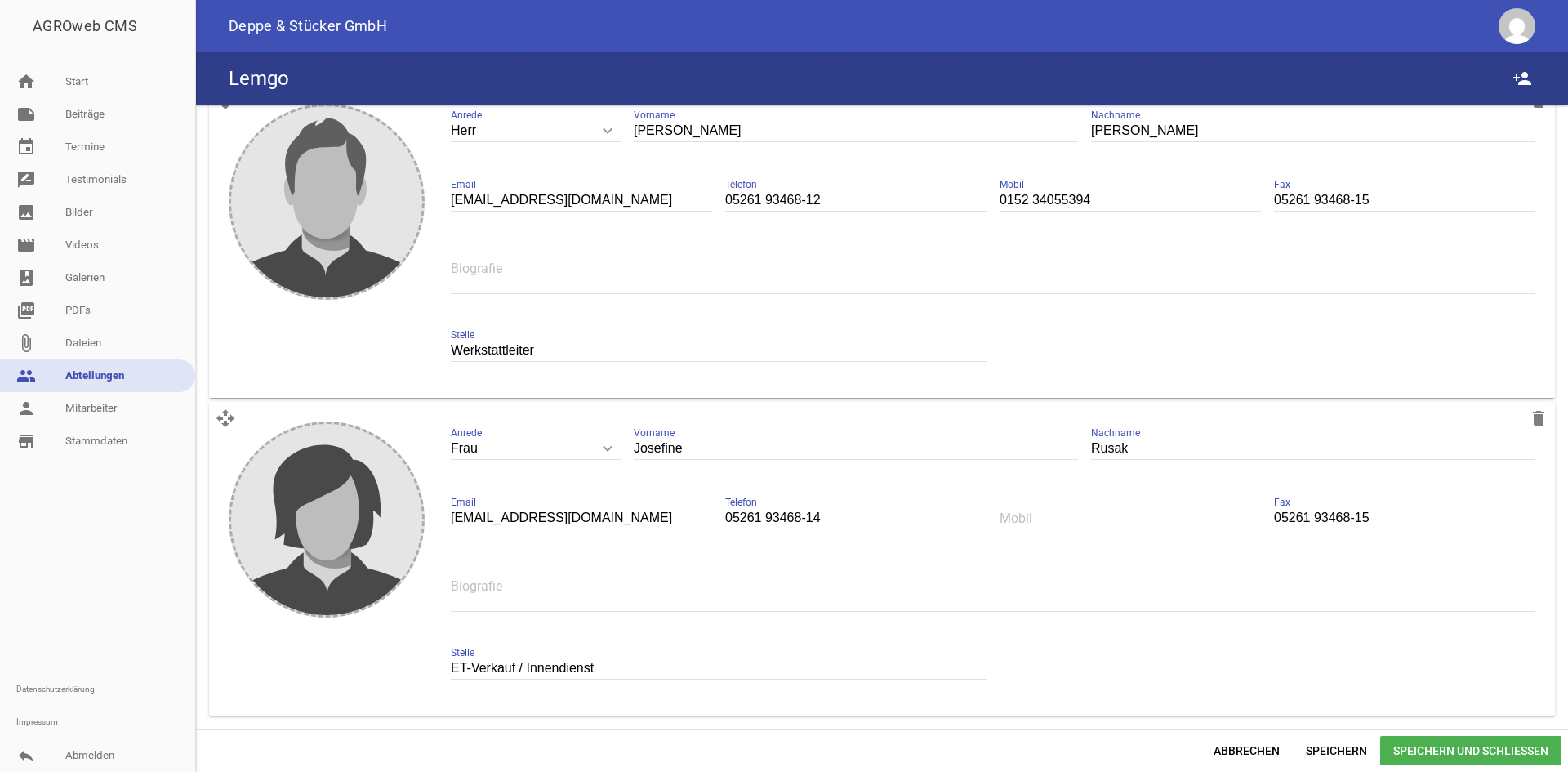
click at [1525, 422] on div "Rusak Nachname" at bounding box center [1313, 450] width 444 height 57
click at [1529, 415] on icon "delete" at bounding box center [1539, 419] width 20 height 20
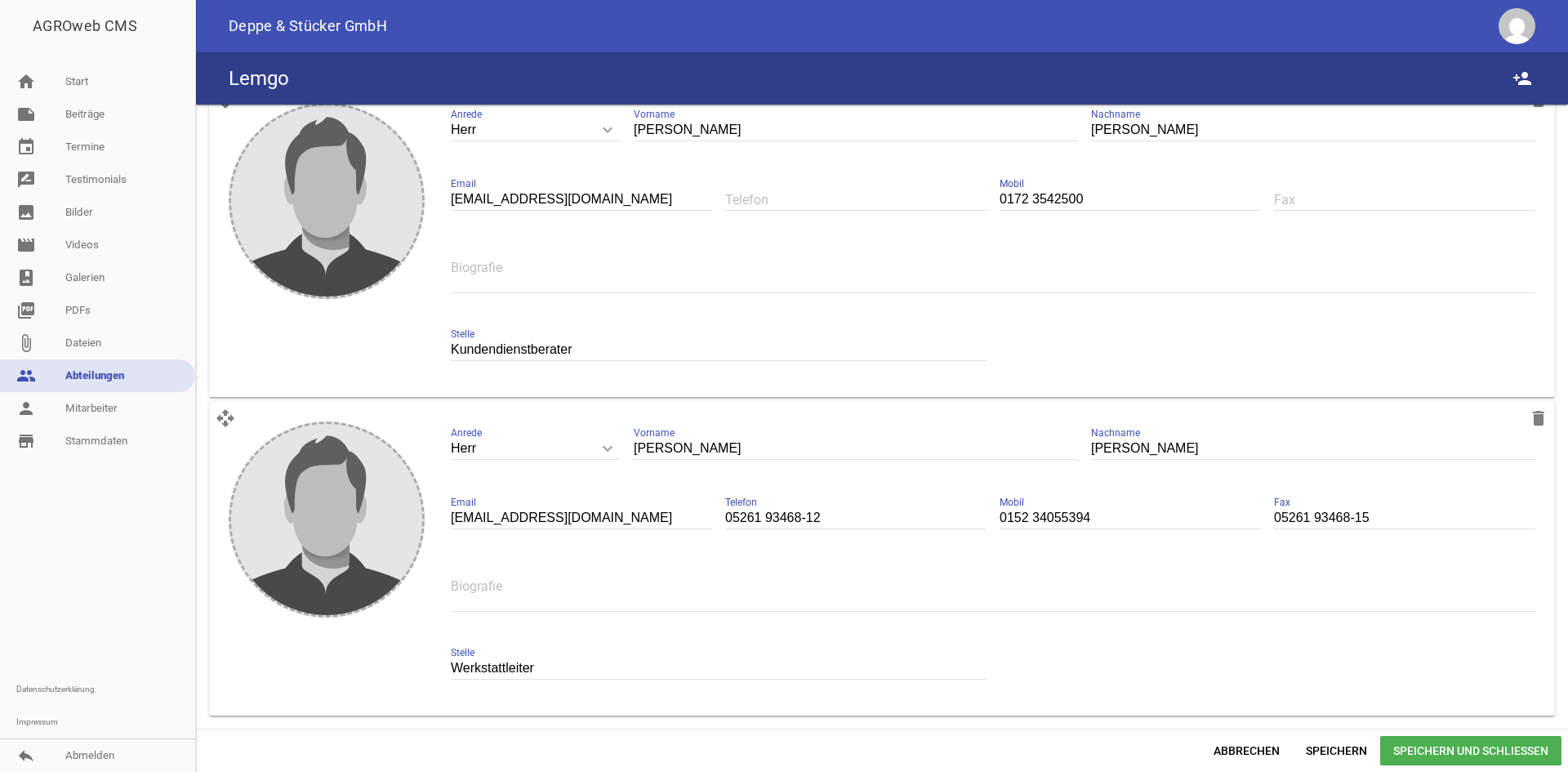
scroll to position [1380, 0]
click at [1348, 747] on span "Speichern" at bounding box center [1336, 750] width 88 height 29
click at [51, 408] on link "person Mitarbeiter" at bounding box center [98, 408] width 195 height 33
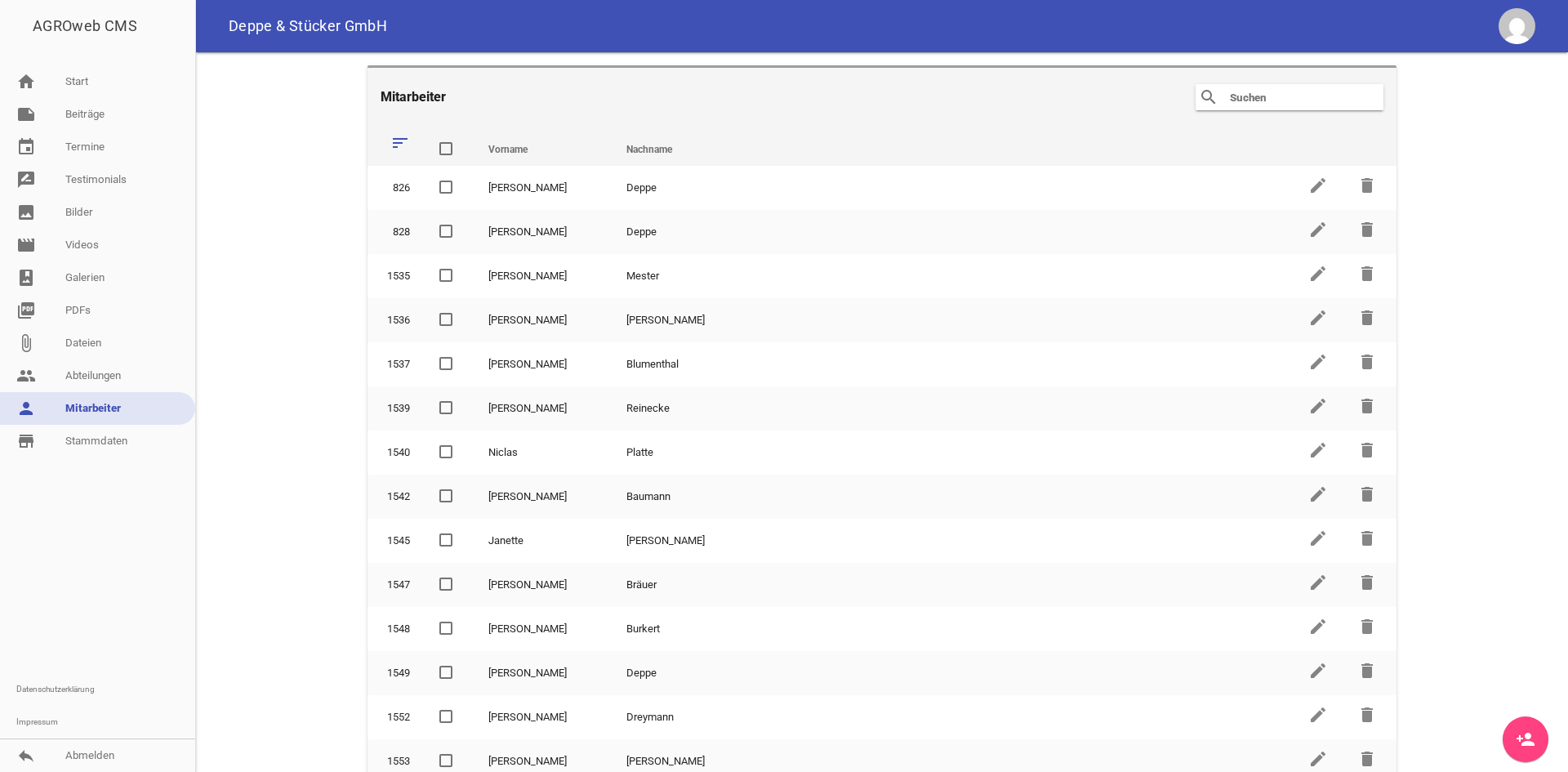
click at [1260, 108] on div "search clear" at bounding box center [1289, 97] width 188 height 26
click at [1246, 105] on input "text" at bounding box center [1293, 98] width 131 height 20
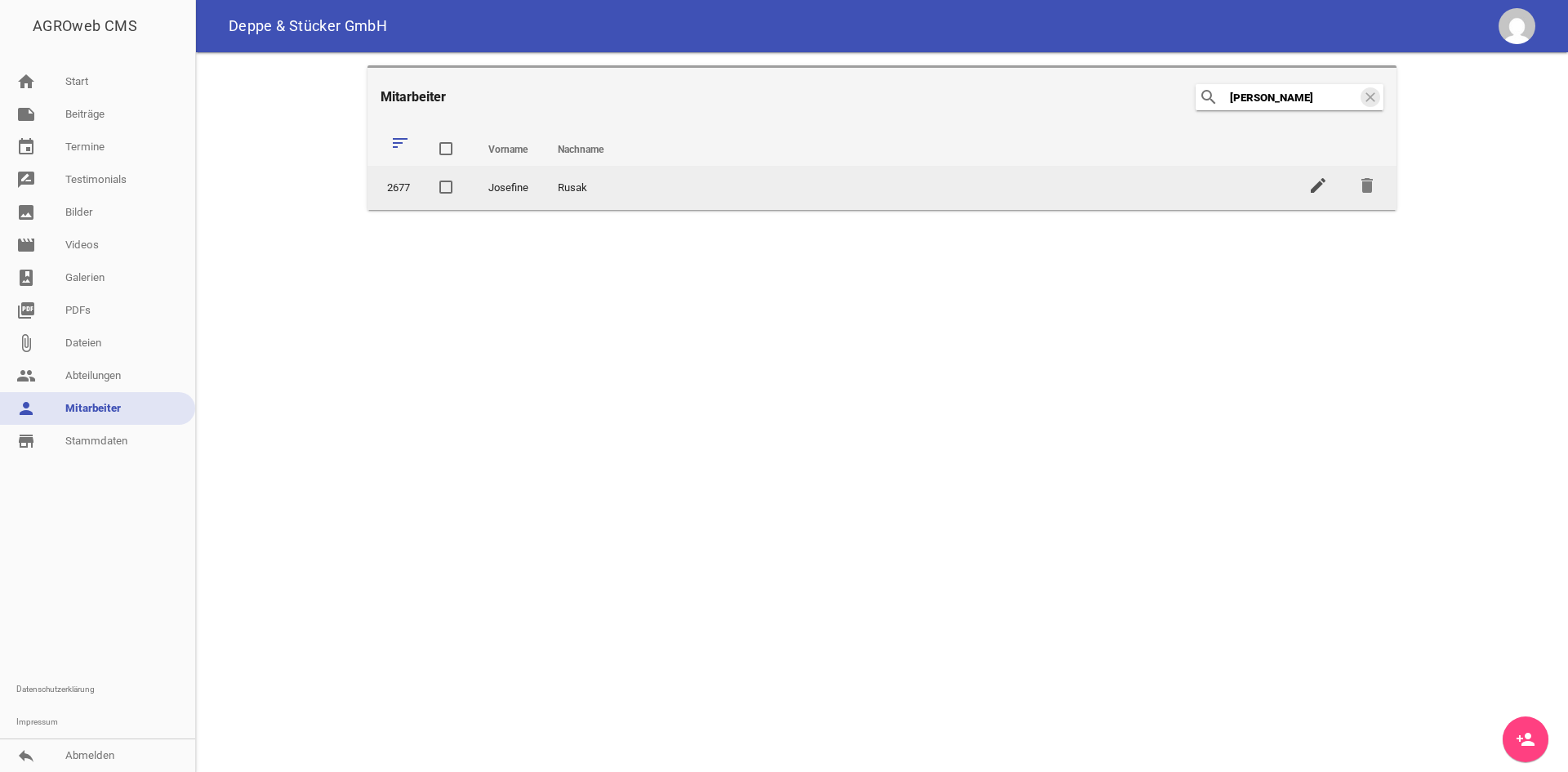
type input "[PERSON_NAME]"
click at [1319, 183] on icon "edit" at bounding box center [1318, 186] width 20 height 20
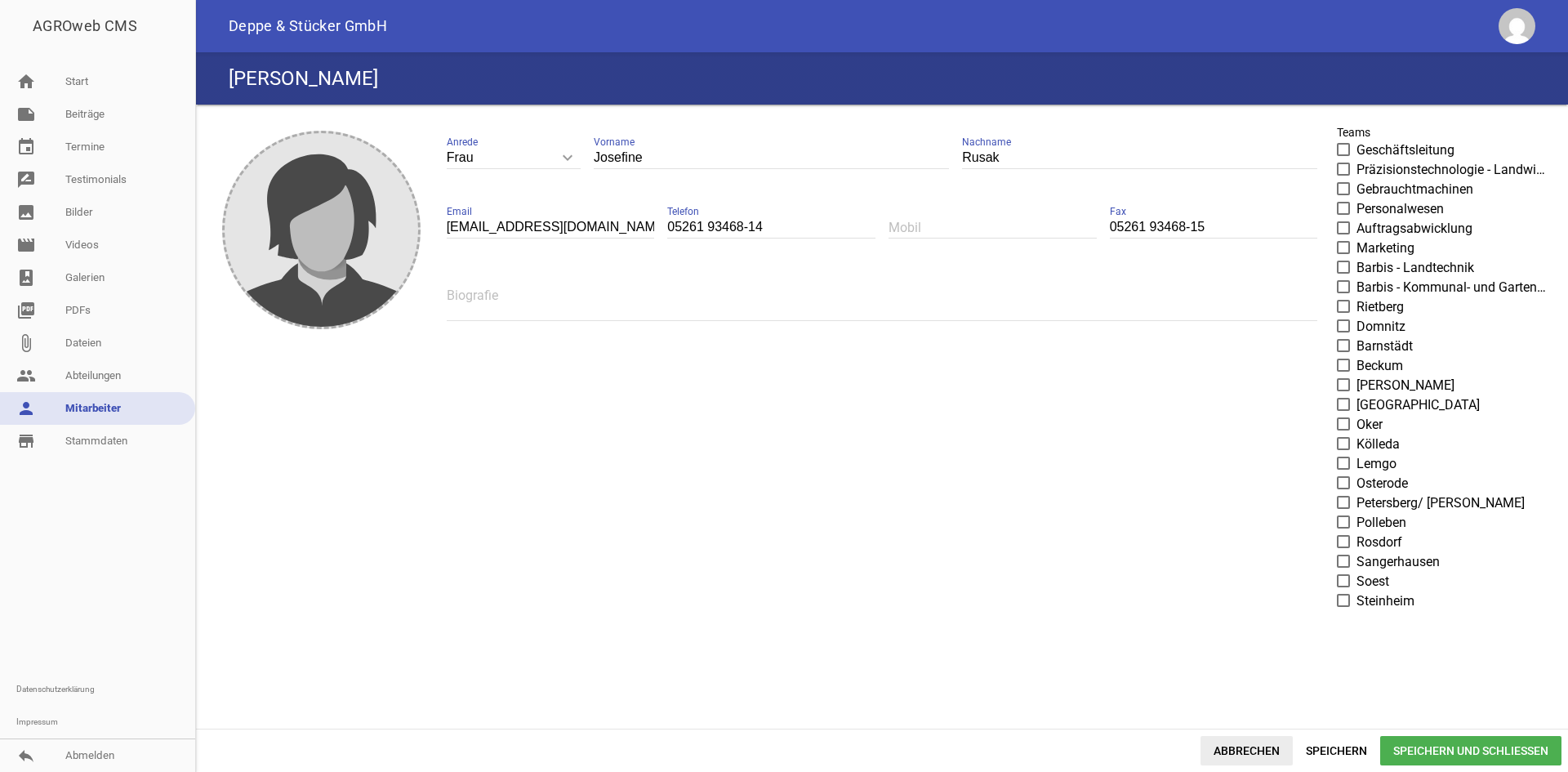
click at [1245, 744] on span "Abbrechen" at bounding box center [1246, 750] width 93 height 29
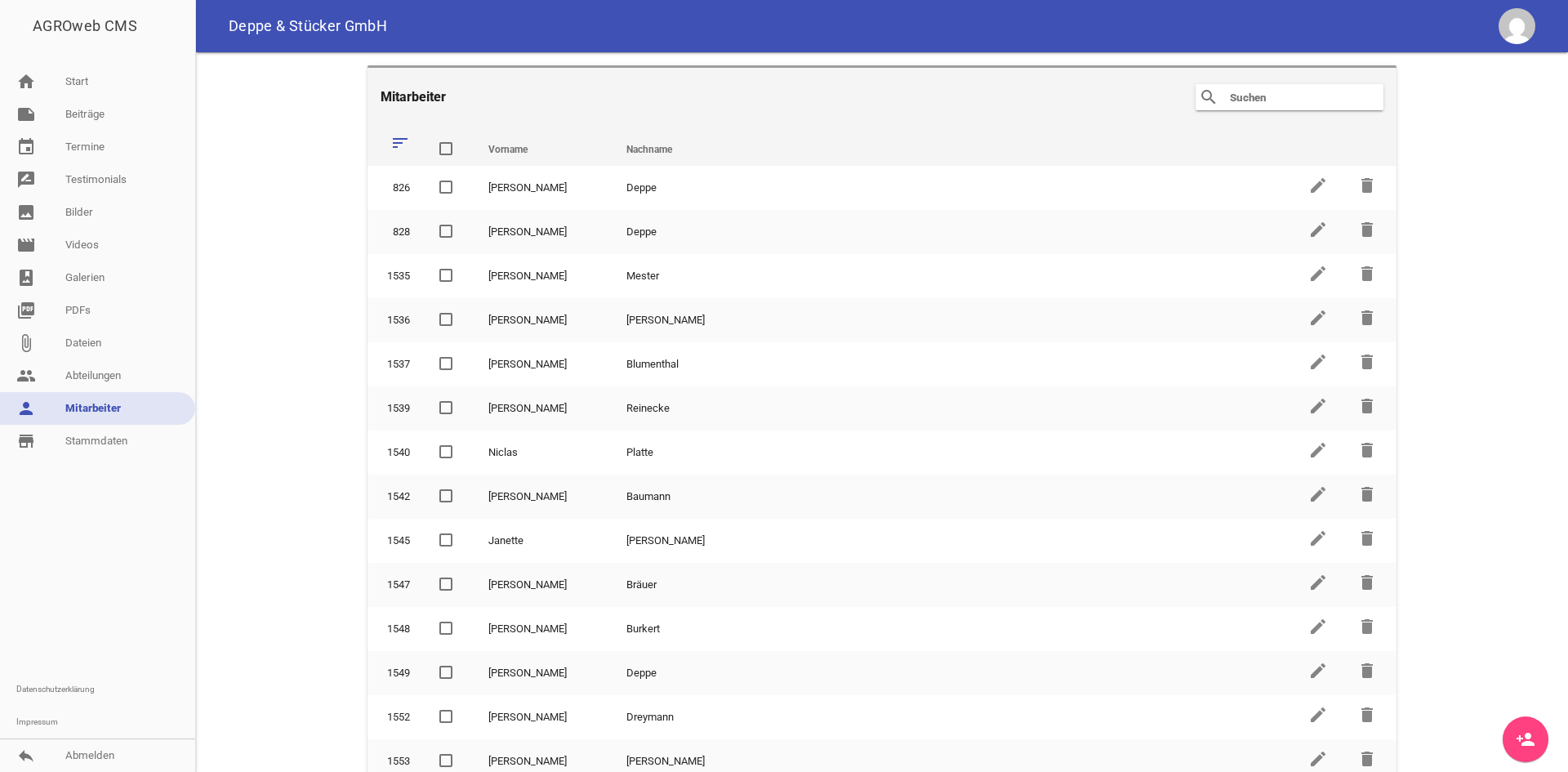
click at [1234, 102] on input "text" at bounding box center [1293, 98] width 131 height 20
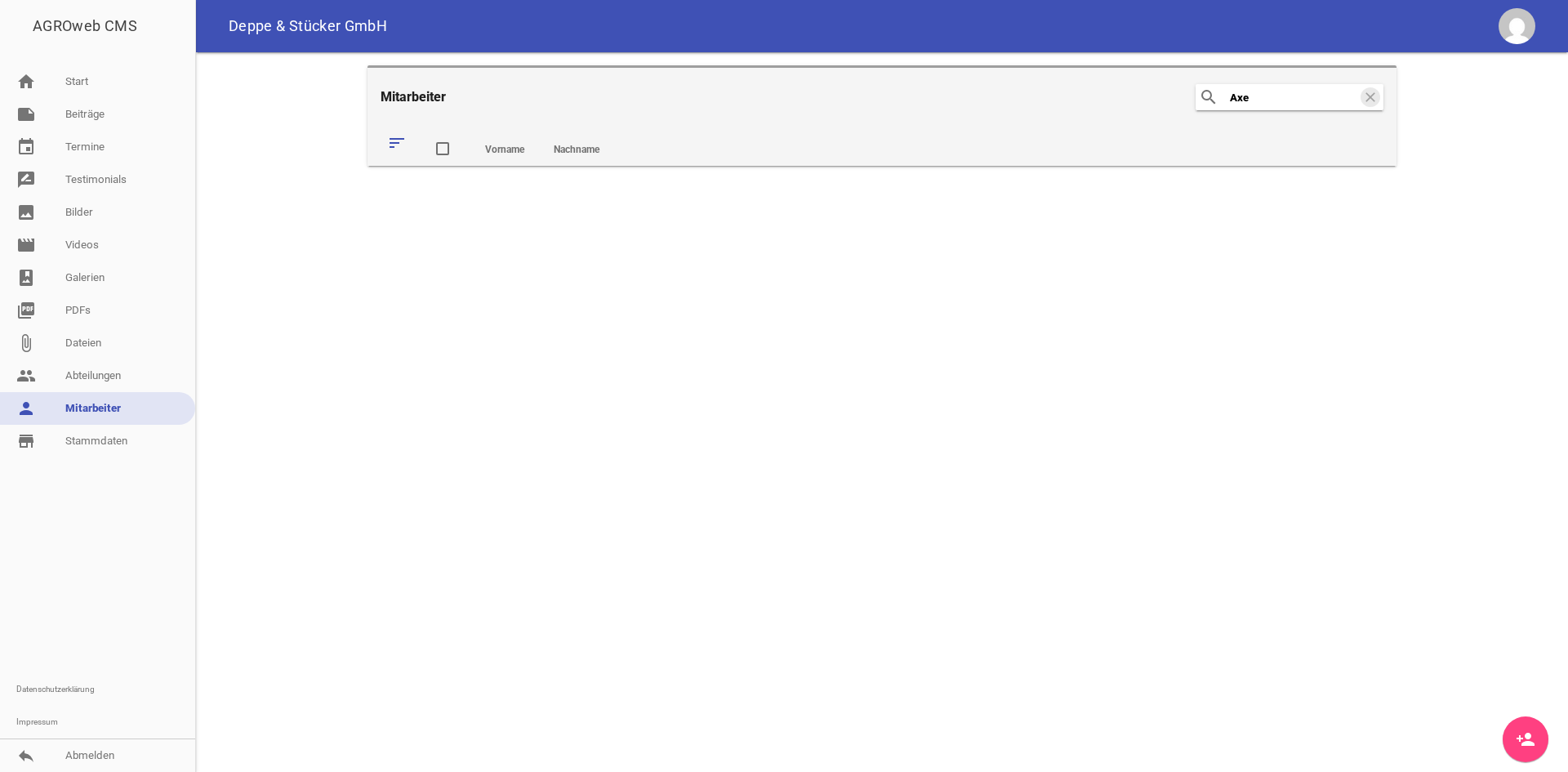
type input "[PERSON_NAME]"
drag, startPoint x: 1262, startPoint y: 103, endPoint x: 1141, endPoint y: 96, distance: 121.2
click at [1141, 96] on header "Mitarbeiter search [PERSON_NAME]" at bounding box center [882, 95] width 1029 height 61
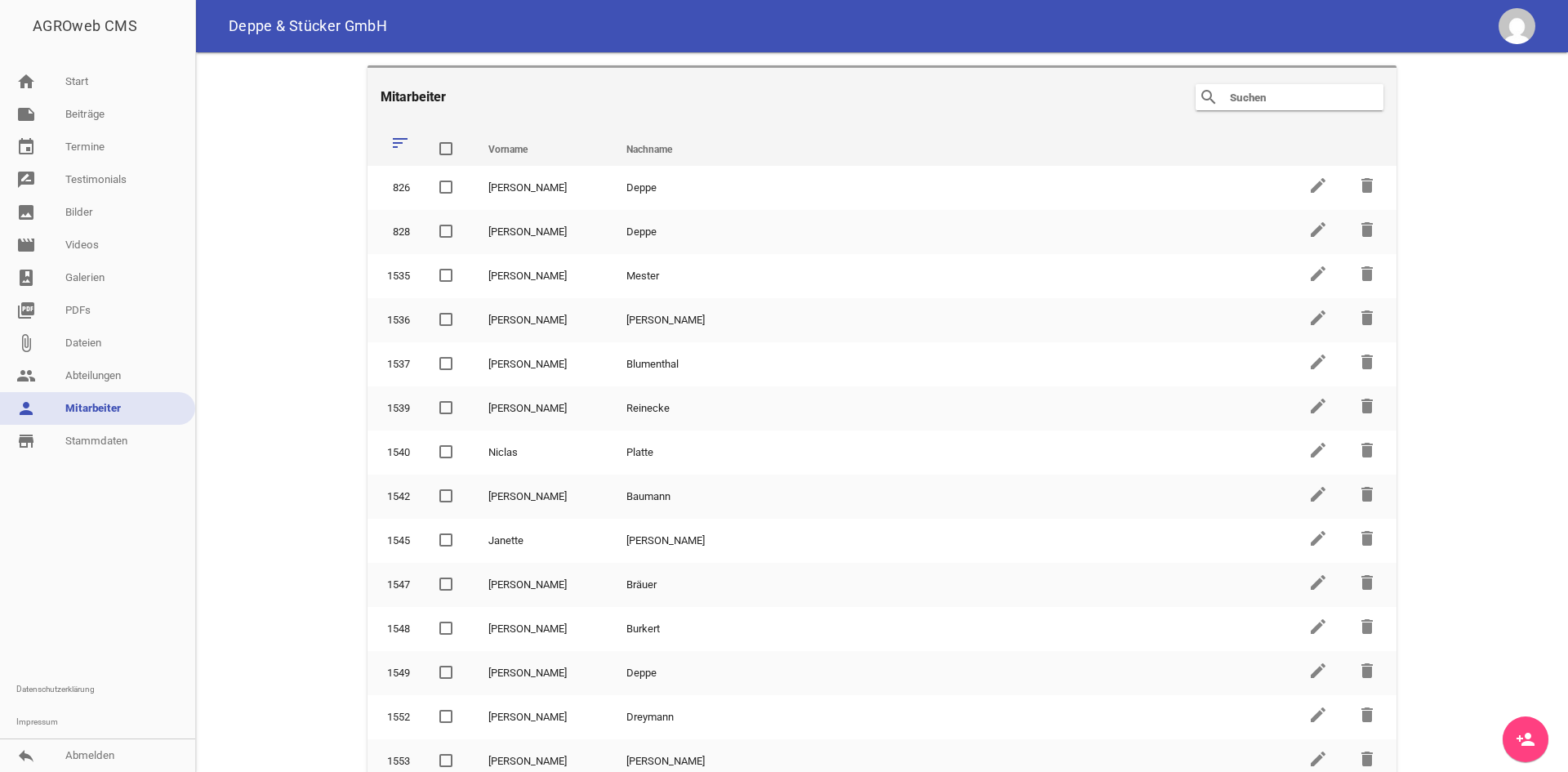
click at [1520, 734] on icon "person_add" at bounding box center [1525, 739] width 20 height 20
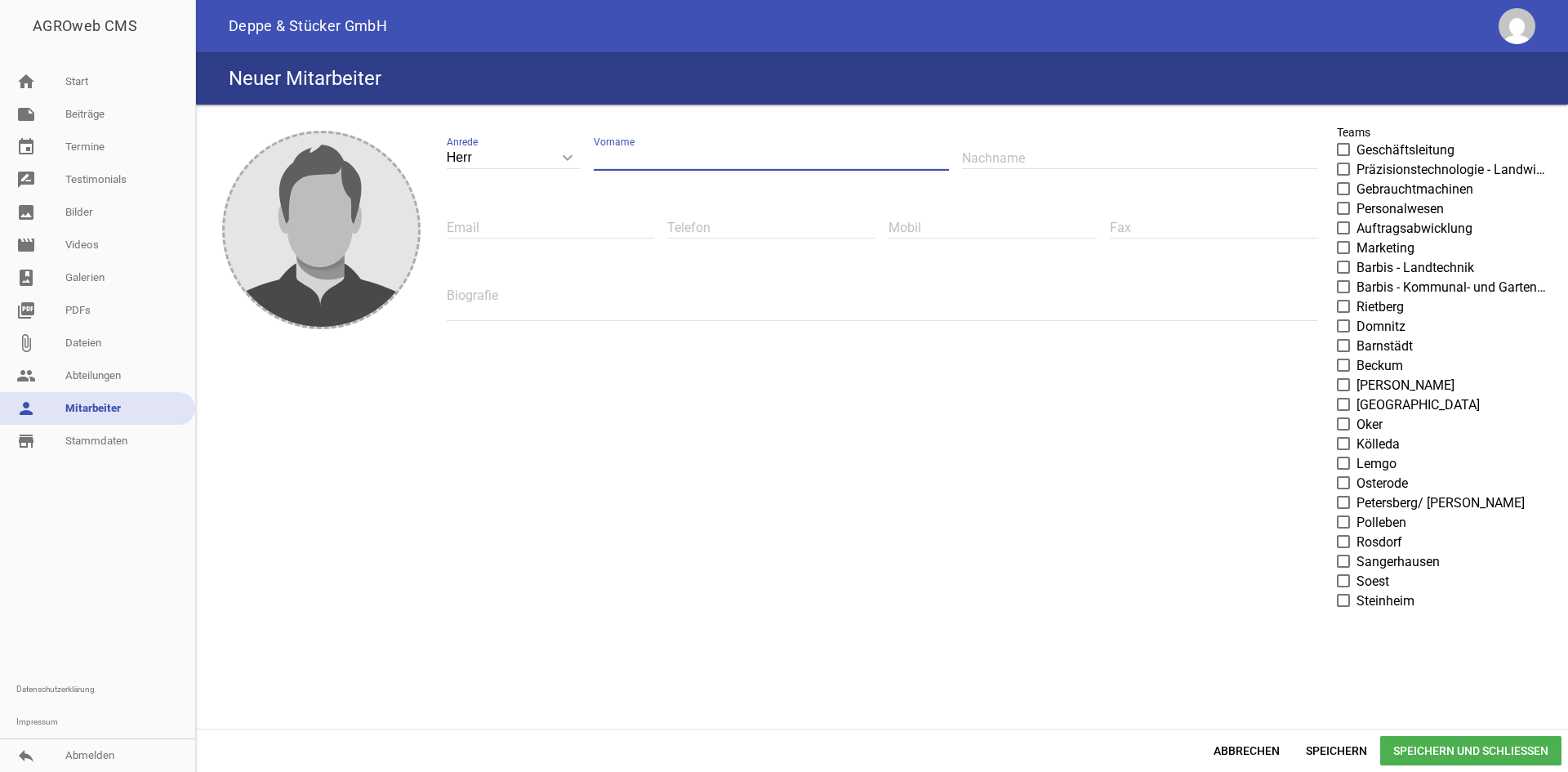
click at [619, 156] on input "text" at bounding box center [771, 158] width 355 height 22
type input "[PERSON_NAME]"
click at [975, 155] on input "text" at bounding box center [1140, 158] width 355 height 22
type input "[PERSON_NAME]"
click at [603, 222] on input "text" at bounding box center [551, 228] width 208 height 22
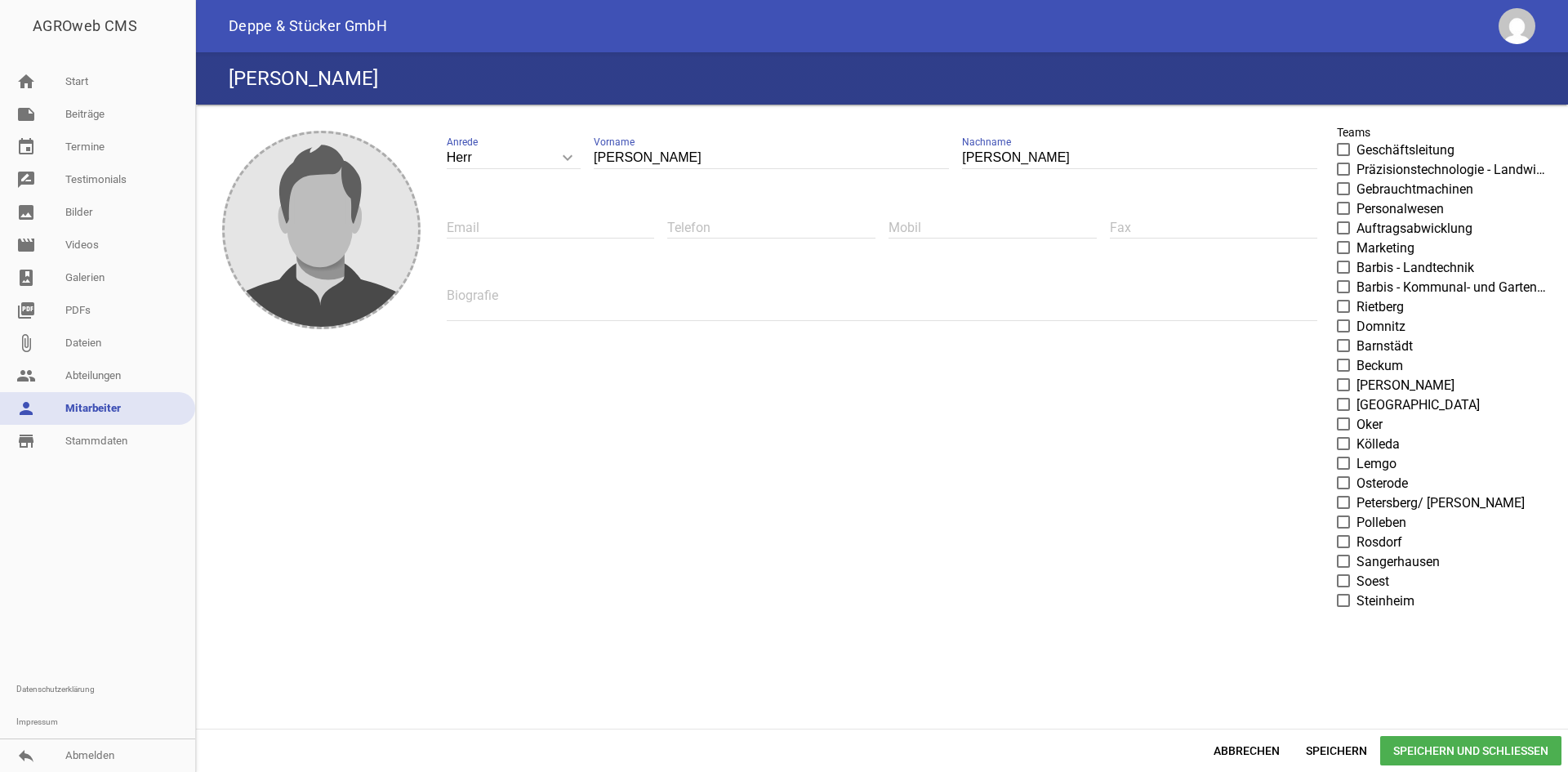
click at [547, 236] on input "text" at bounding box center [551, 228] width 208 height 22
paste input "[EMAIL_ADDRESS][DOMAIN_NAME]"
type input "[EMAIL_ADDRESS][DOMAIN_NAME]"
click at [727, 225] on input "text" at bounding box center [771, 228] width 208 height 22
paste input "05261/93468-16"
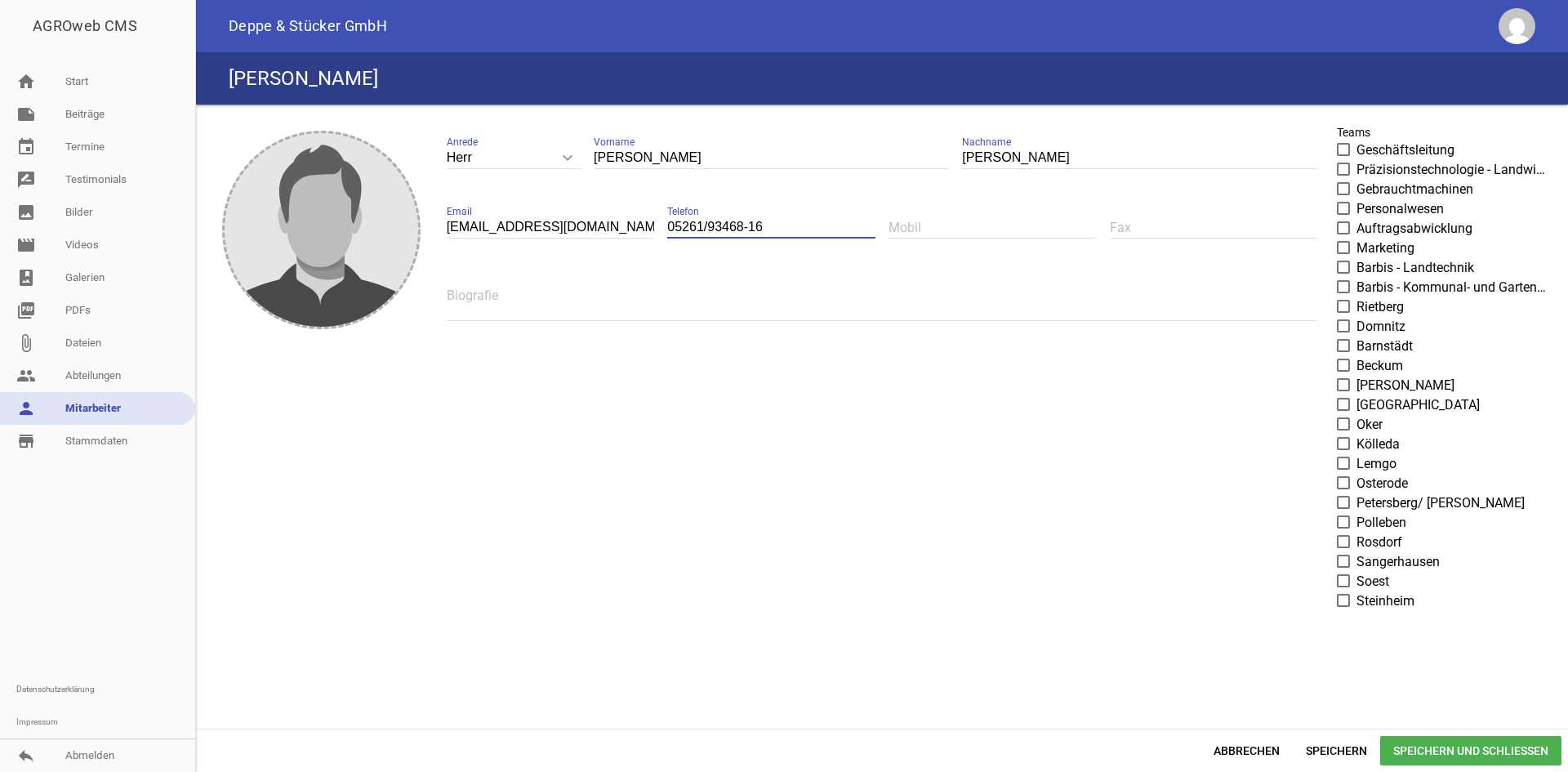
type input "05261/93468-16"
click at [1340, 461] on span at bounding box center [1344, 464] width 11 height 10
click at [1356, 454] on input "Lemgo" at bounding box center [1356, 454] width 0 height 0
click at [1428, 744] on span "Speichern und Schließen" at bounding box center [1470, 750] width 181 height 29
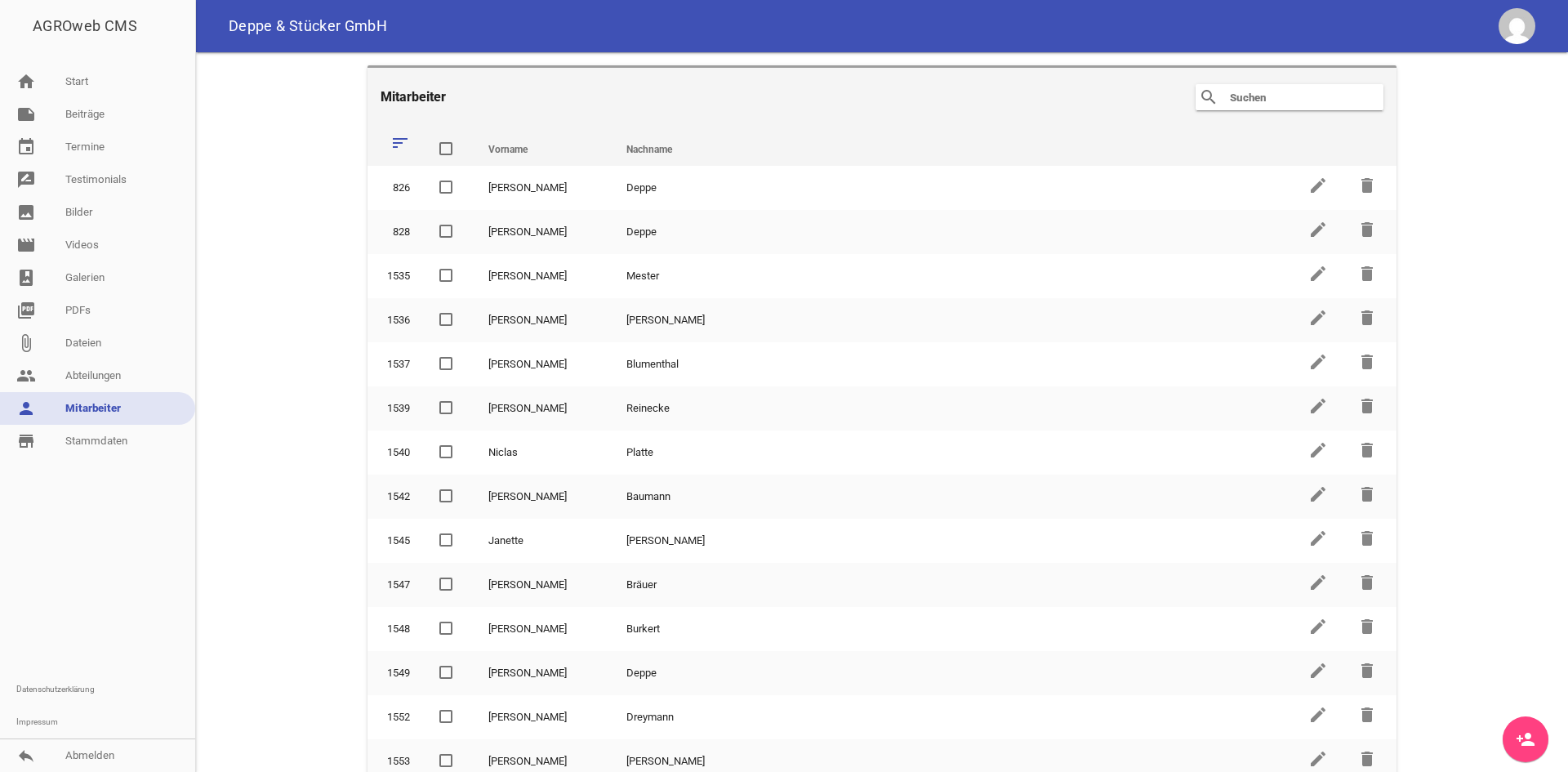
click at [1248, 103] on input "text" at bounding box center [1293, 98] width 131 height 20
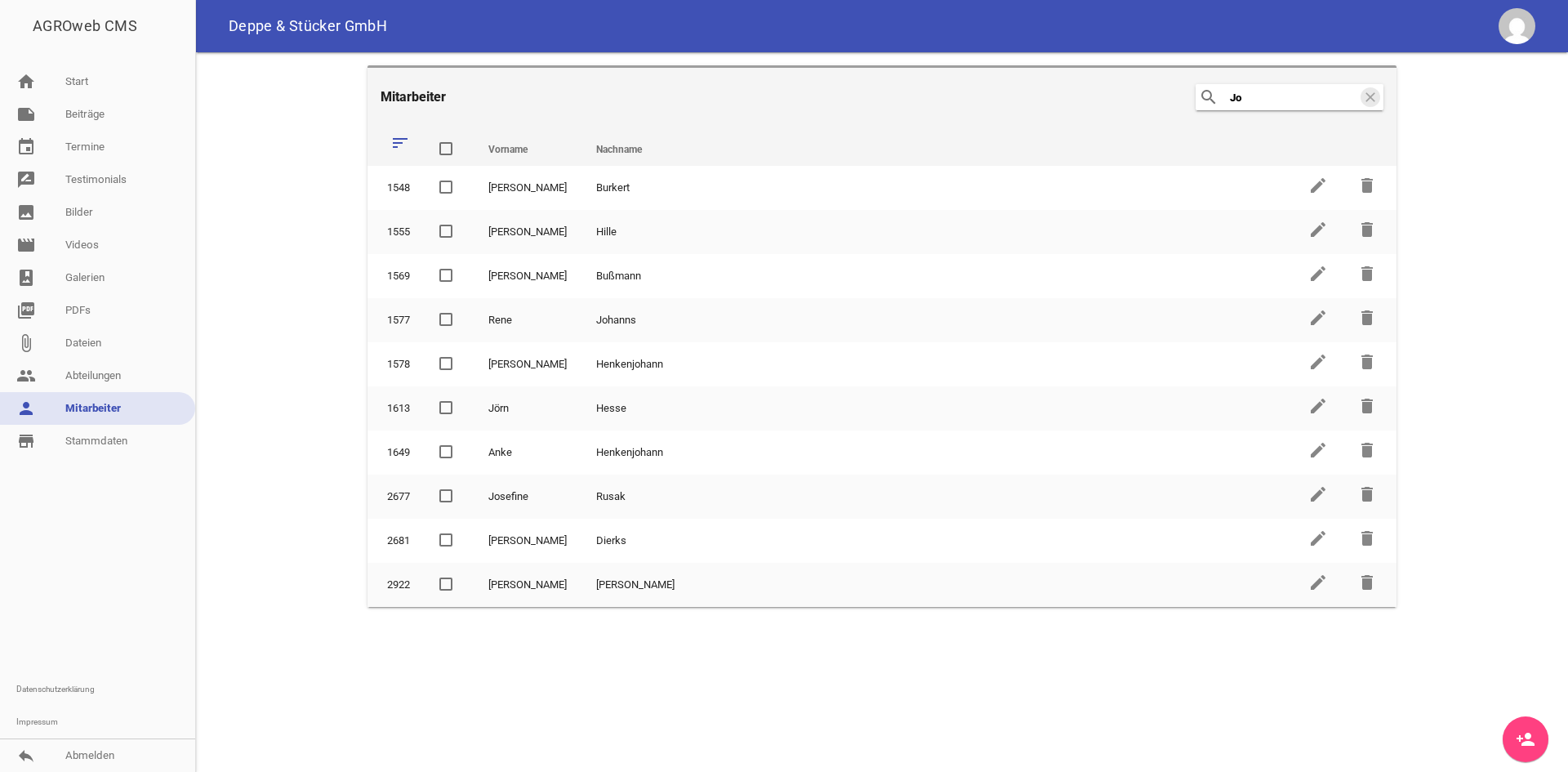
type input "J"
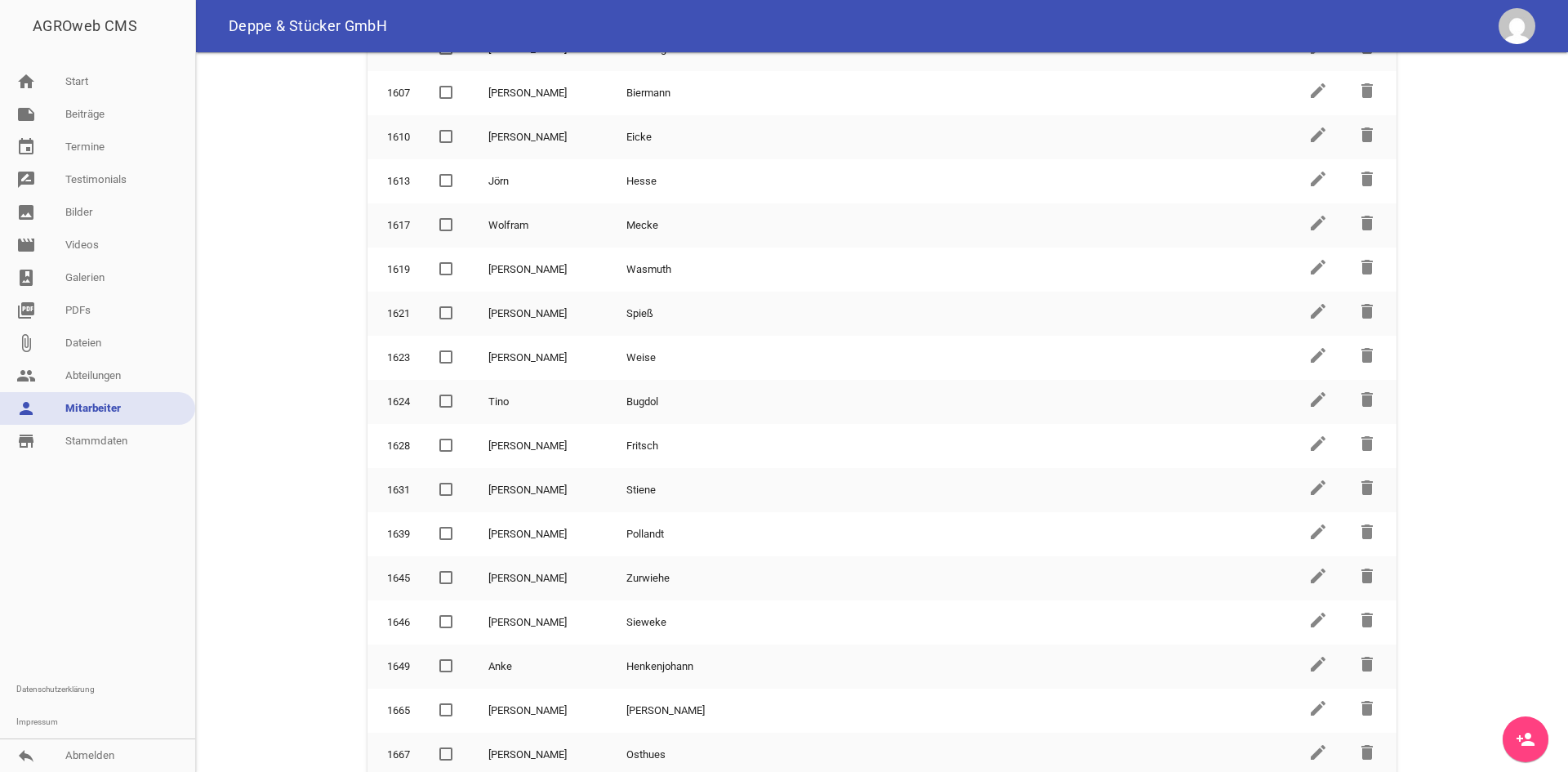
scroll to position [2777, 0]
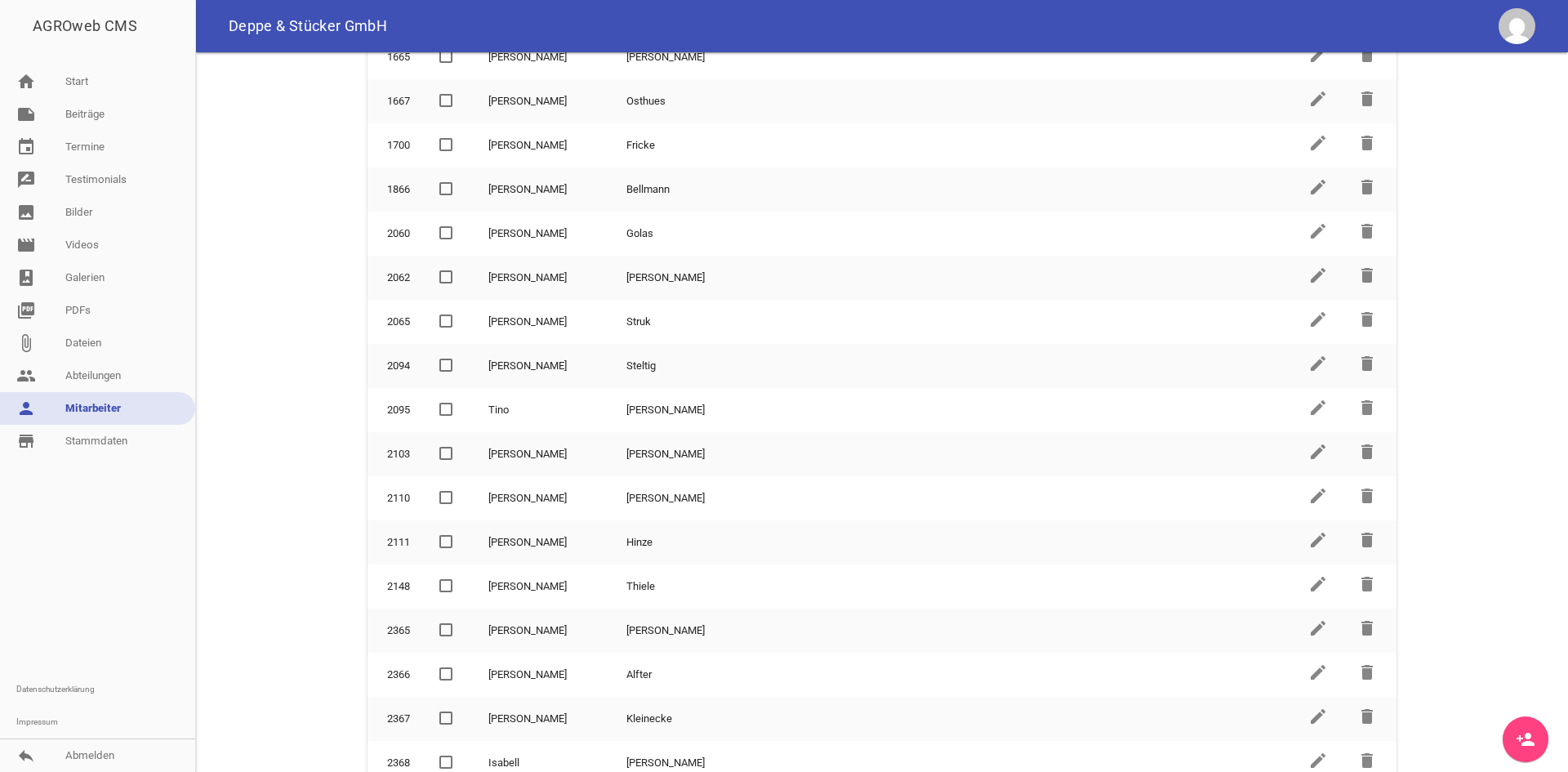
type input "j"
click at [1520, 714] on main "Mitarbeiter search [PERSON_NAME] sort Vorname Nachname delete 826 [PERSON_NAME]…" at bounding box center [882, 412] width 1372 height 719
click at [1509, 736] on link "person_add" at bounding box center [1525, 739] width 46 height 46
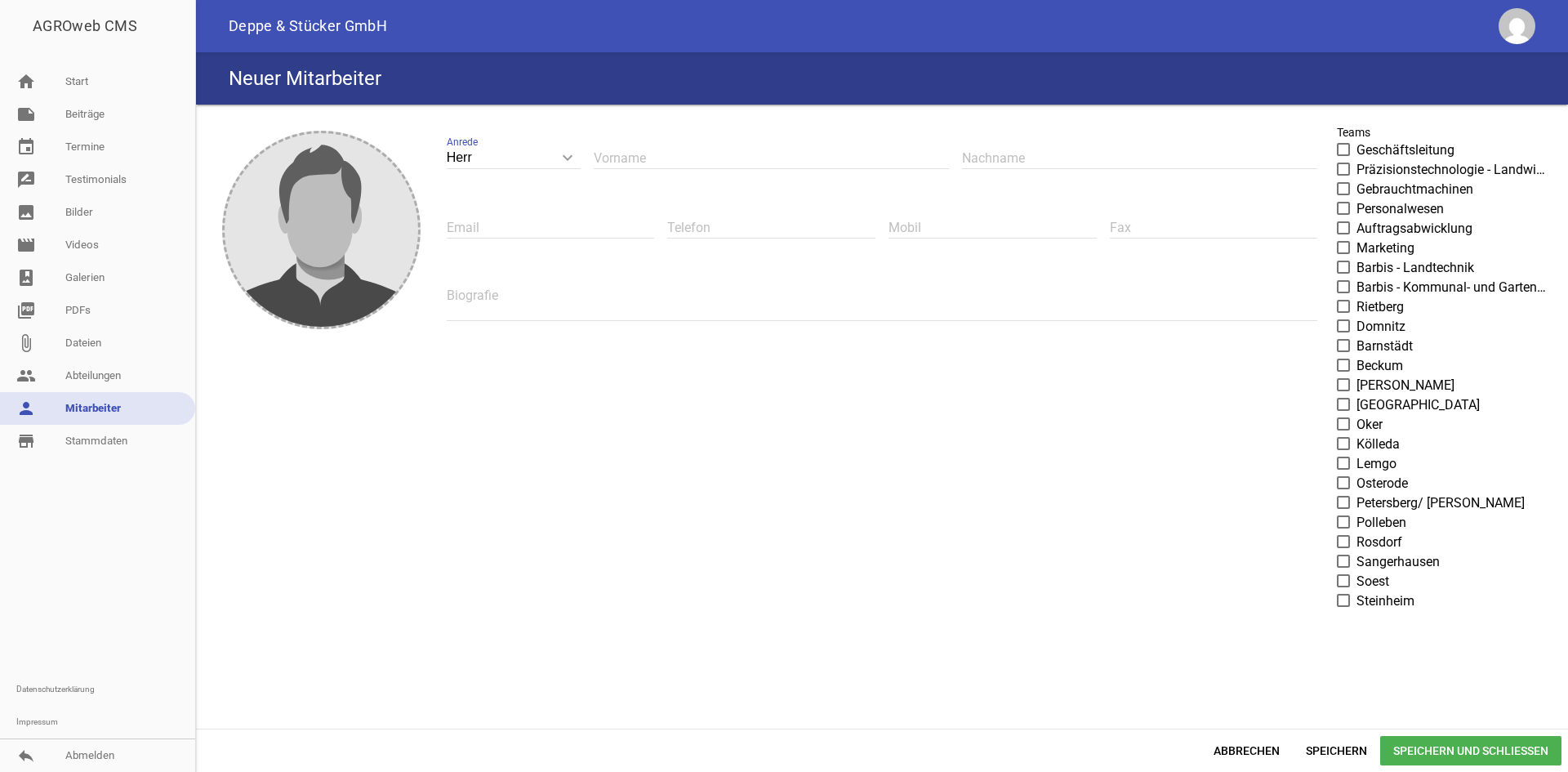
click at [657, 159] on input "text" at bounding box center [771, 158] width 355 height 22
click at [629, 163] on input "text" at bounding box center [771, 158] width 355 height 22
paste input "[PERSON_NAME]"
type input "[PERSON_NAME]"
click at [1004, 149] on input "text" at bounding box center [1140, 158] width 355 height 22
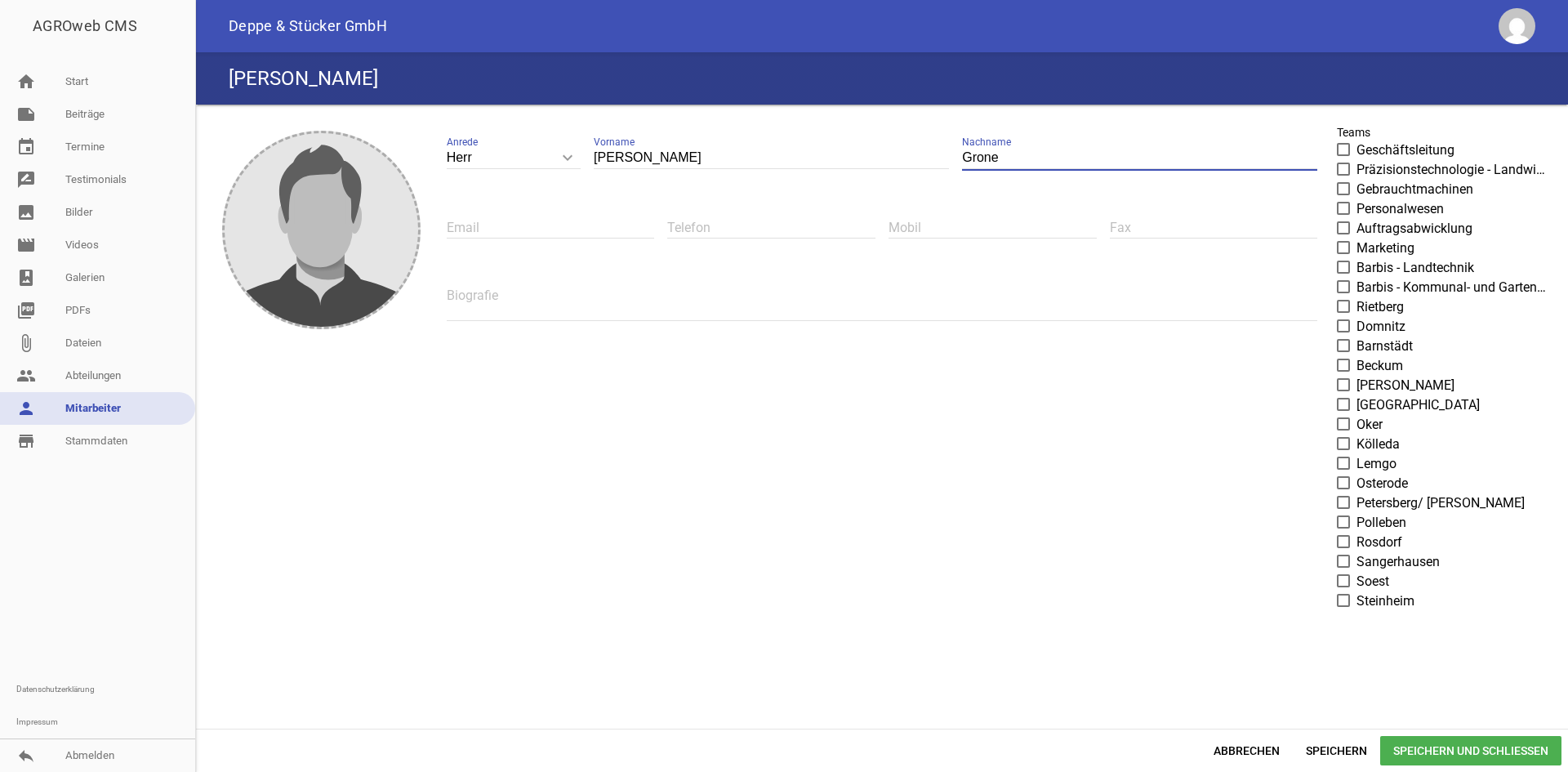
type input "Grone"
click at [738, 165] on input "[PERSON_NAME]" at bounding box center [771, 158] width 355 height 22
type input "[PERSON_NAME]"
click at [502, 224] on input "text" at bounding box center [551, 228] width 208 height 22
paste input "[EMAIL_ADDRESS][DOMAIN_NAME]"
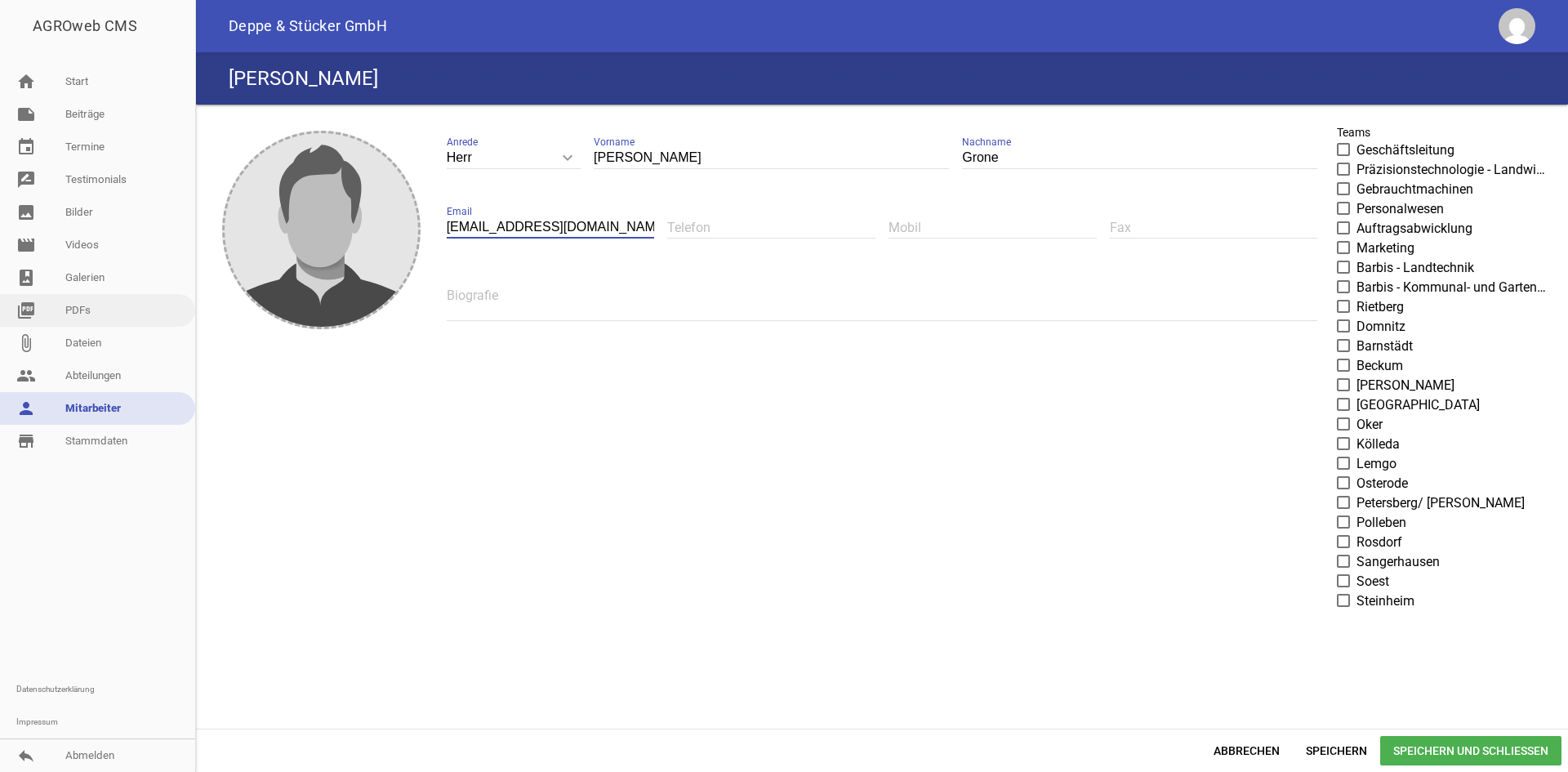
scroll to position [0, 3]
type input "[EMAIL_ADDRESS][DOMAIN_NAME]"
click at [731, 223] on input "text" at bounding box center [771, 228] width 208 height 22
paste input "05261/93468-14"
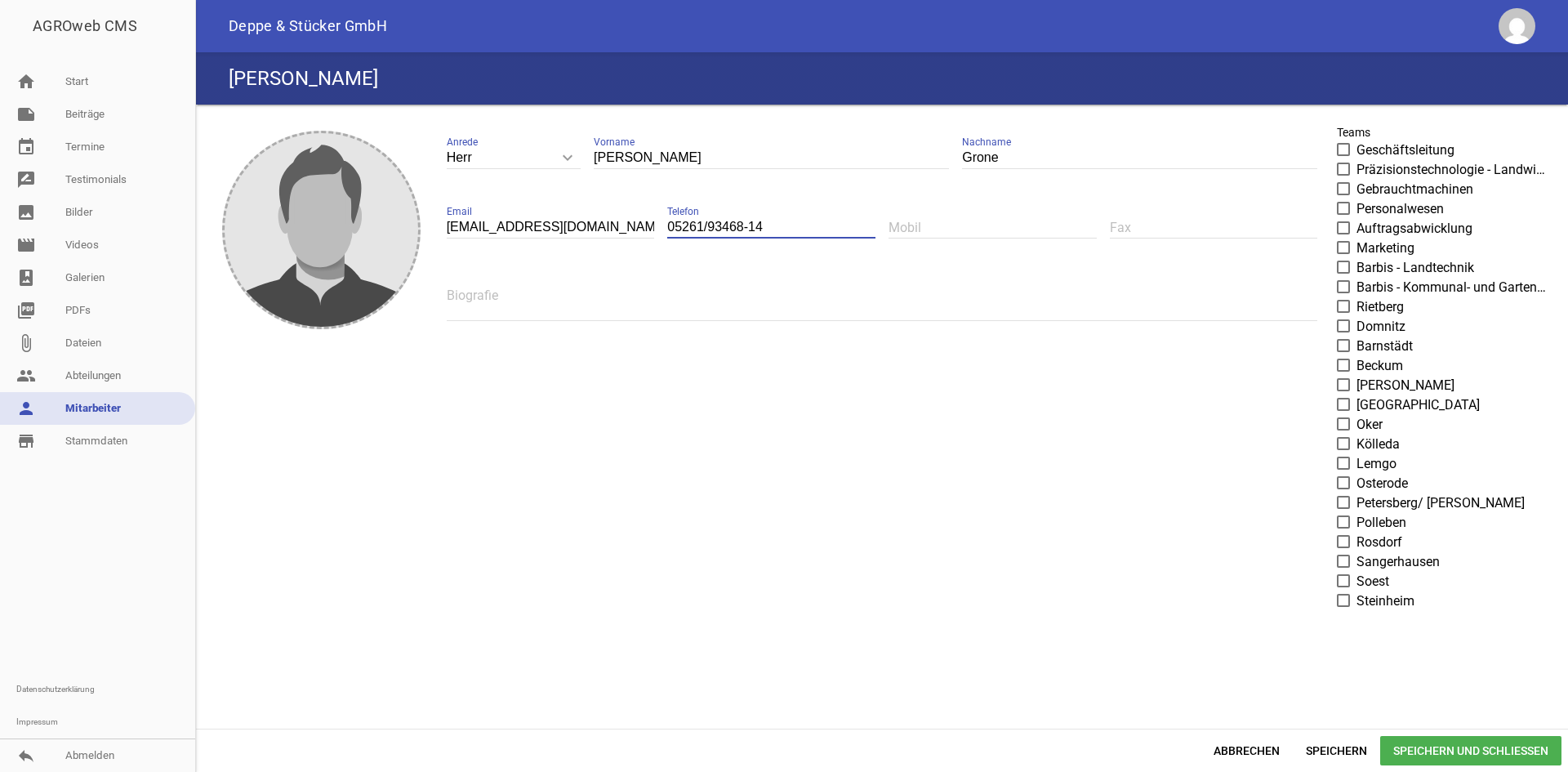
type input "05261/93468-14"
click at [1368, 464] on span "Lemgo" at bounding box center [1376, 464] width 40 height 20
click at [1356, 454] on input "Lemgo" at bounding box center [1356, 454] width 0 height 0
click at [1428, 747] on span "Speichern und Schließen" at bounding box center [1470, 750] width 181 height 29
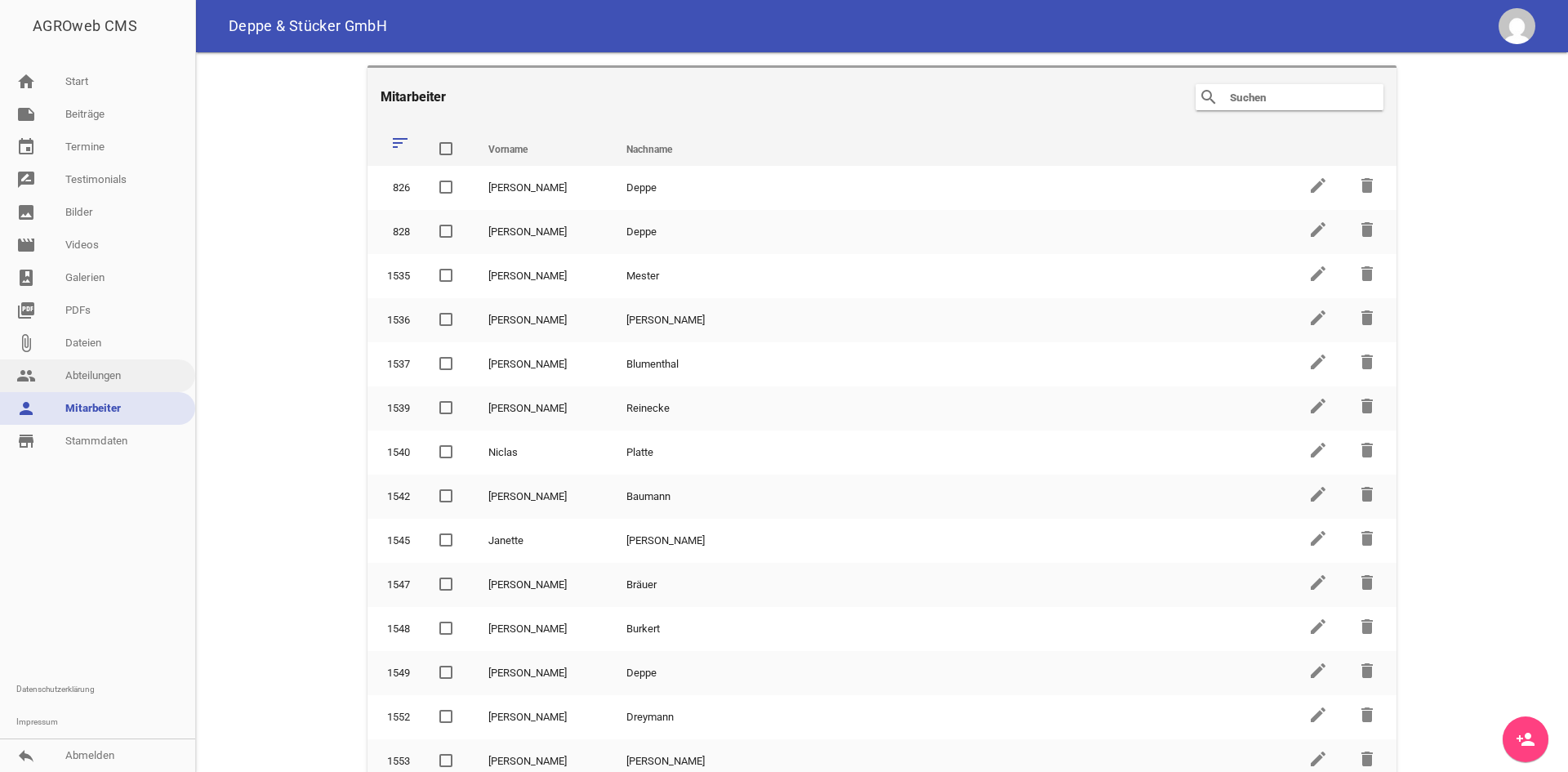
click at [138, 362] on link "people Abteilungen" at bounding box center [98, 375] width 195 height 33
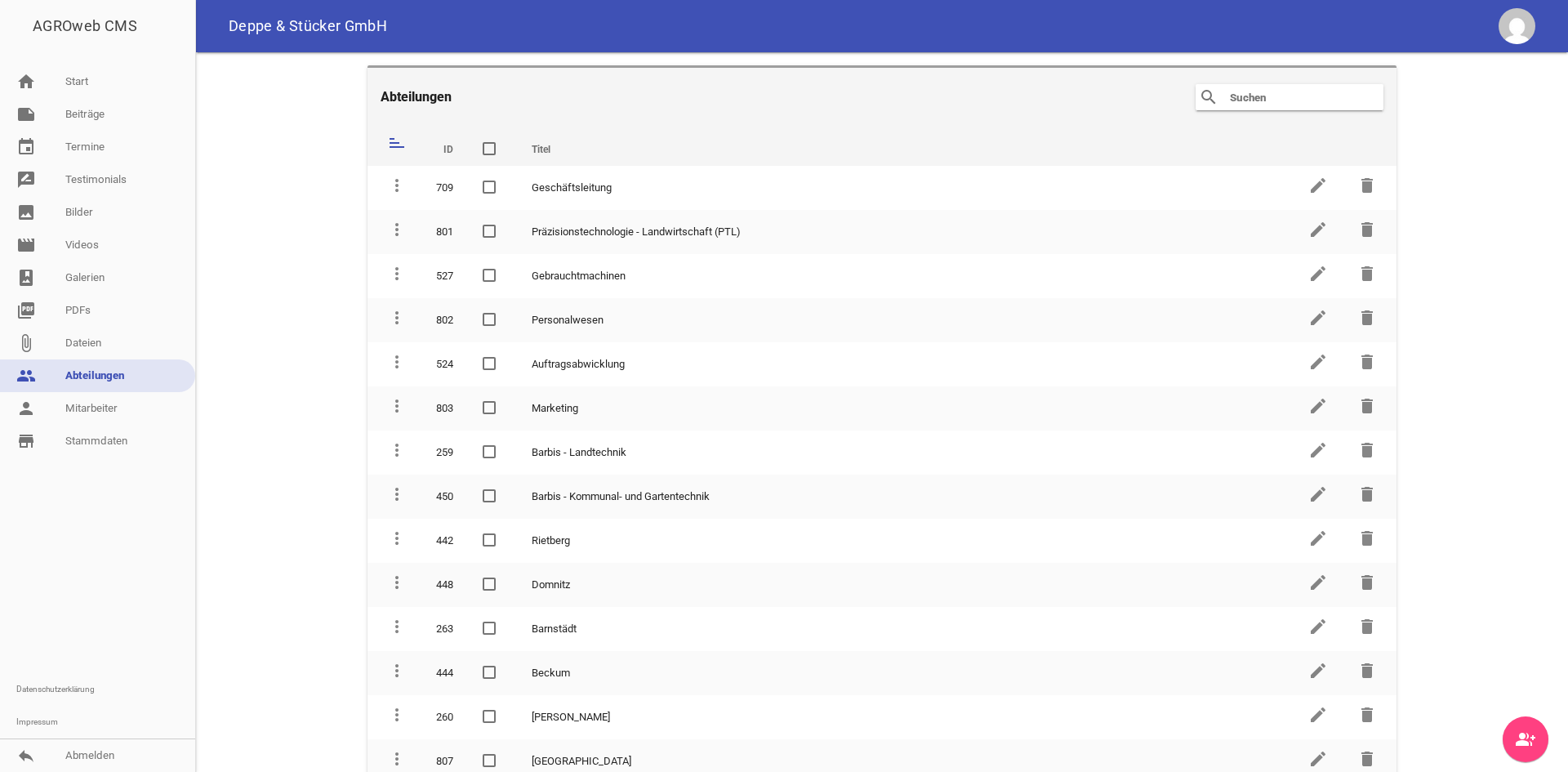
click at [1250, 104] on input "text" at bounding box center [1293, 98] width 131 height 20
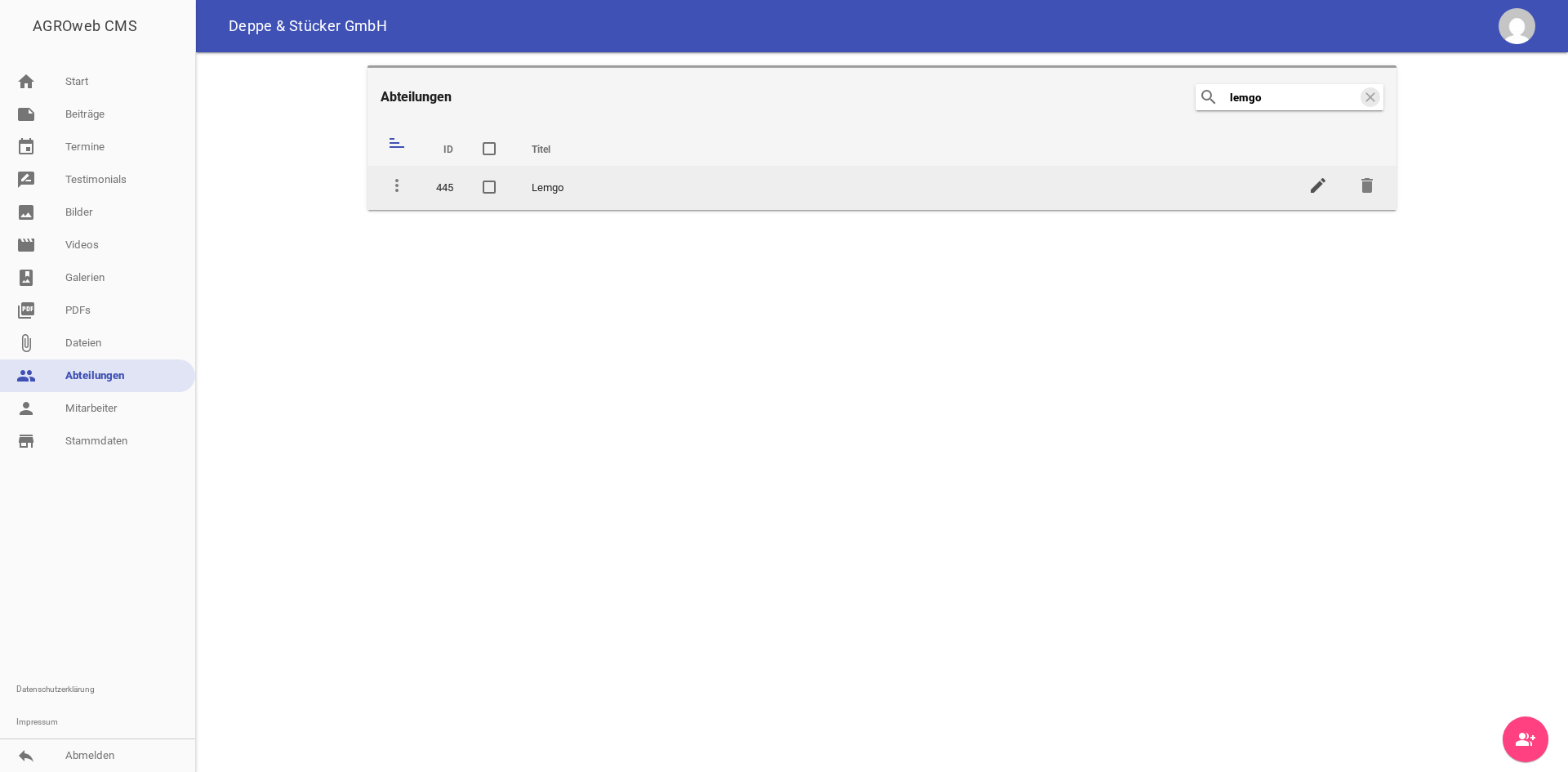
type input "lemgo"
click at [1312, 180] on icon "edit" at bounding box center [1318, 186] width 20 height 20
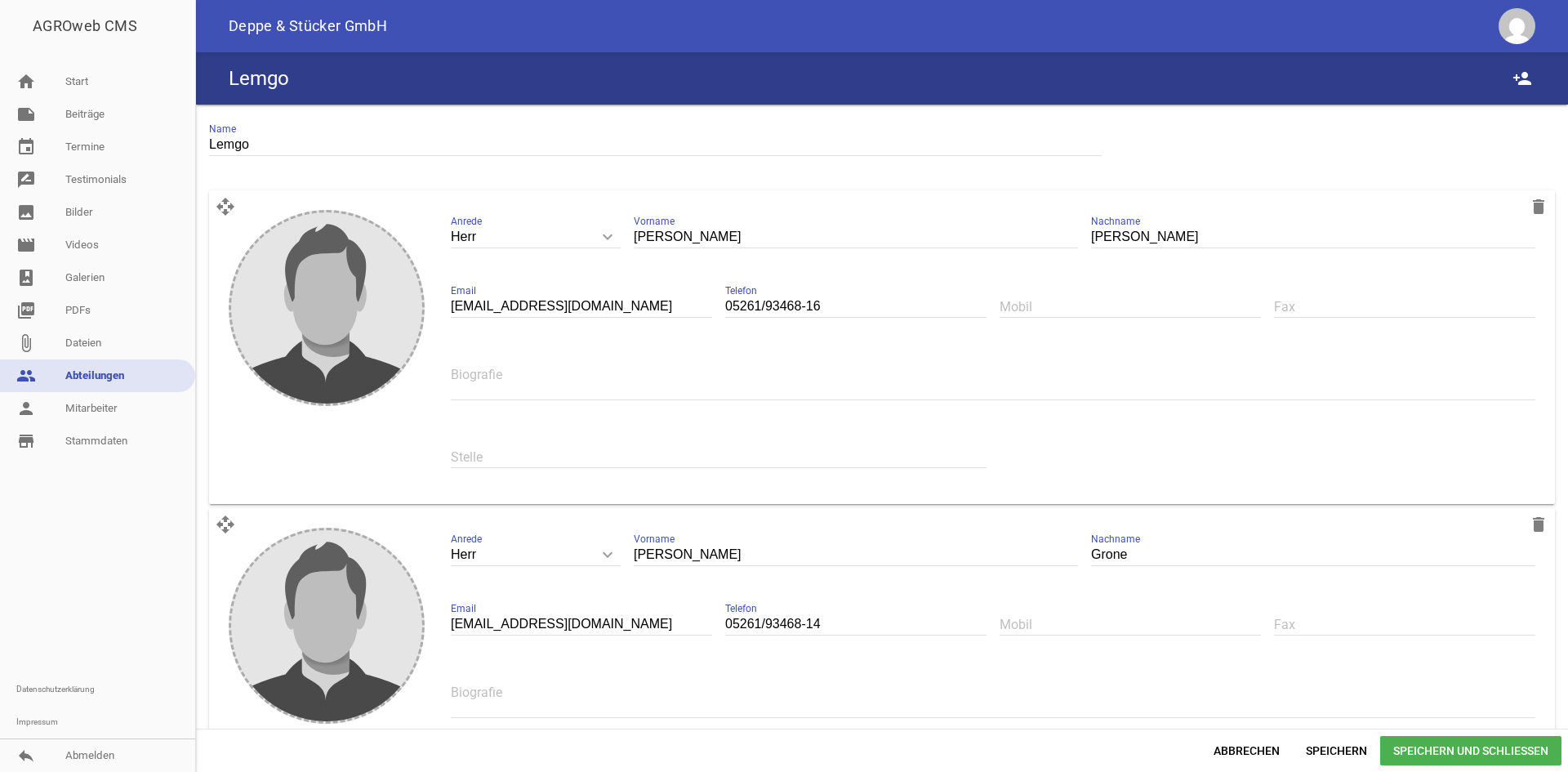
click at [477, 455] on input "text" at bounding box center [719, 457] width 536 height 22
paste input "ET-Verkauf / Innendienst"
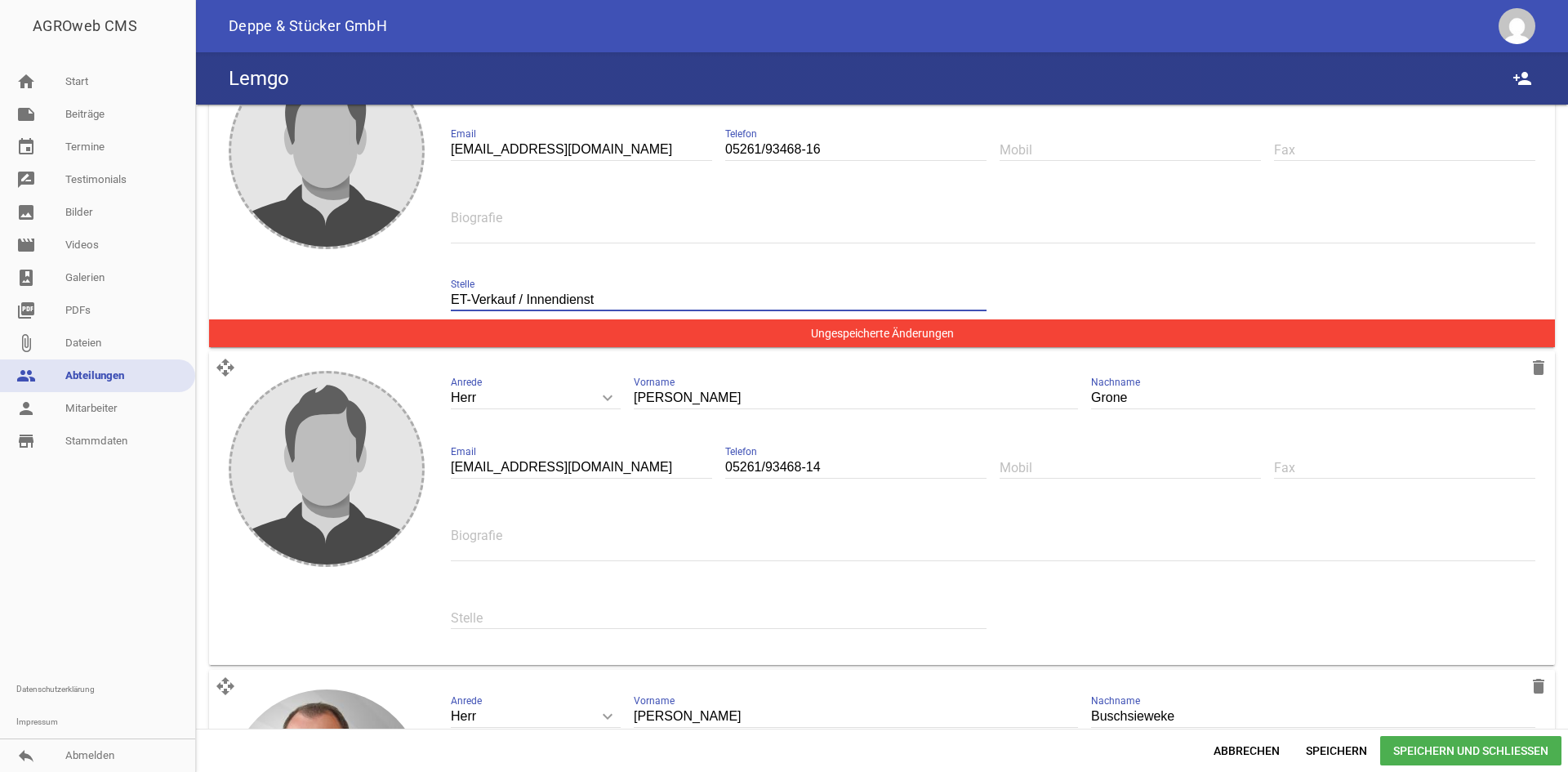
scroll to position [163, 0]
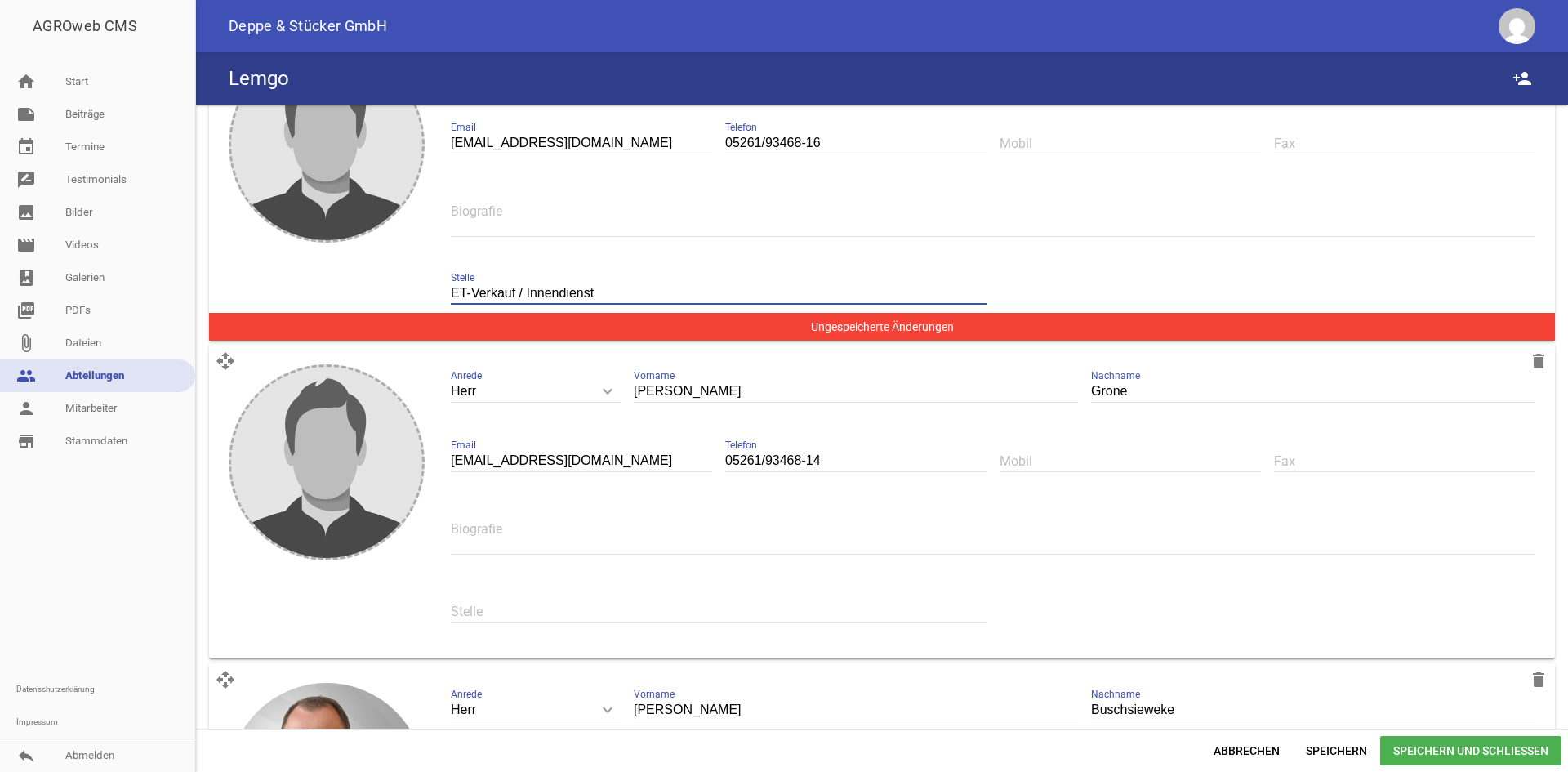
type input "ET-Verkauf / Innendienst"
click at [479, 601] on input "text" at bounding box center [719, 611] width 536 height 22
paste input "ET-Verkauf / Innendienst"
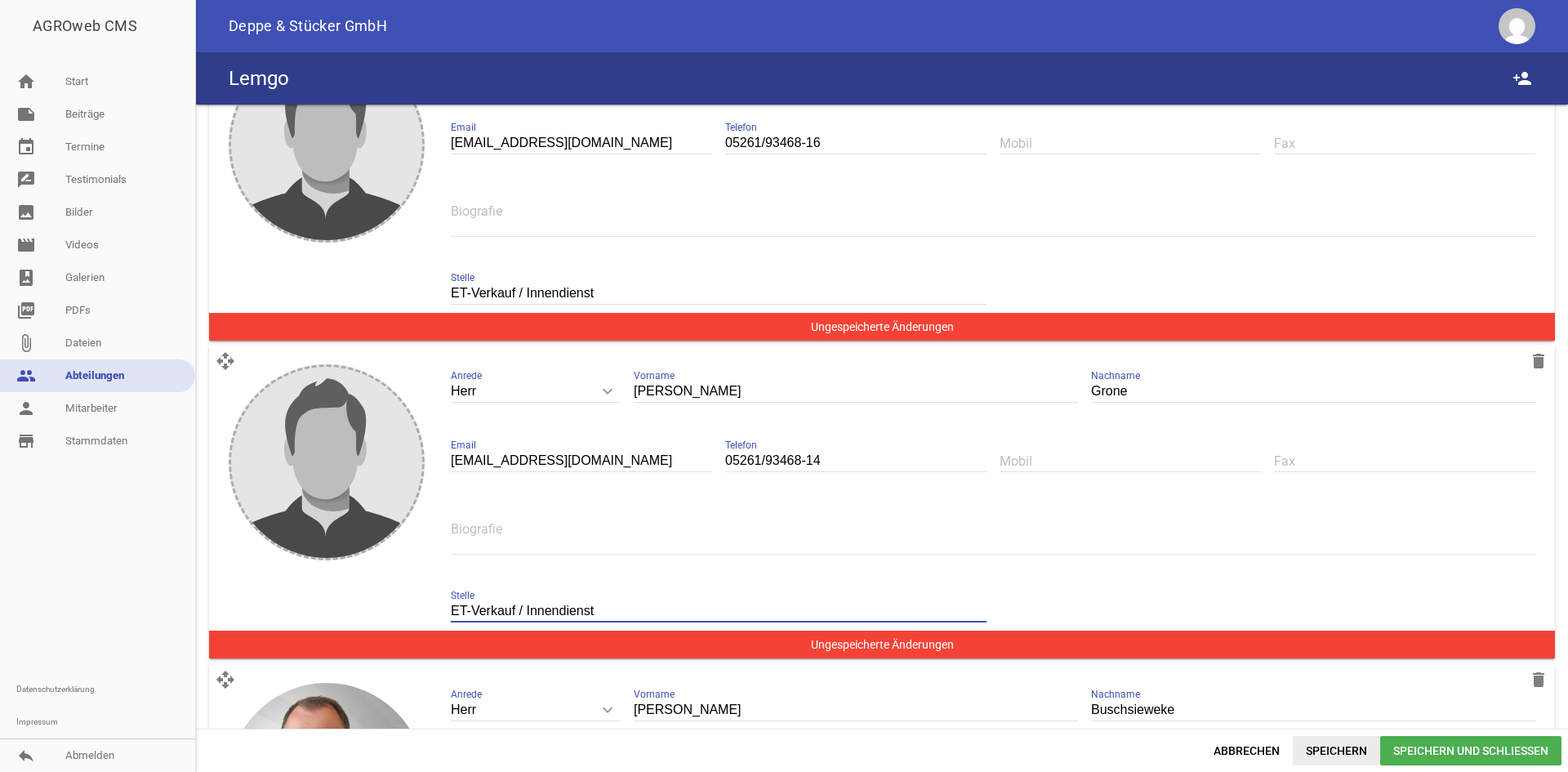
type input "ET-Verkauf / Innendienst"
click at [1337, 745] on span "Speichern" at bounding box center [1336, 750] width 88 height 29
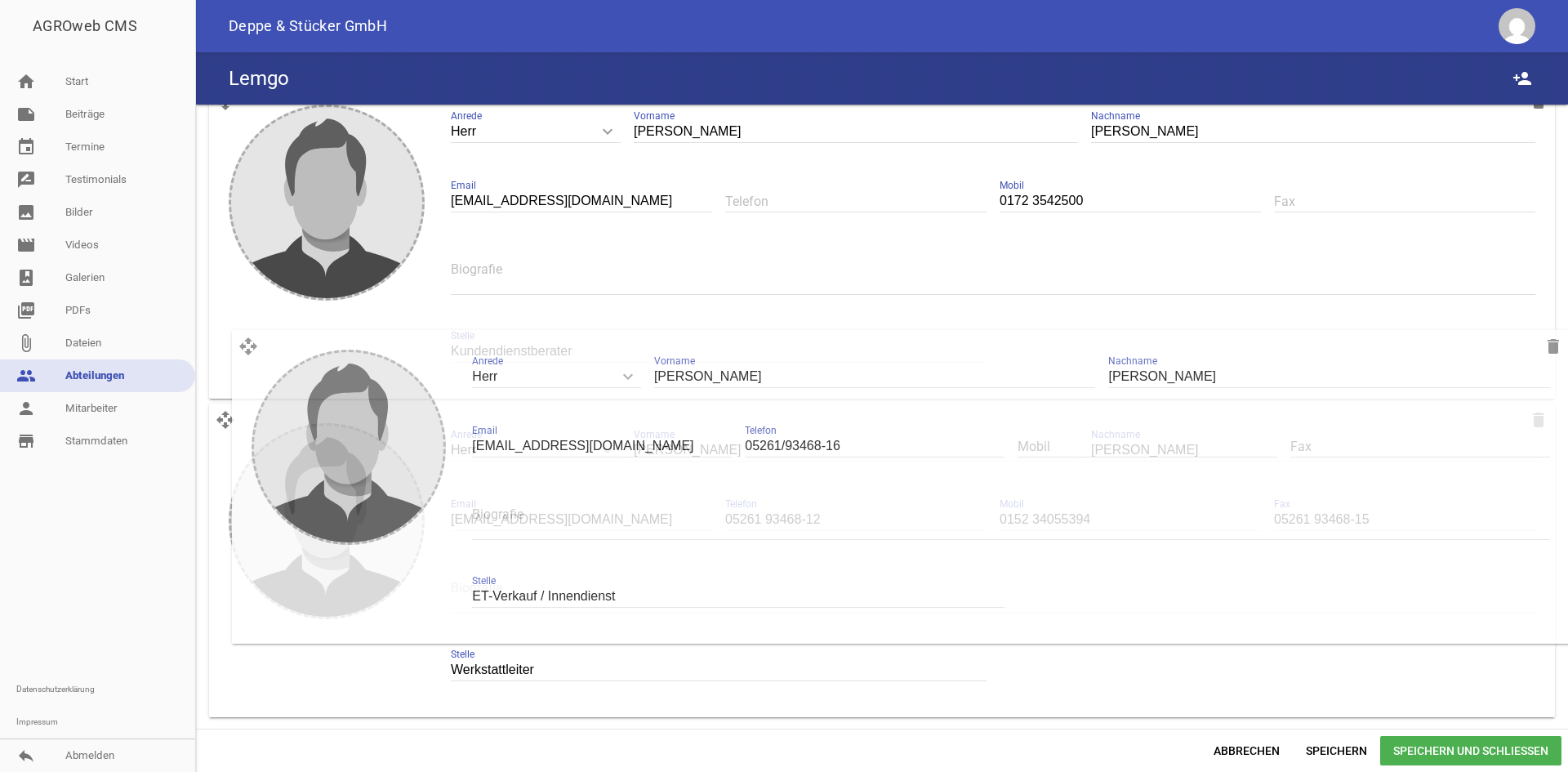
scroll to position [2016, 0]
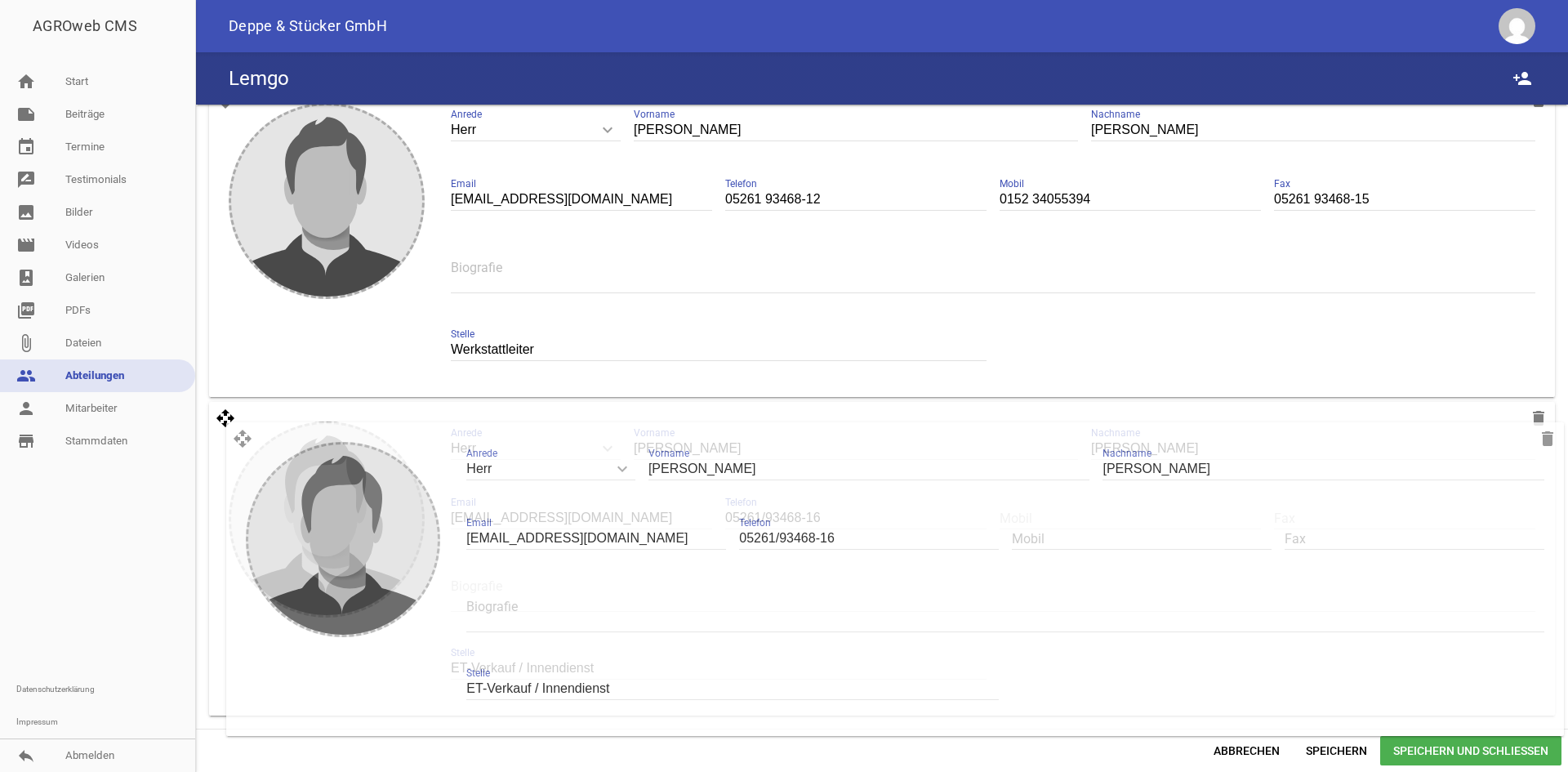
drag, startPoint x: 223, startPoint y: 203, endPoint x: 240, endPoint y: 430, distance: 227.6
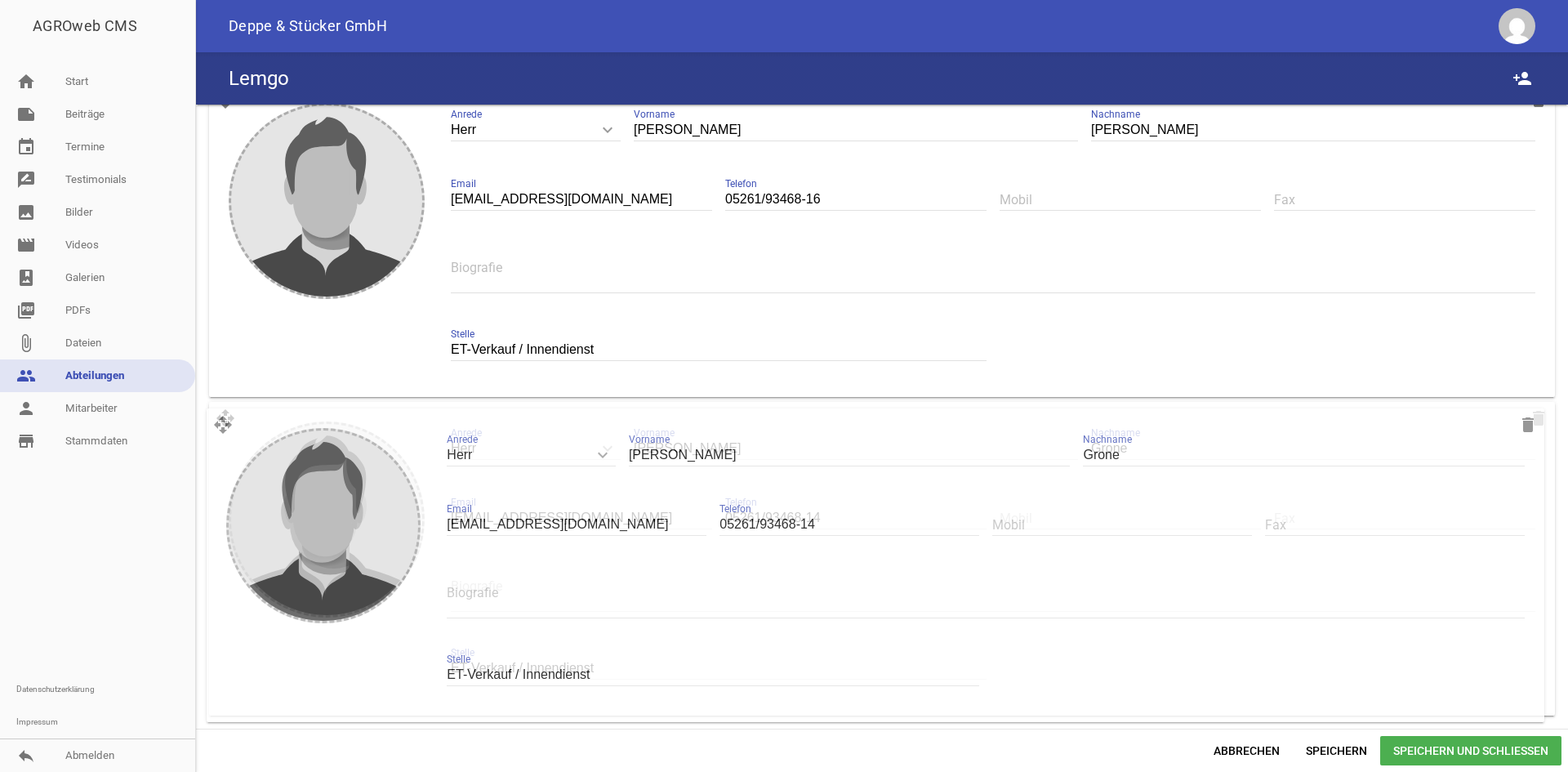
drag, startPoint x: 237, startPoint y: 213, endPoint x: 234, endPoint y: 425, distance: 212.0
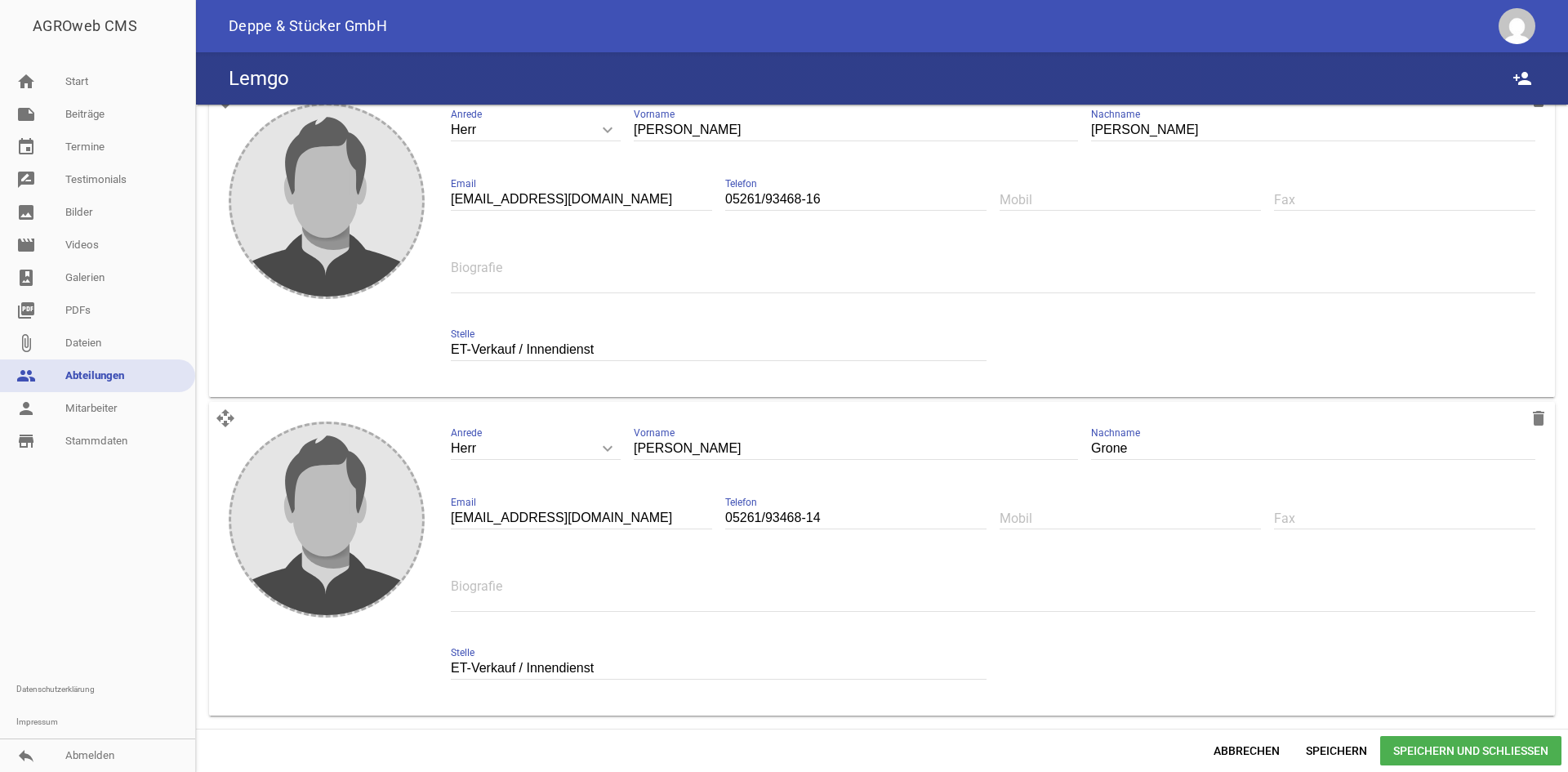
click at [1439, 754] on span "Speichern und Schließen" at bounding box center [1470, 750] width 181 height 29
